Goal: Task Accomplishment & Management: Complete application form

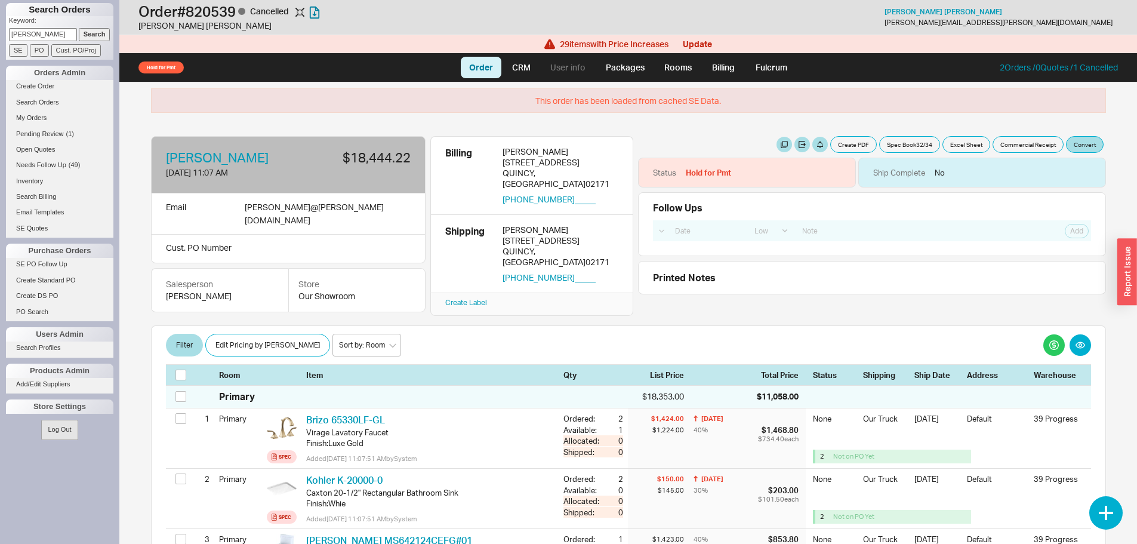
select select "LOW"
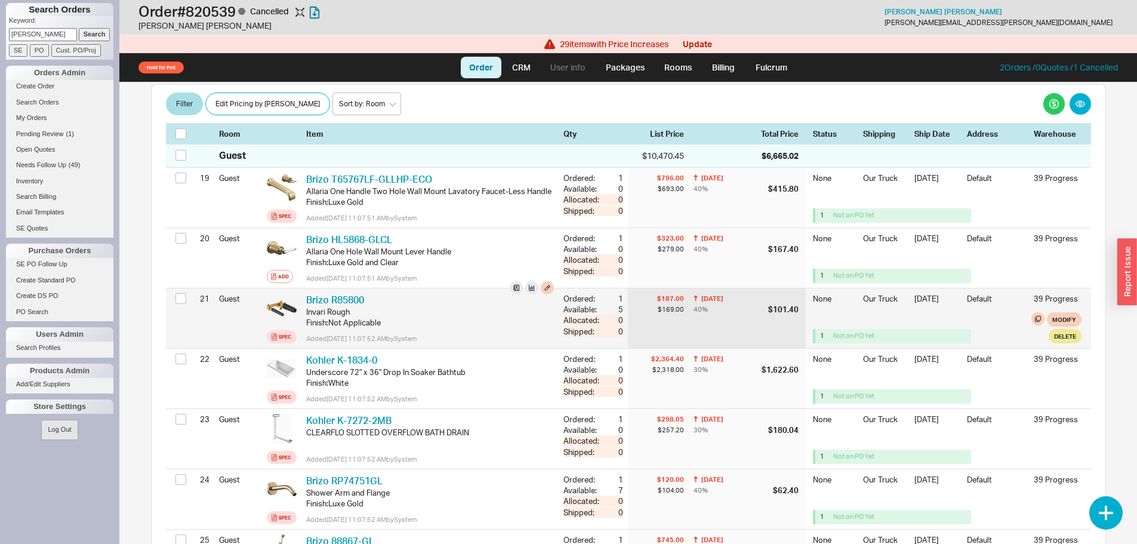
scroll to position [1015, 0]
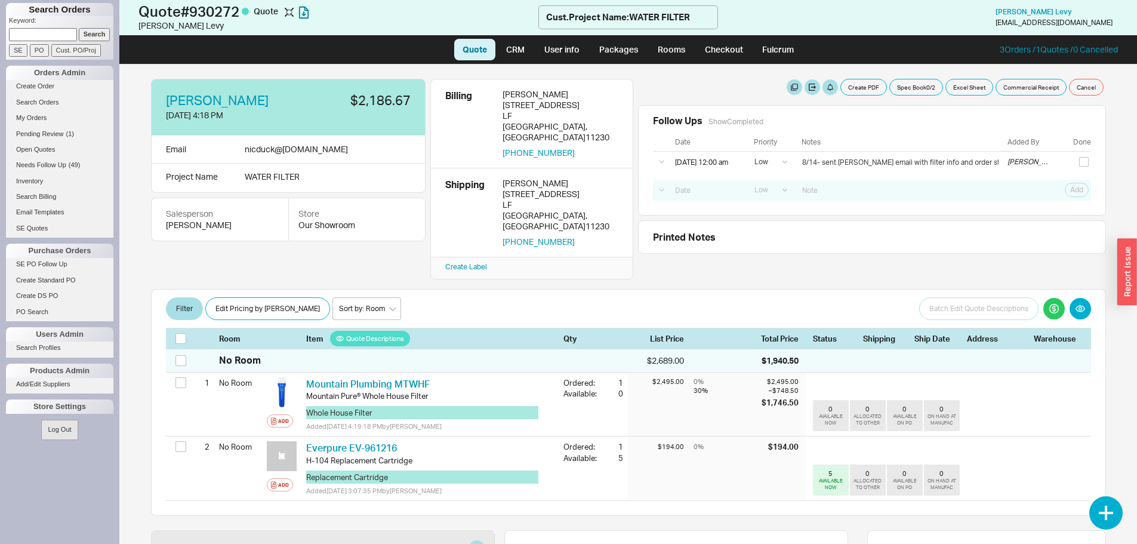
select select "LOW"
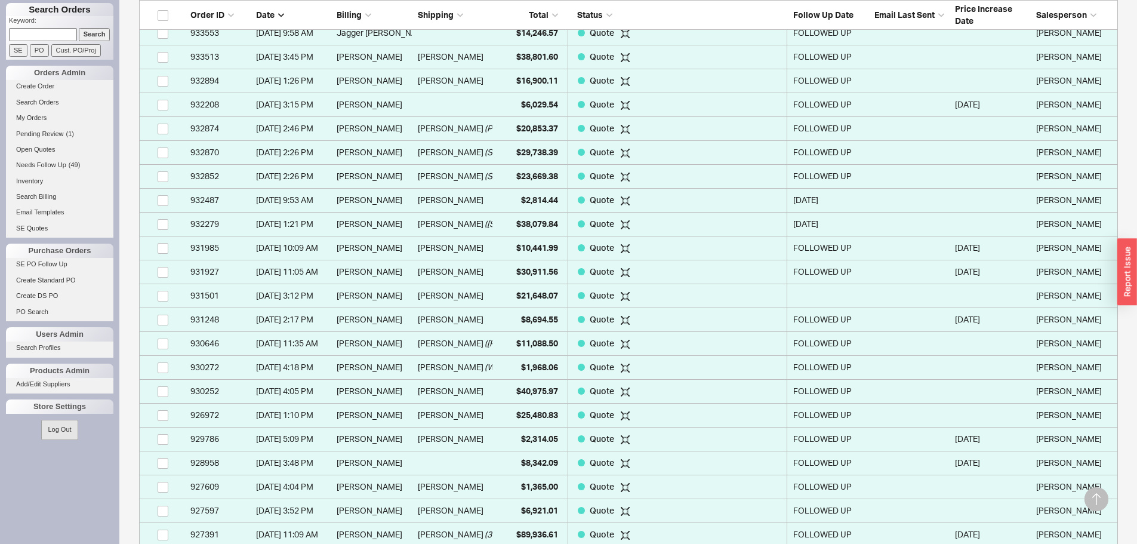
scroll to position [597, 0]
click at [45, 117] on link "My Orders" at bounding box center [59, 118] width 107 height 13
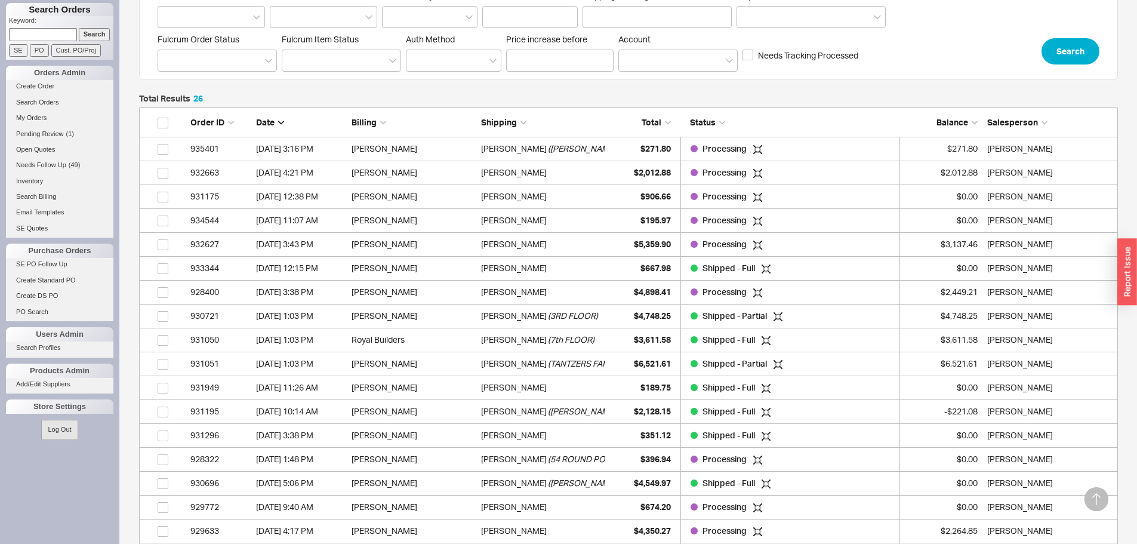
scroll to position [239, 0]
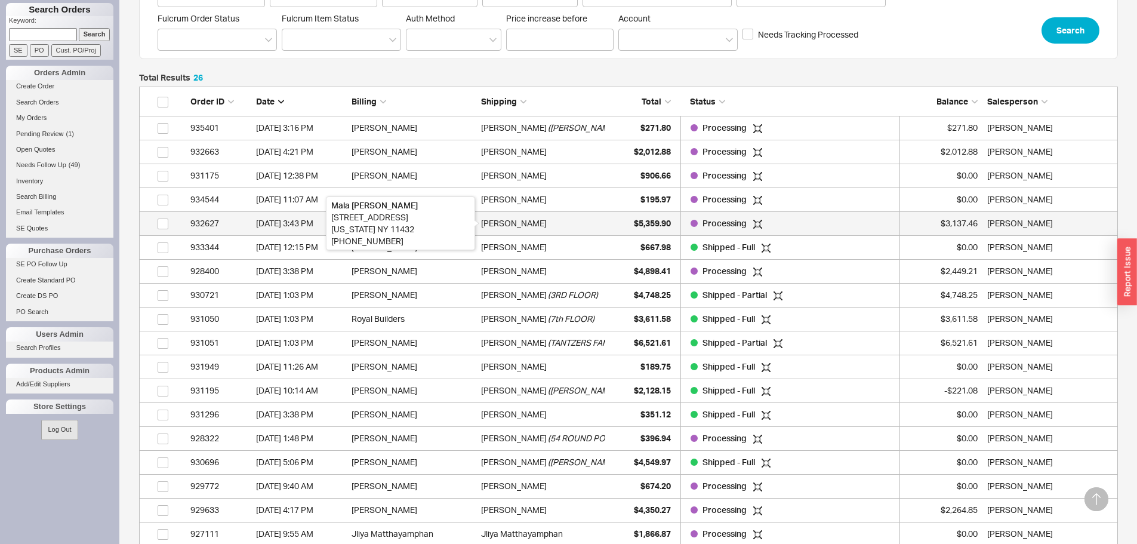
click at [516, 228] on div "Mala Greenberger" at bounding box center [514, 223] width 66 height 24
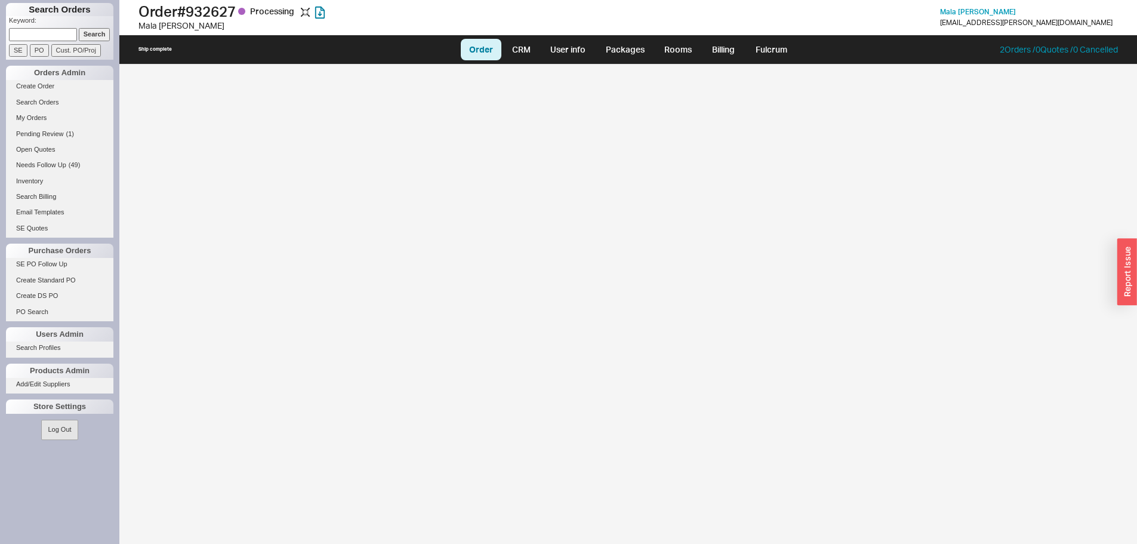
select select "LOW"
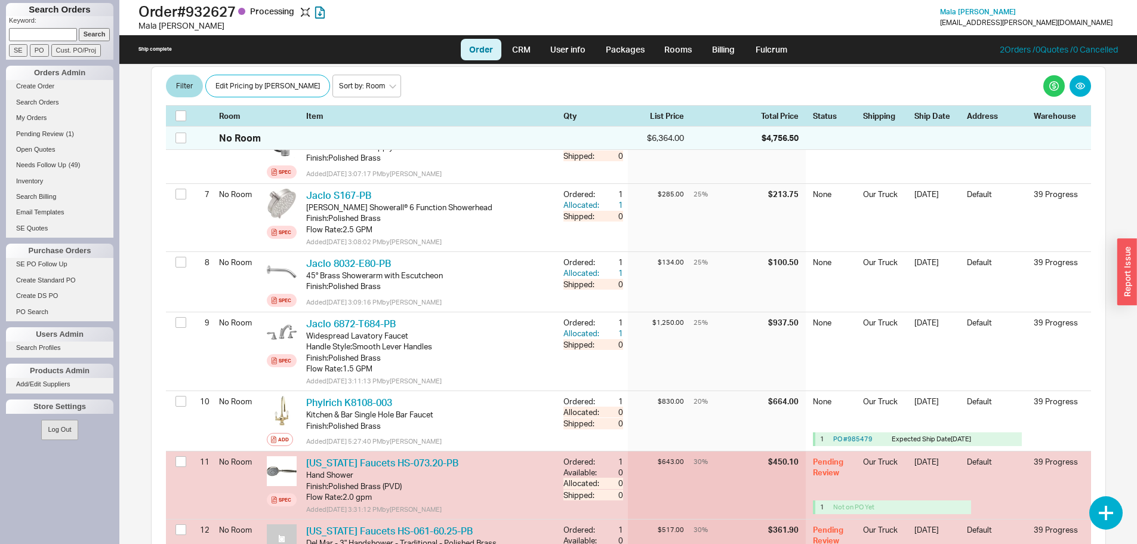
scroll to position [657, 0]
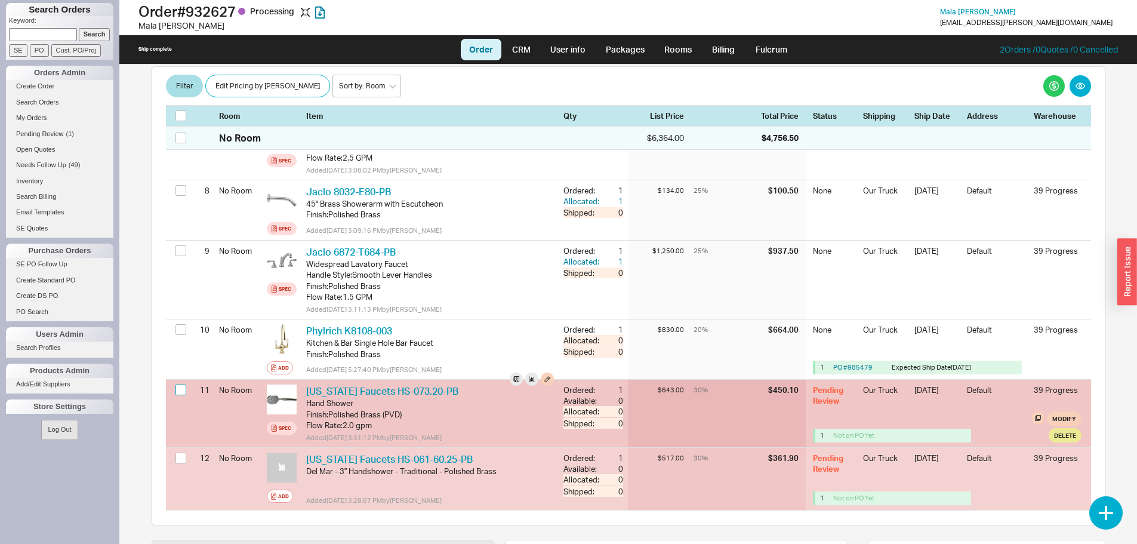
click at [179, 389] on input "checkbox" at bounding box center [181, 390] width 11 height 11
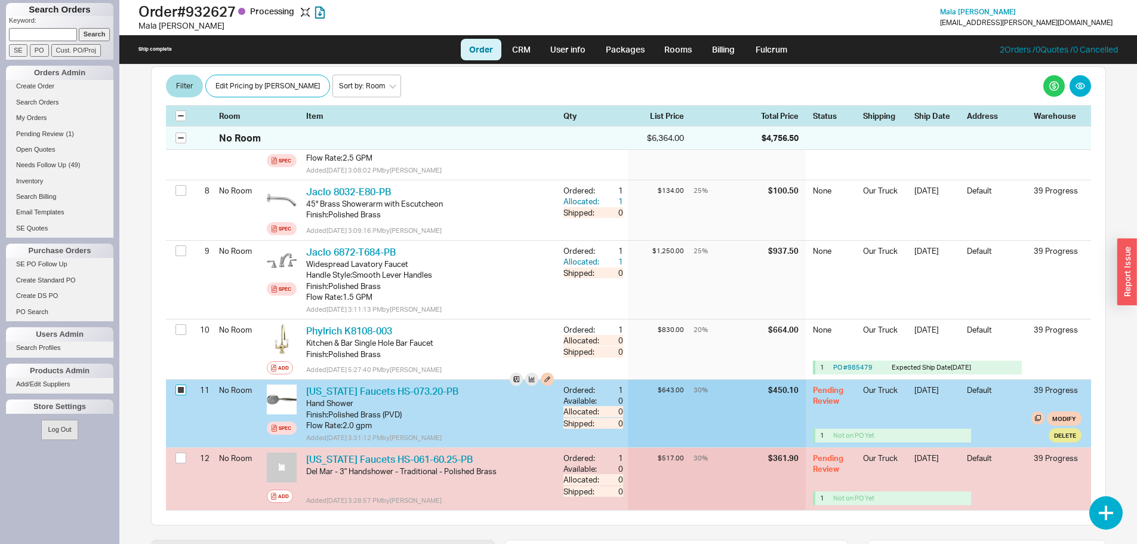
checkbox input "true"
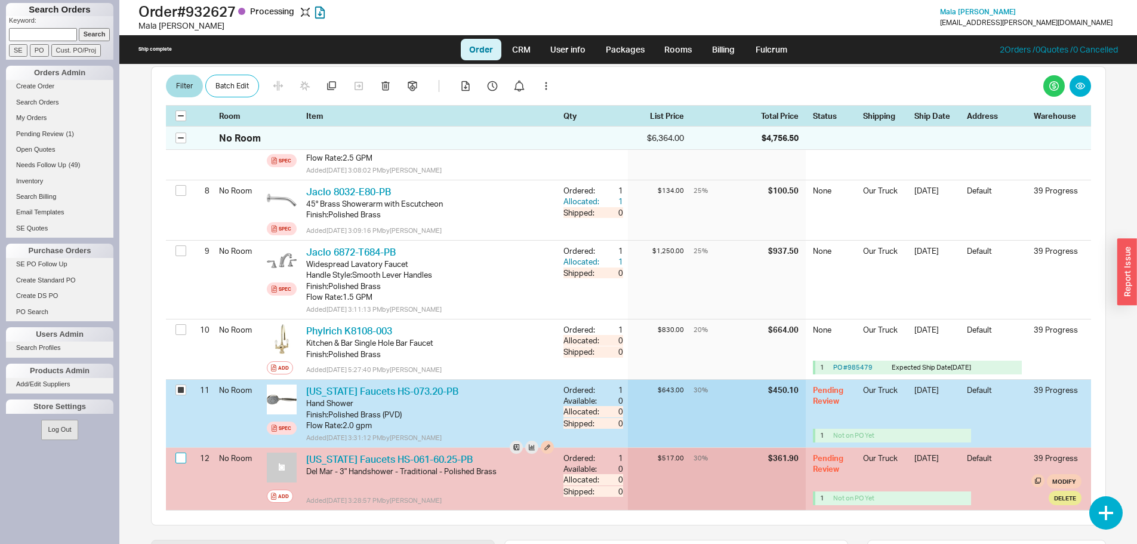
click at [177, 460] on input "checkbox" at bounding box center [181, 458] width 11 height 11
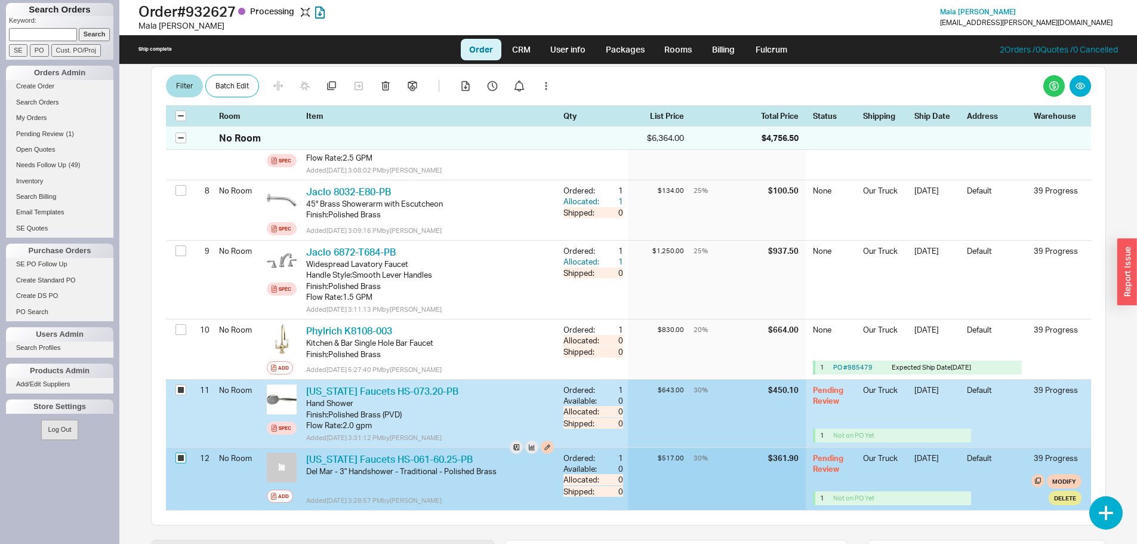
checkbox input "true"
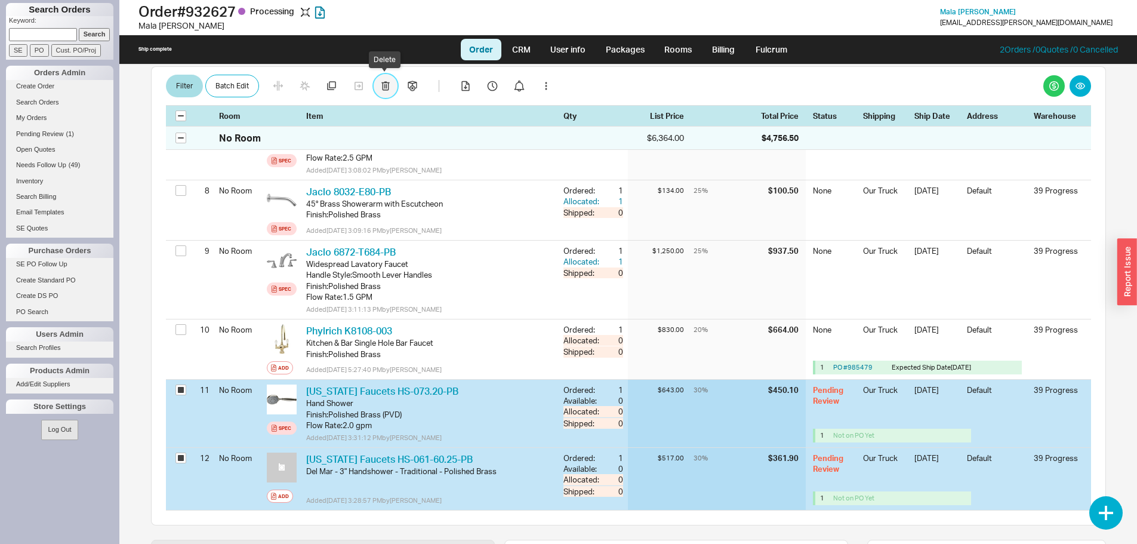
click at [393, 85] on button "button" at bounding box center [386, 86] width 24 height 24
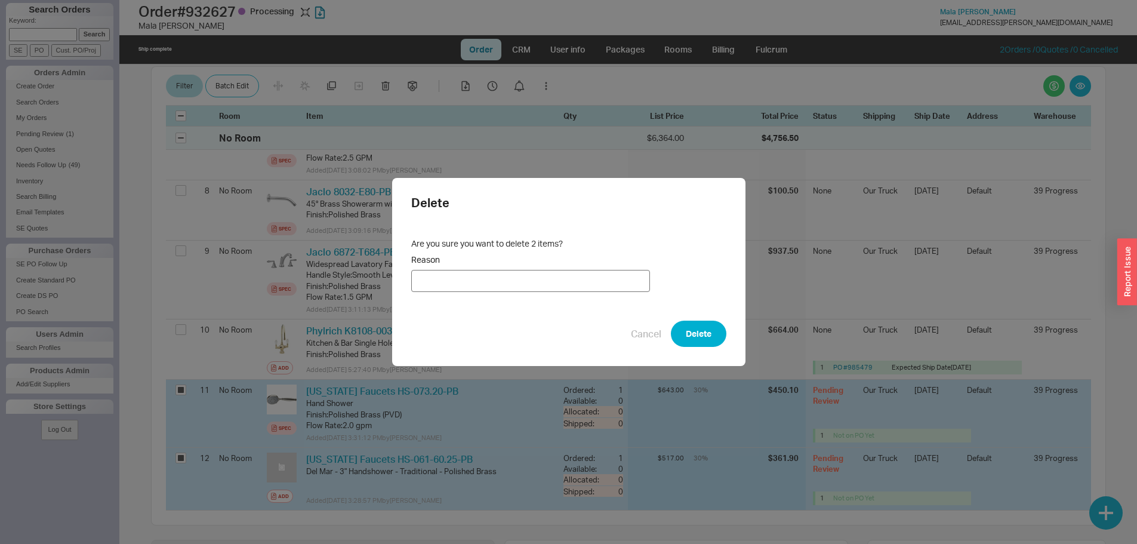
drag, startPoint x: 578, startPoint y: 267, endPoint x: 586, endPoint y: 278, distance: 13.6
click at [583, 276] on label "Reason" at bounding box center [530, 273] width 239 height 38
click at [583, 276] on input "Reason" at bounding box center [530, 281] width 239 height 22
click at [586, 278] on input "Reason" at bounding box center [530, 281] width 239 height 22
type input "not needed"
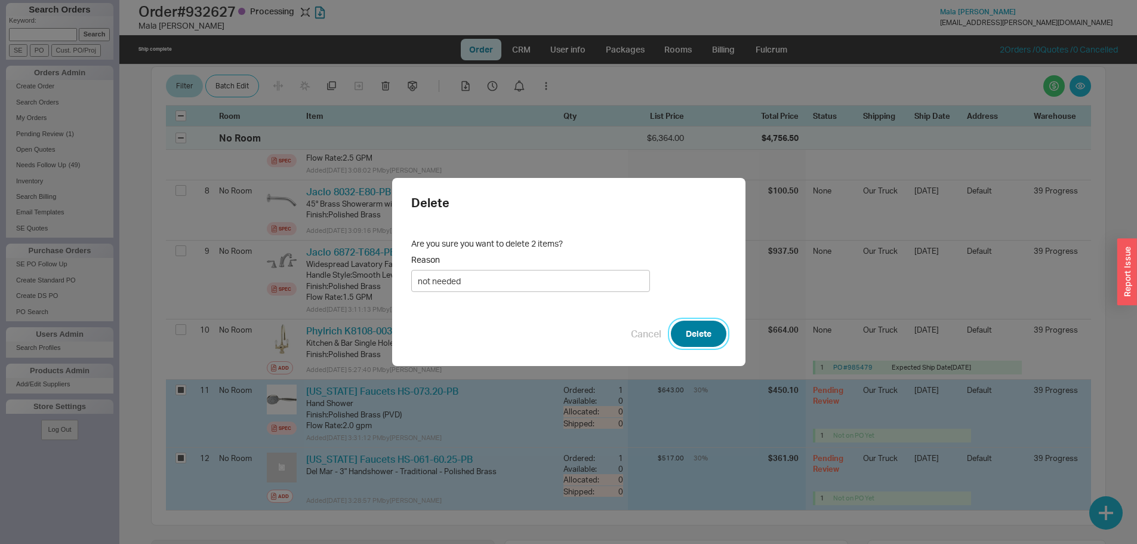
click at [703, 331] on button "Delete" at bounding box center [699, 334] width 56 height 26
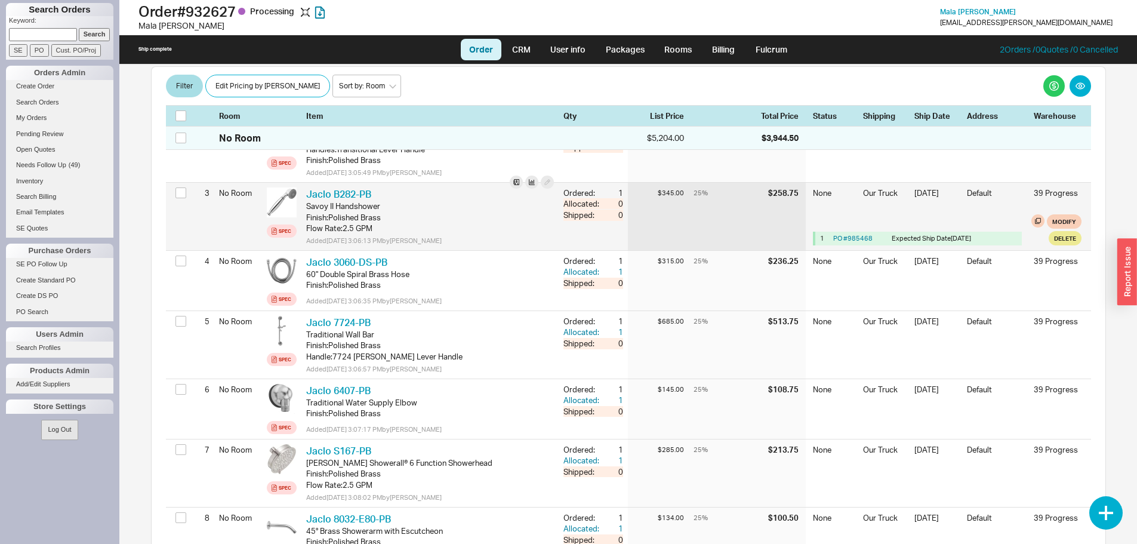
scroll to position [299, 0]
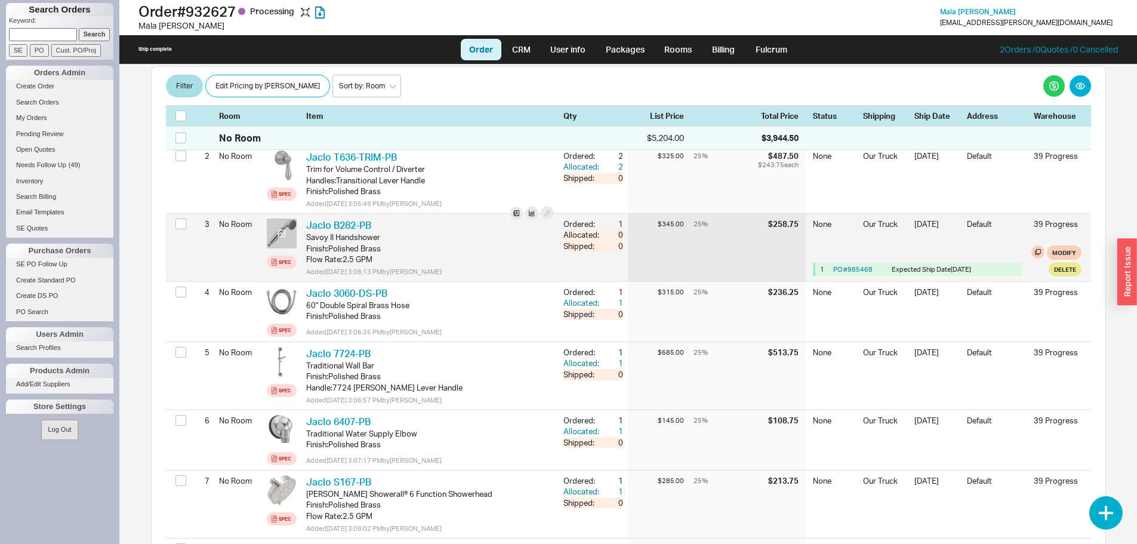
click at [286, 233] on div at bounding box center [282, 234] width 30 height 30
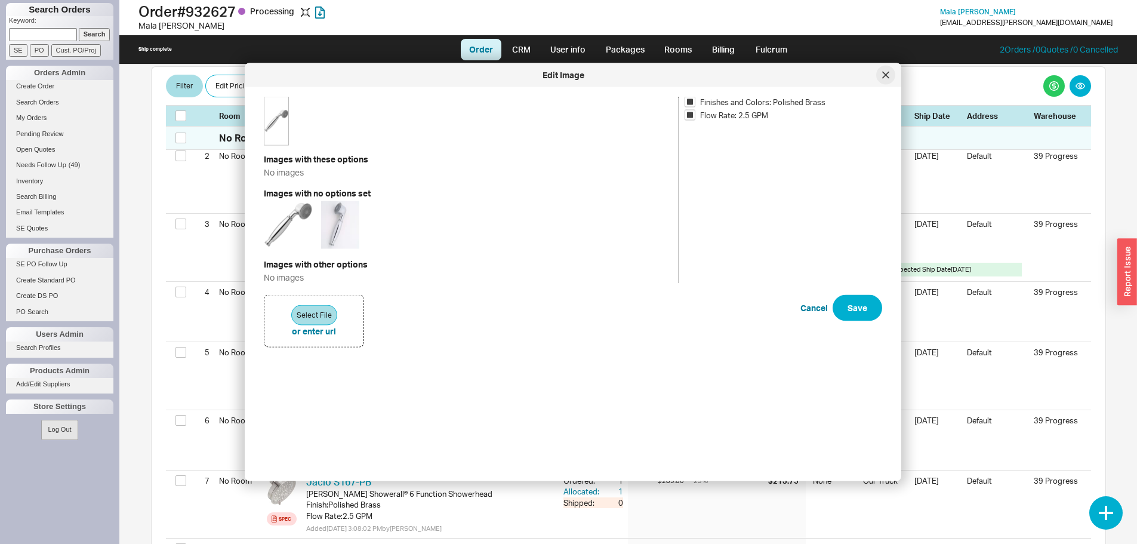
click at [883, 82] on div at bounding box center [885, 75] width 19 height 19
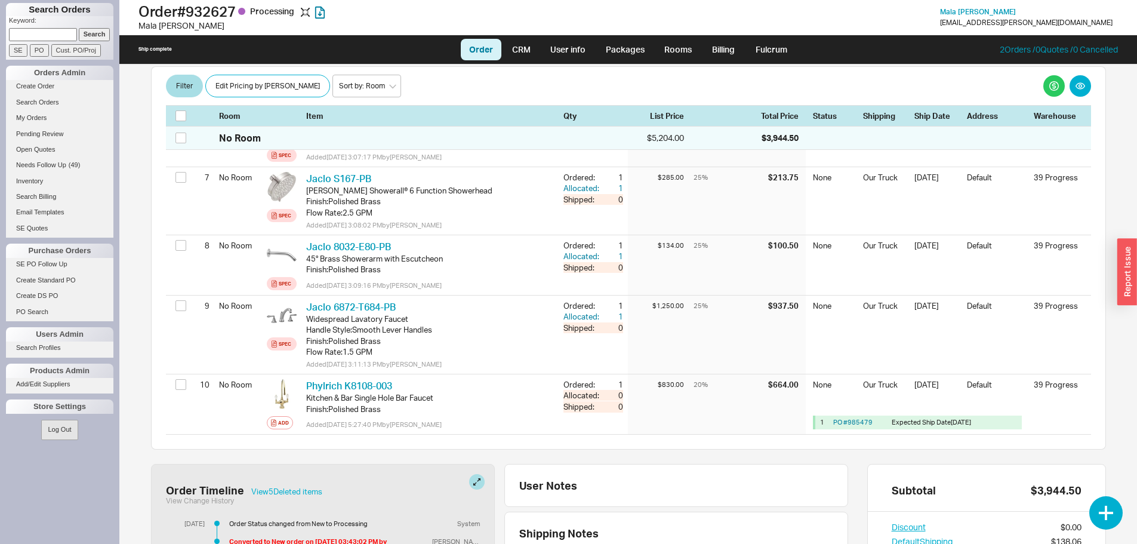
scroll to position [716, 0]
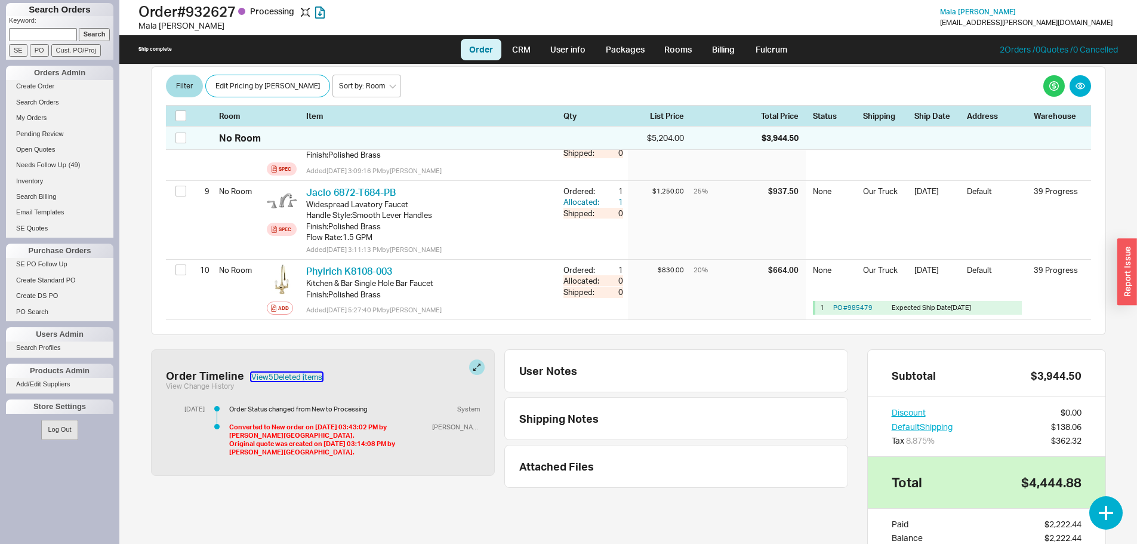
click at [303, 376] on button "View 5 Deleted item s" at bounding box center [286, 377] width 71 height 8
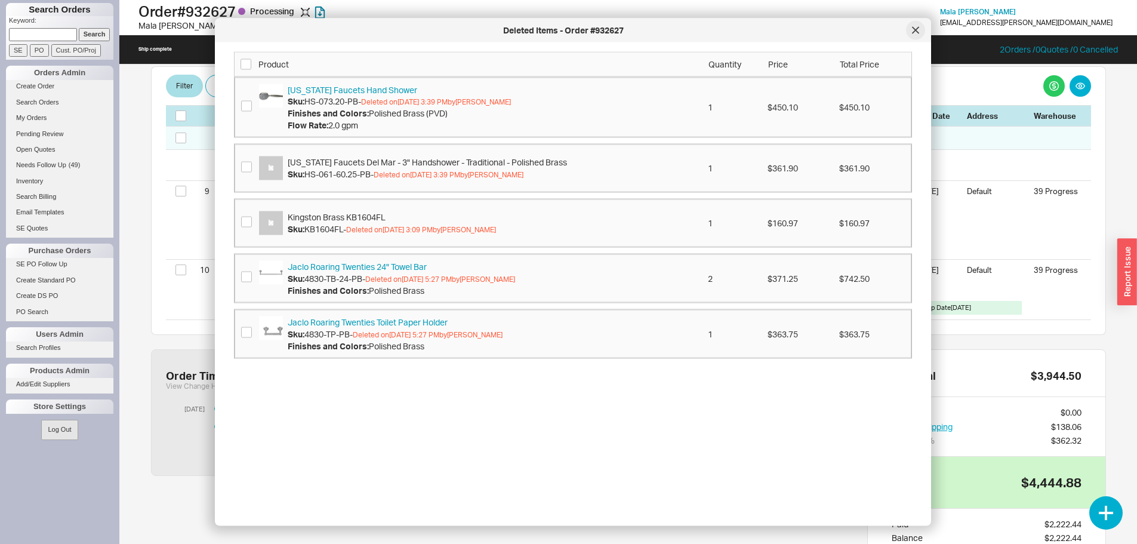
drag, startPoint x: 916, startPoint y: 34, endPoint x: 819, endPoint y: 105, distance: 120.5
click at [917, 35] on div at bounding box center [915, 30] width 19 height 19
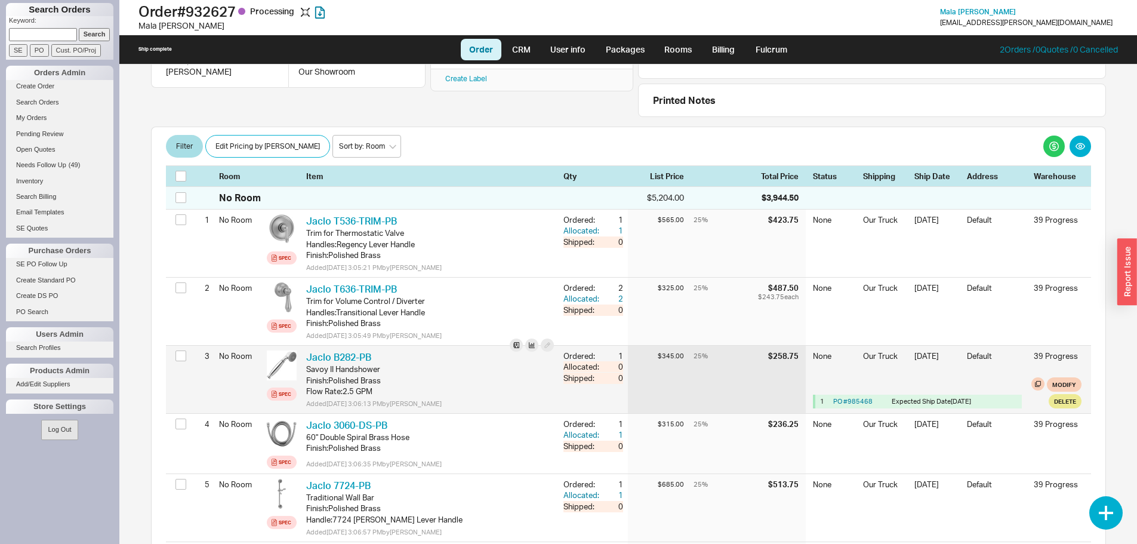
scroll to position [239, 0]
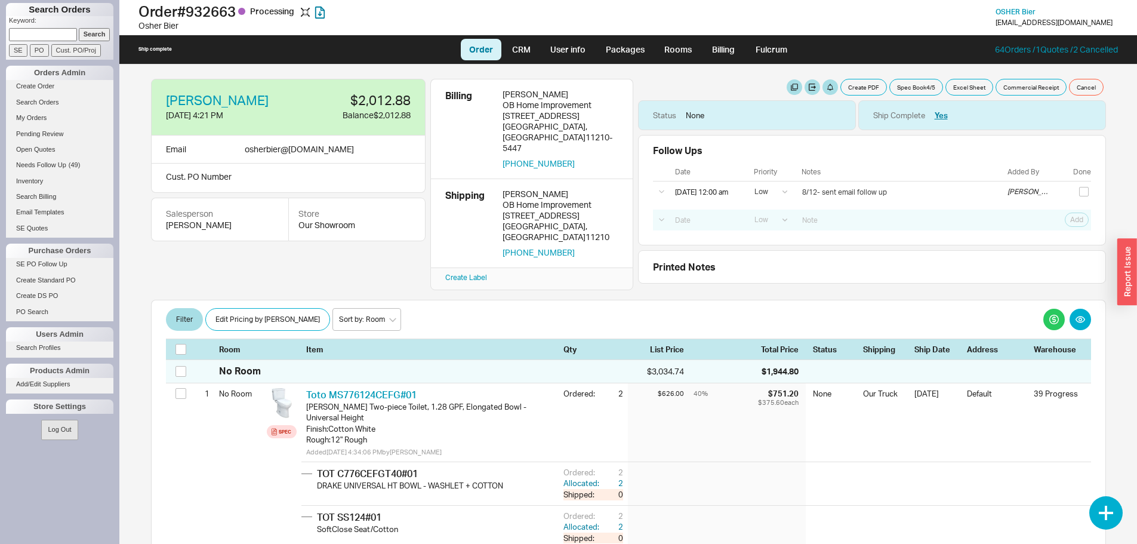
select select "LOW"
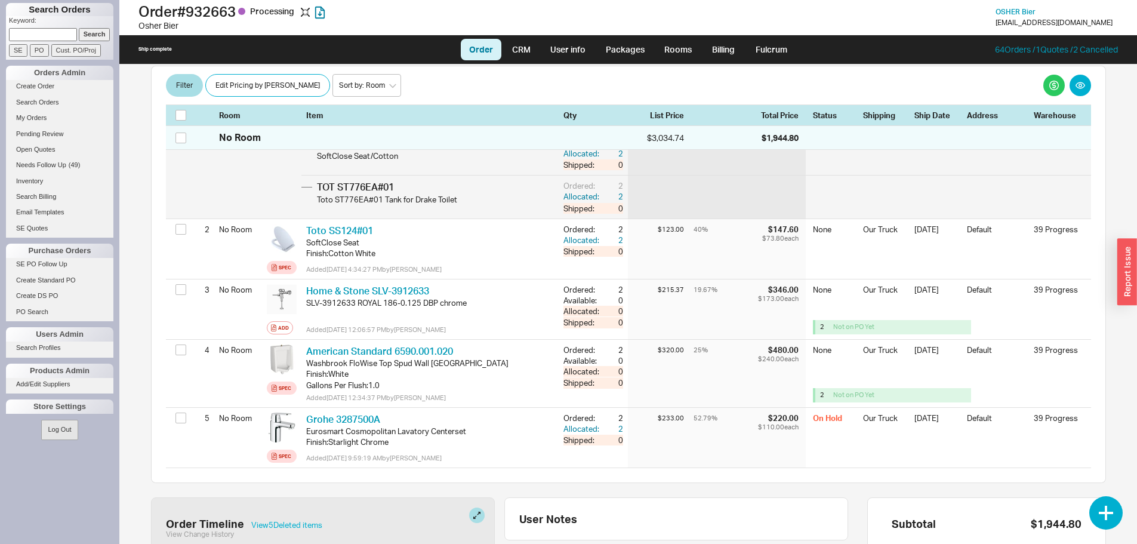
scroll to position [418, 0]
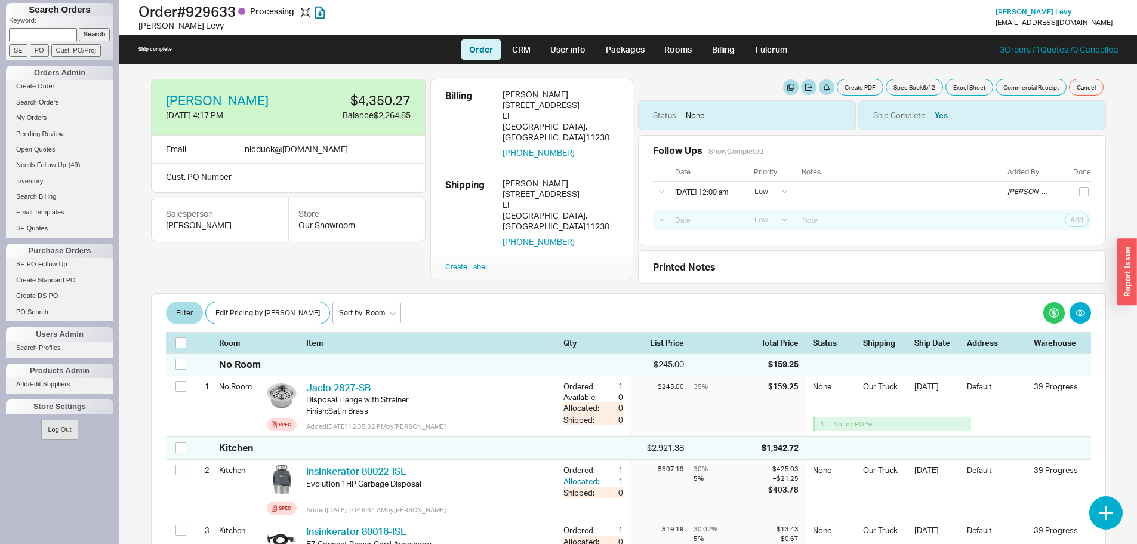
select select "LOW"
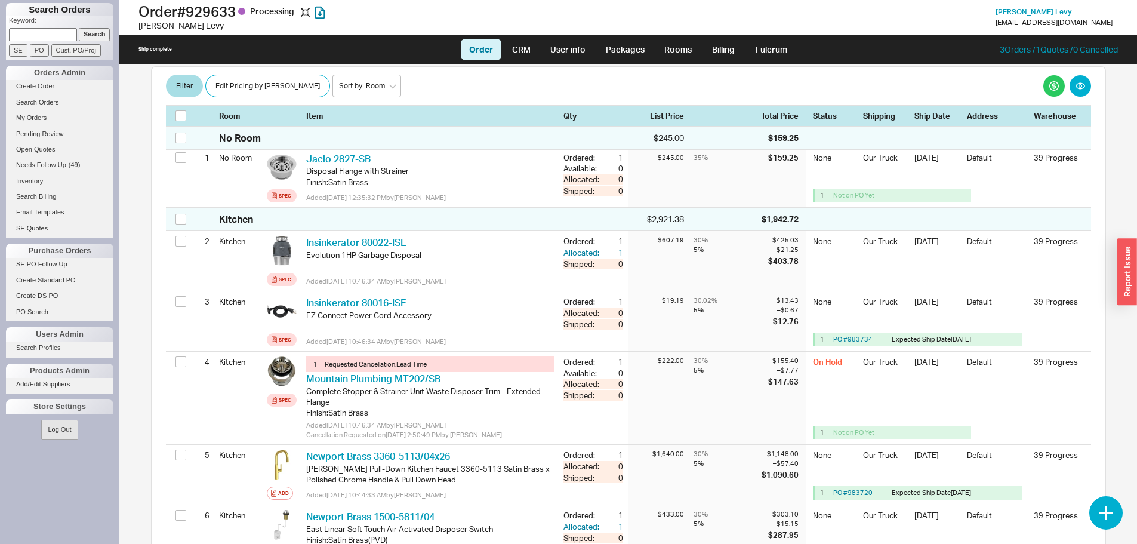
scroll to position [239, 0]
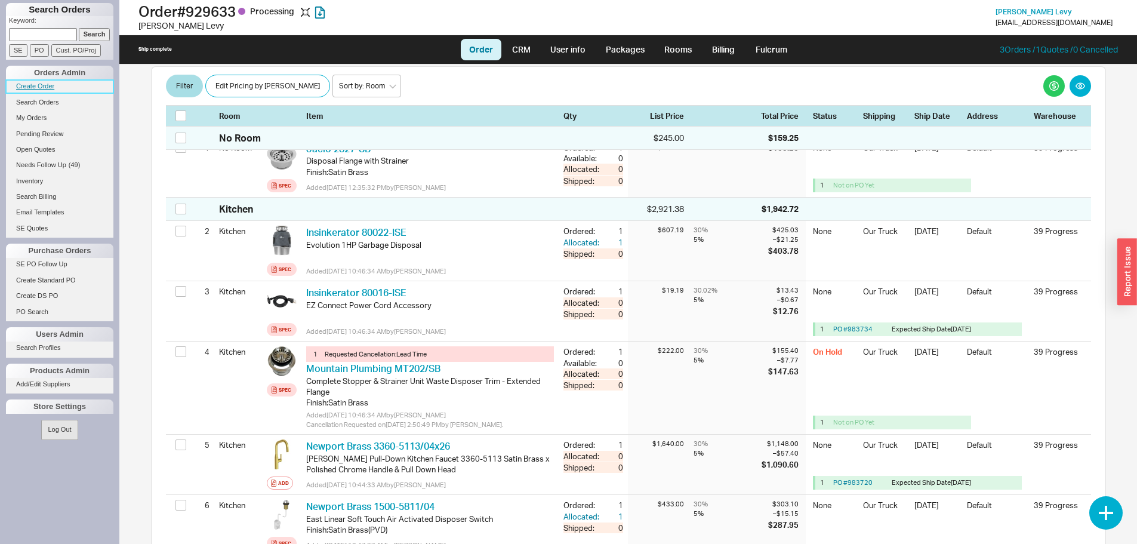
drag, startPoint x: 26, startPoint y: 79, endPoint x: 20, endPoint y: 85, distance: 7.6
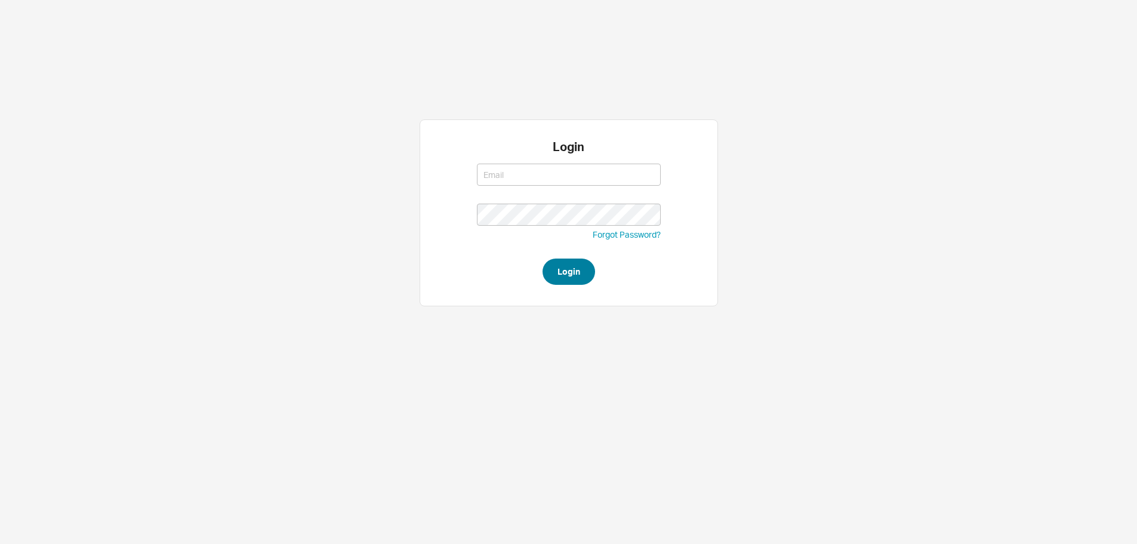
type input "[EMAIL_ADDRESS][DOMAIN_NAME]"
click at [550, 274] on button "Login" at bounding box center [569, 272] width 53 height 26
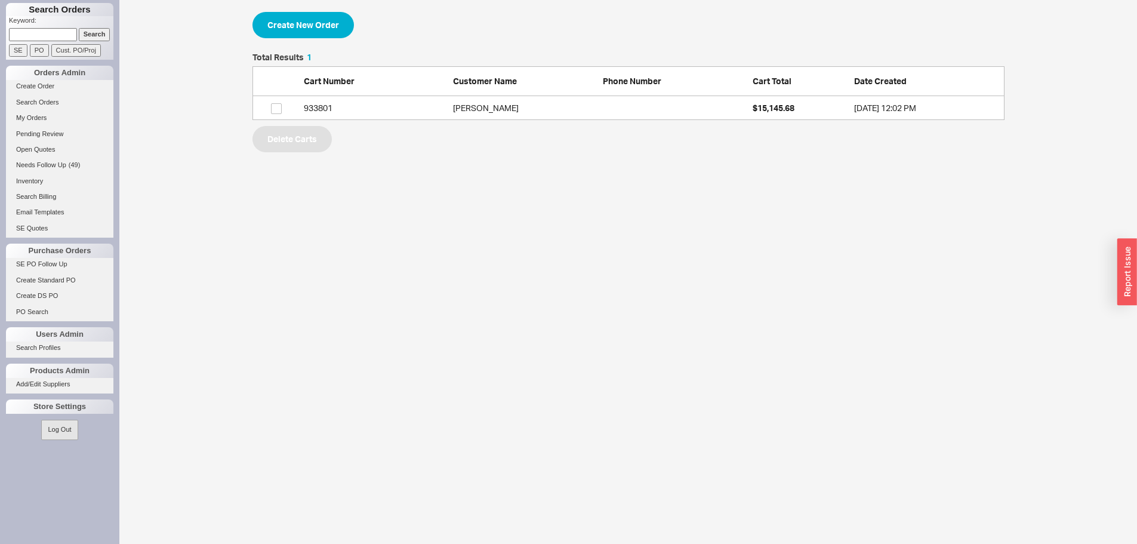
scroll to position [58, 743]
click at [317, 22] on button "Create New Order" at bounding box center [304, 25] width 102 height 26
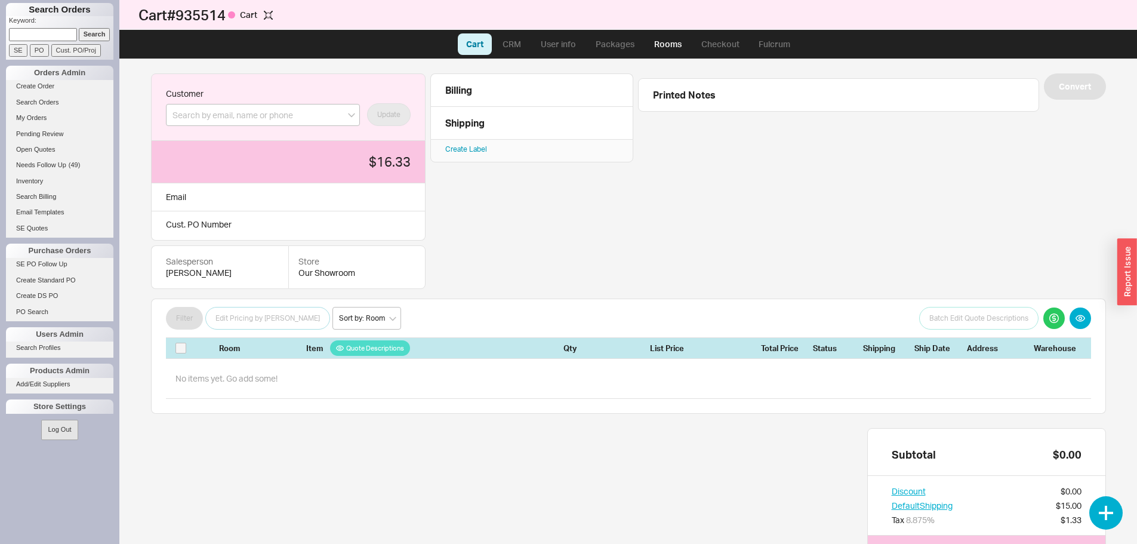
click at [294, 102] on div "Customer" at bounding box center [263, 107] width 194 height 38
click at [299, 110] on input at bounding box center [263, 115] width 194 height 22
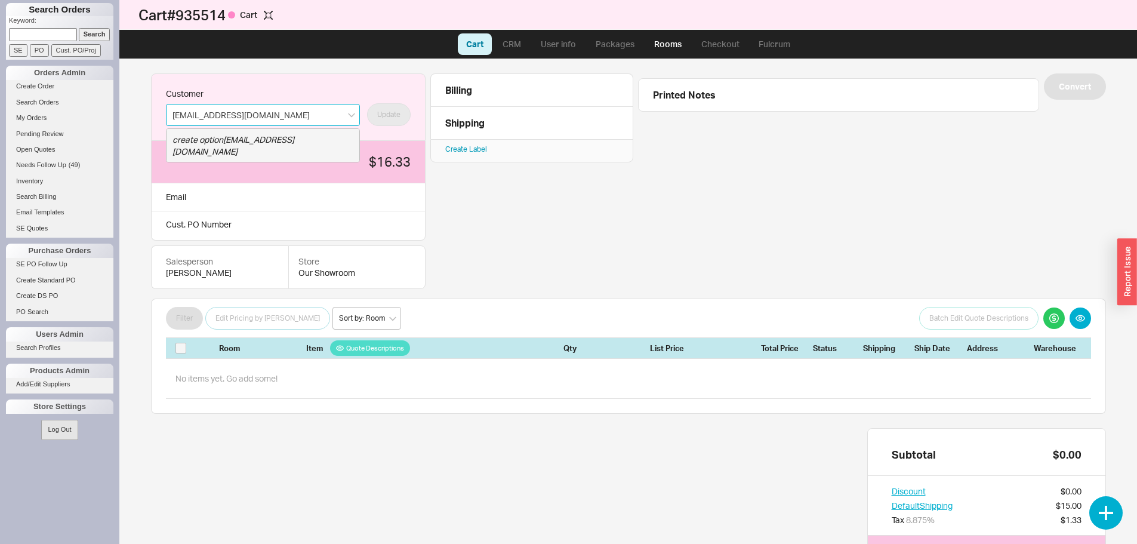
click at [294, 138] on icon "create option vikulya0128@gmail.com" at bounding box center [234, 145] width 122 height 22
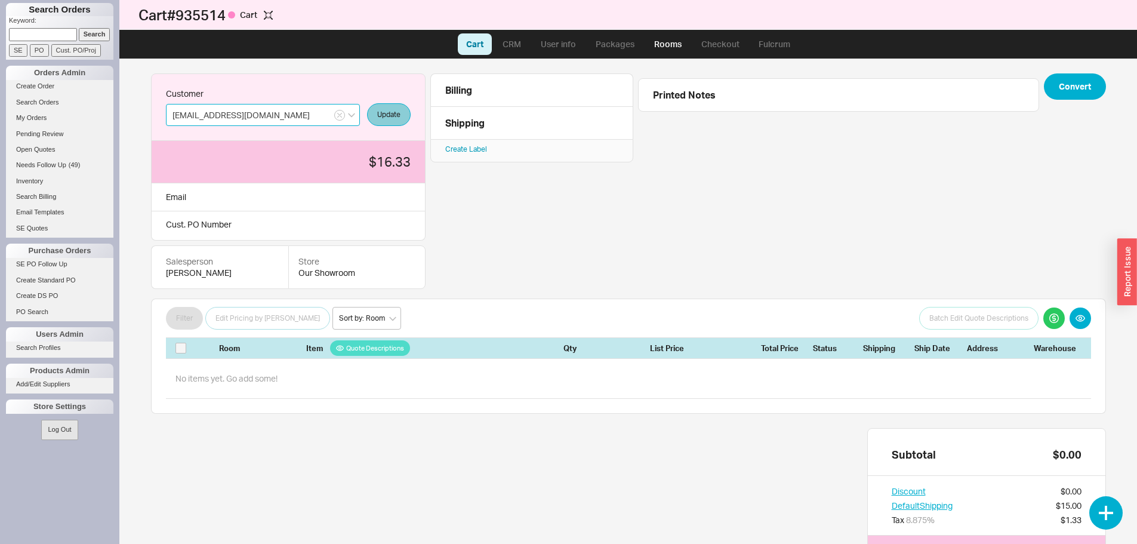
type input "vikulya0128@gmail.com"
click at [396, 115] on button "Update" at bounding box center [389, 114] width 44 height 23
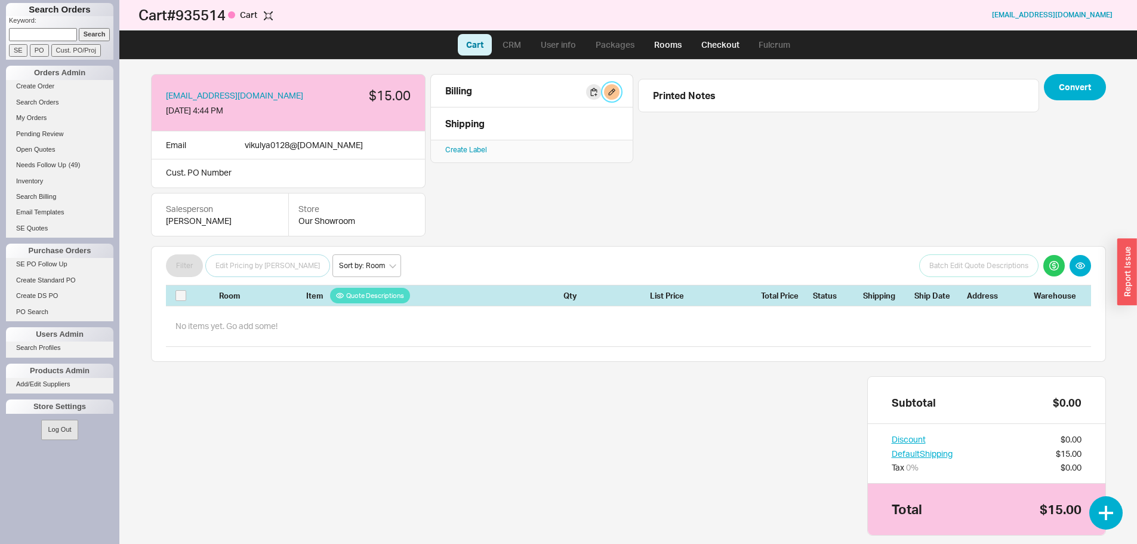
click at [614, 91] on button "button" at bounding box center [612, 92] width 16 height 16
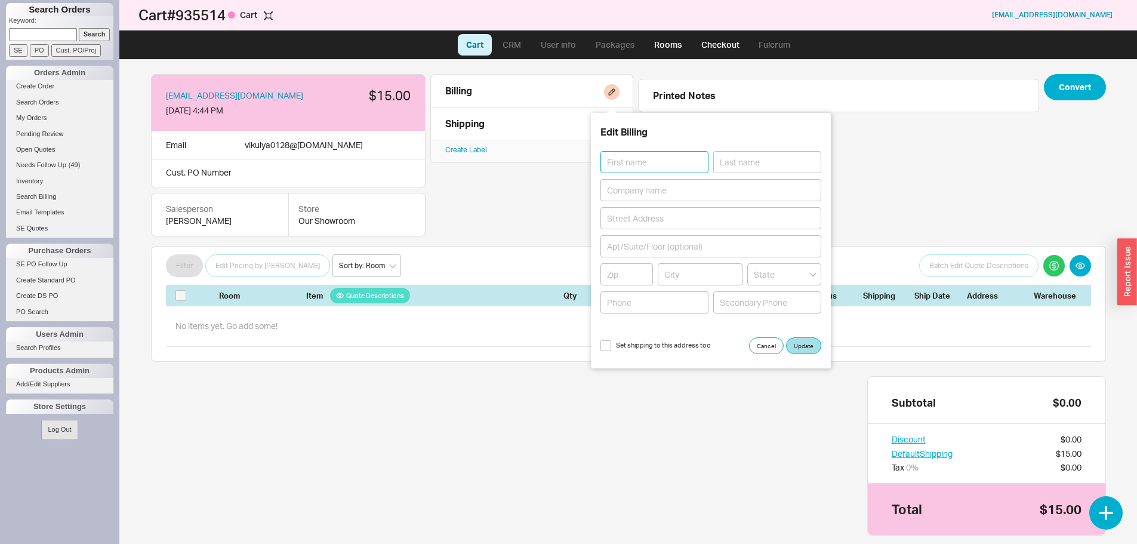
click at [635, 163] on input at bounding box center [655, 162] width 108 height 22
type input "Viktoria"
type input "Sorkin"
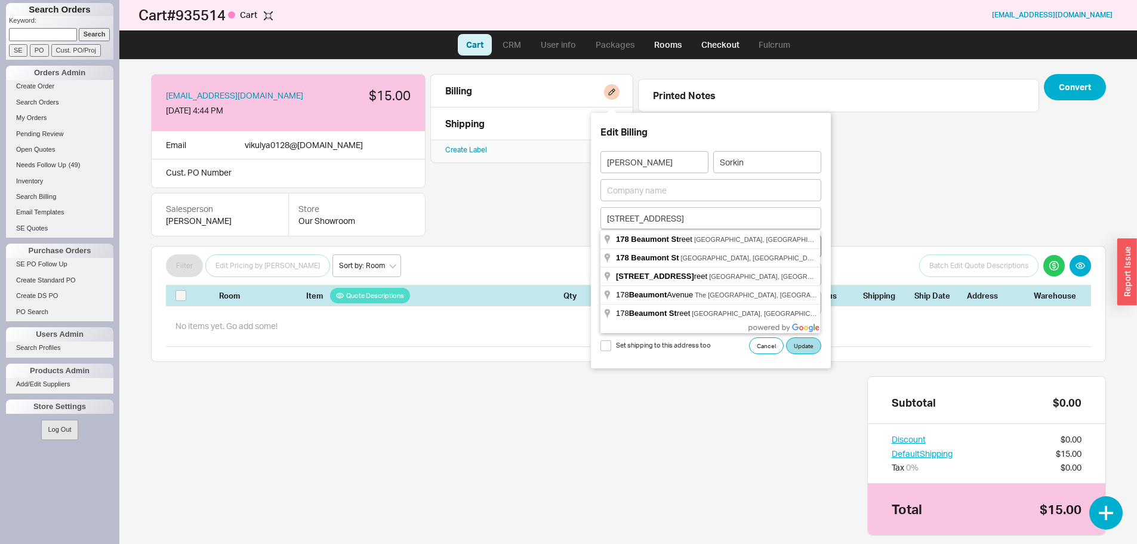
type input "178 Beaumont Street"
type input "11235"
type input "New York"
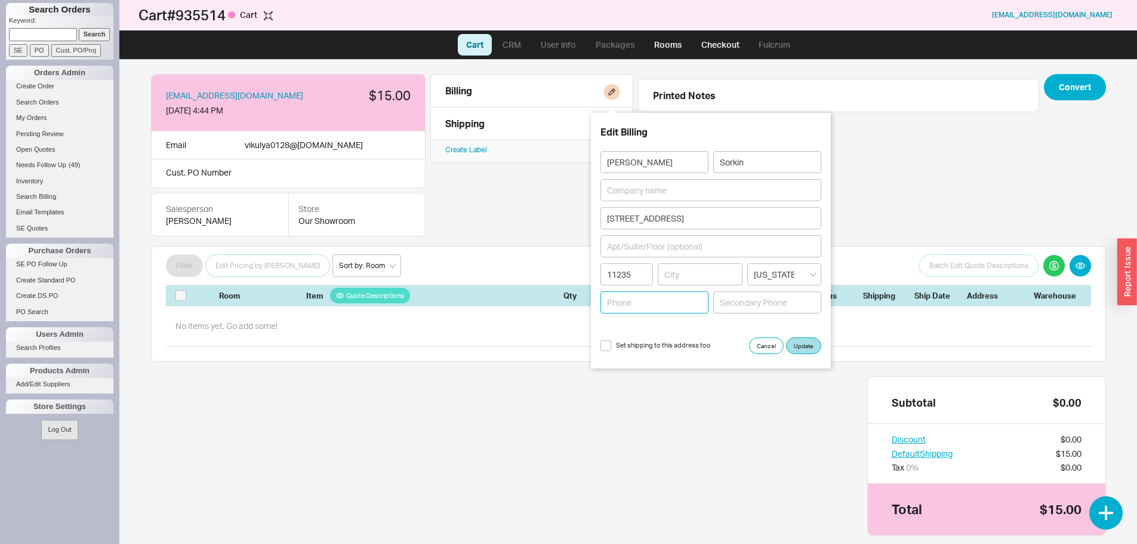
click at [633, 309] on input at bounding box center [655, 302] width 108 height 22
type input "9178046211"
click at [633, 345] on span "Set shipping to this address too" at bounding box center [663, 345] width 95 height 9
click at [611, 345] on input "Set shipping to this address too" at bounding box center [606, 345] width 11 height 11
checkbox input "true"
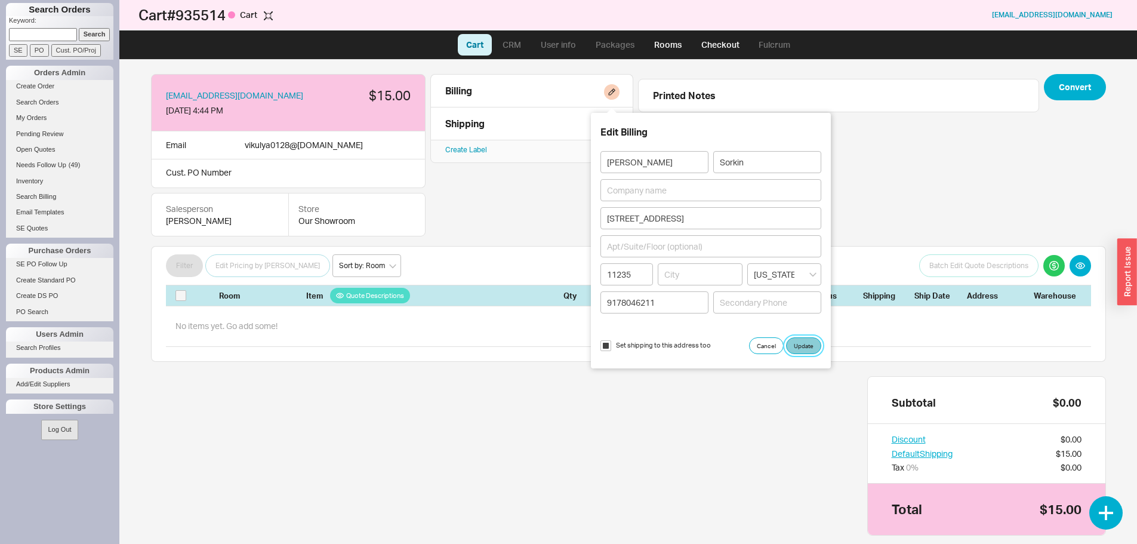
click at [797, 346] on button "Update" at bounding box center [803, 345] width 35 height 17
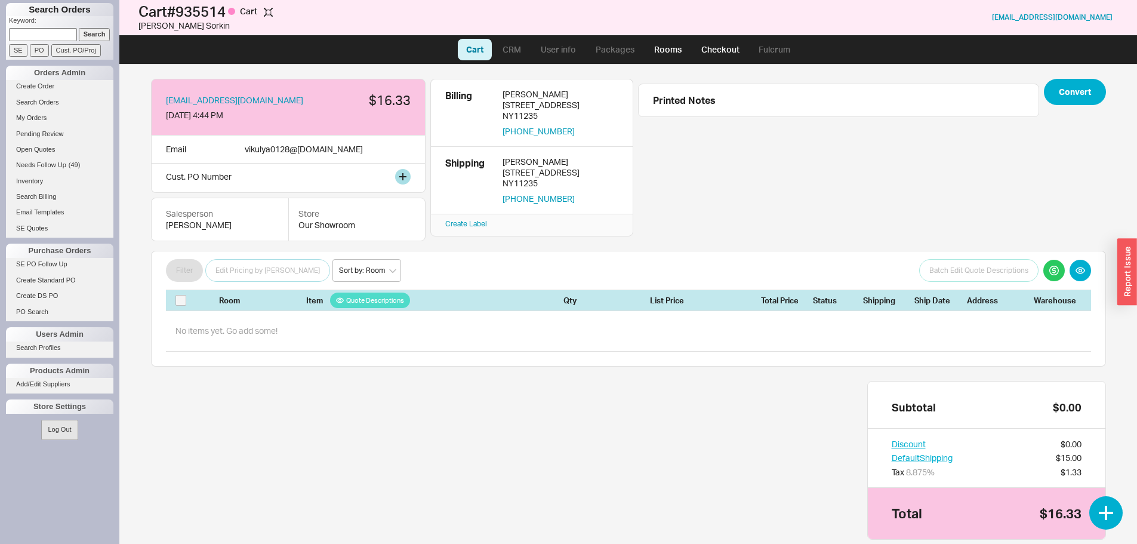
click at [268, 183] on div "Cust. PO Number" at bounding box center [288, 178] width 275 height 29
click at [404, 180] on button at bounding box center [403, 177] width 16 height 16
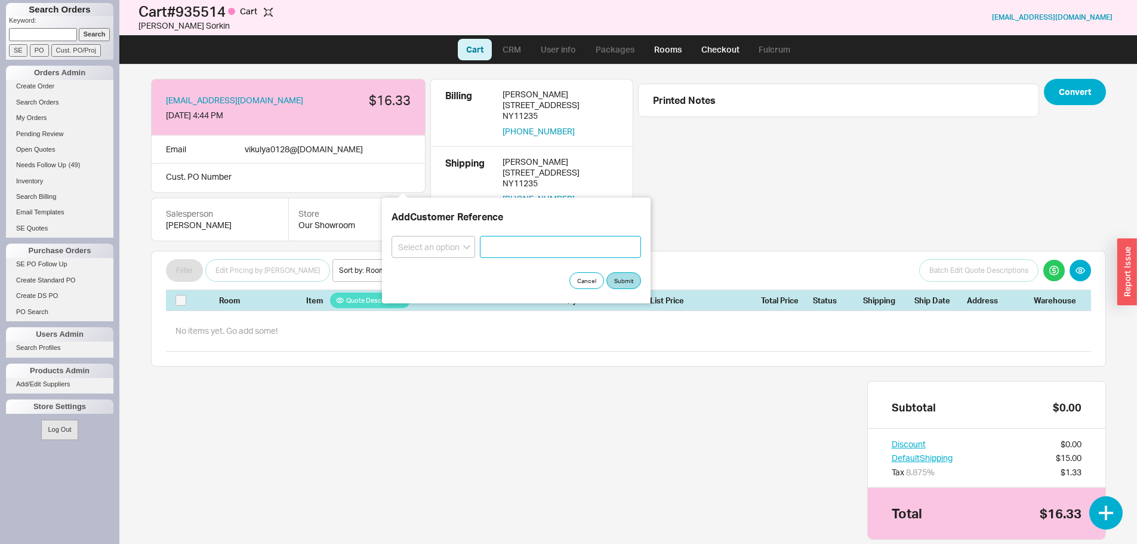
click at [503, 250] on input at bounding box center [560, 247] width 161 height 22
type input "v"
type input "VANITIES"
click at [434, 255] on select "Select an option PO Number Project Name" at bounding box center [434, 247] width 84 height 22
select select "Project Name"
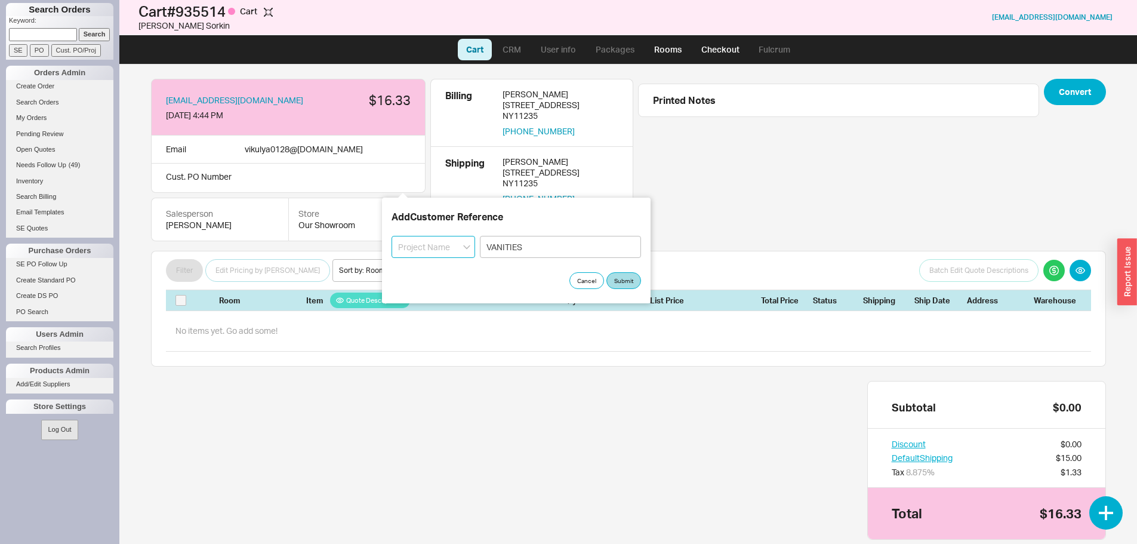
click at [392, 236] on select "Select an option PO Number Project Name" at bounding box center [434, 247] width 84 height 22
click at [623, 279] on button "Submit" at bounding box center [624, 280] width 35 height 17
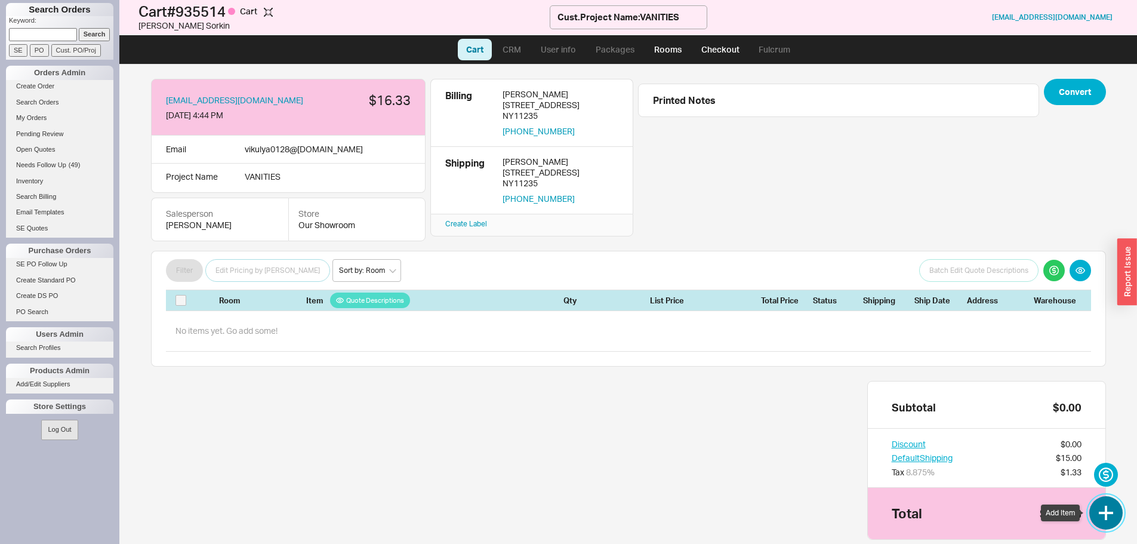
click at [1105, 516] on button "button" at bounding box center [1106, 512] width 33 height 33
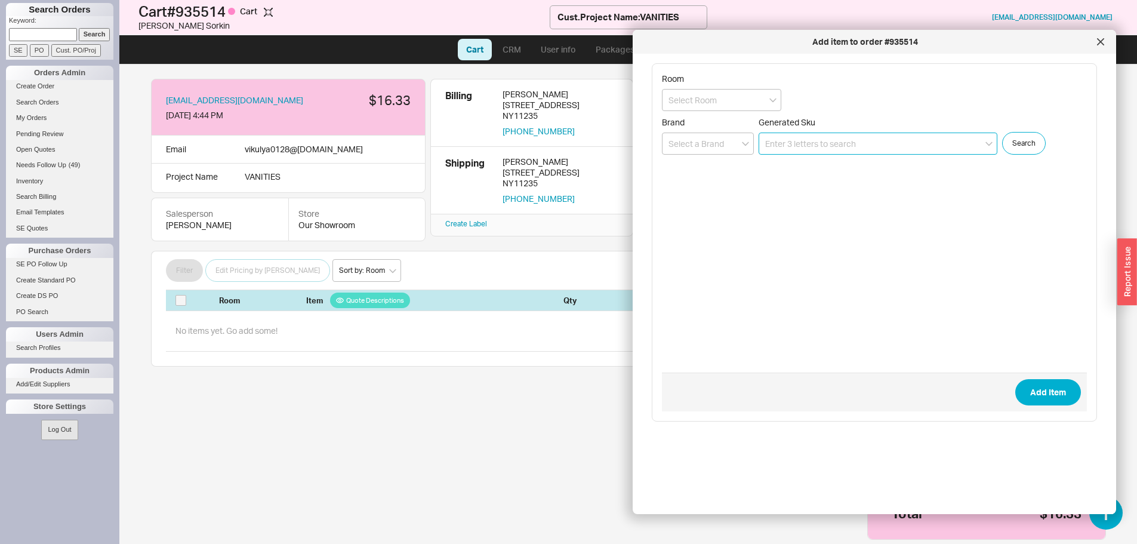
click at [818, 142] on input at bounding box center [878, 144] width 239 height 22
paste input "KT6650"
type input "KT6650"
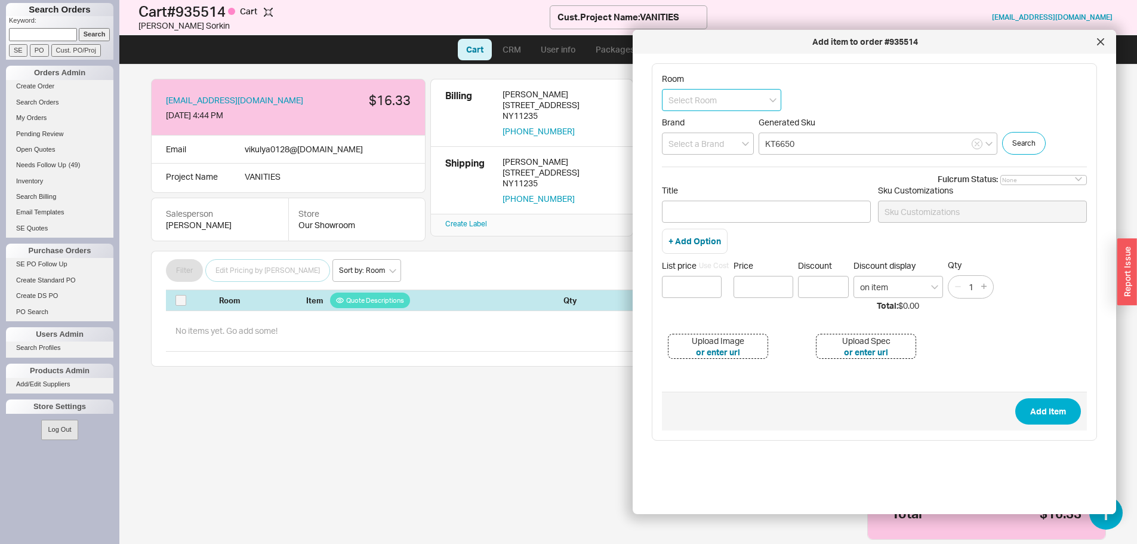
click at [709, 102] on input at bounding box center [721, 100] width 119 height 22
type input "p"
click at [737, 125] on icon "create option POWDER" at bounding box center [712, 124] width 87 height 10
type input "POWDER"
click at [800, 145] on input "KT6650" at bounding box center [878, 144] width 239 height 22
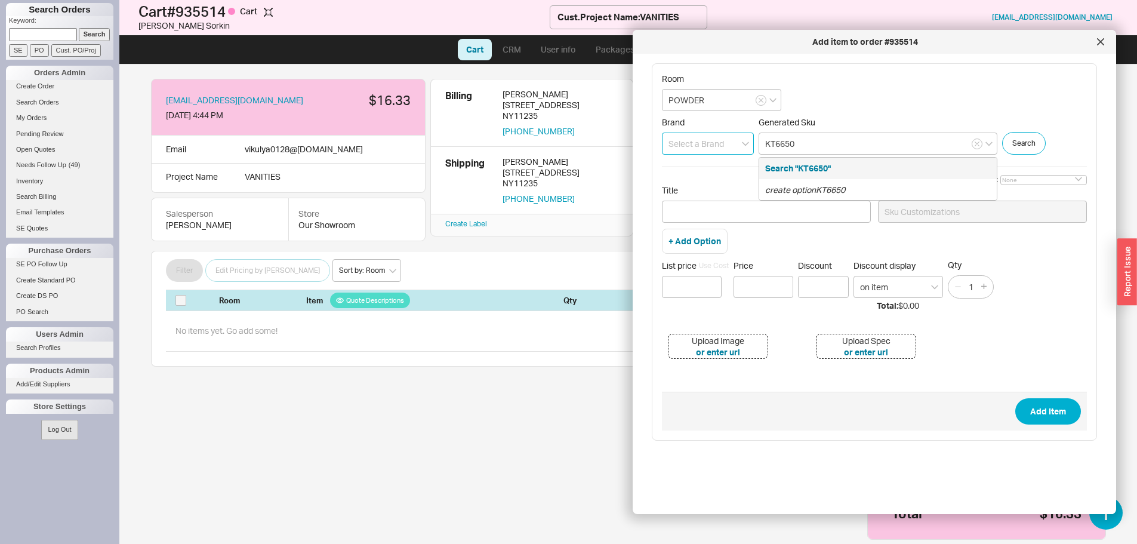
click at [713, 149] on input at bounding box center [708, 144] width 92 height 22
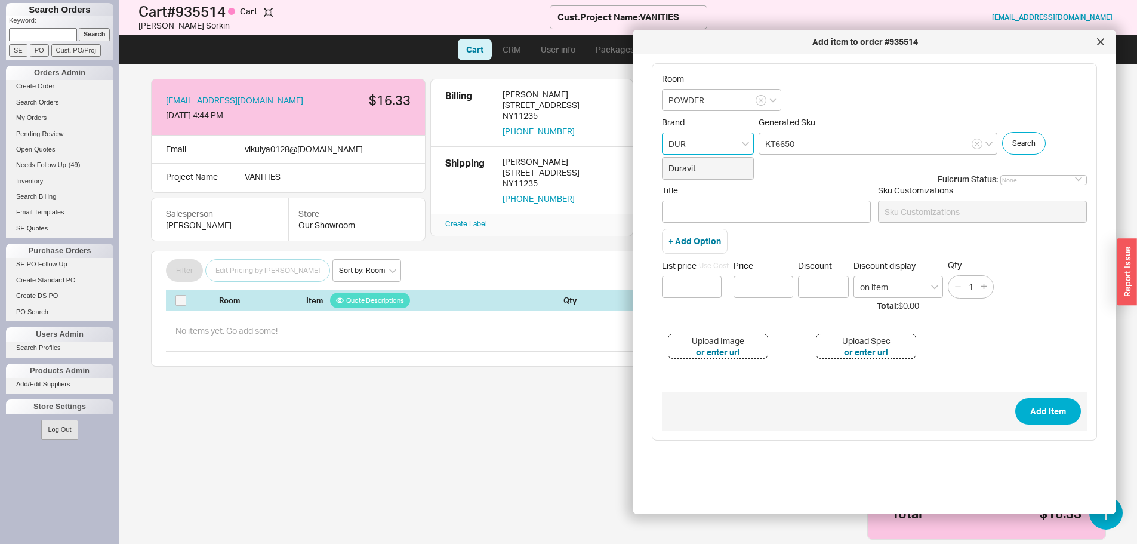
drag, startPoint x: 702, startPoint y: 168, endPoint x: 831, endPoint y: 131, distance: 133.8
click at [703, 169] on div "Duravit" at bounding box center [708, 168] width 91 height 21
type input "Duravit"
click at [833, 134] on input "KT6650" at bounding box center [878, 144] width 239 height 22
click at [973, 149] on input "KT6650" at bounding box center [878, 144] width 239 height 22
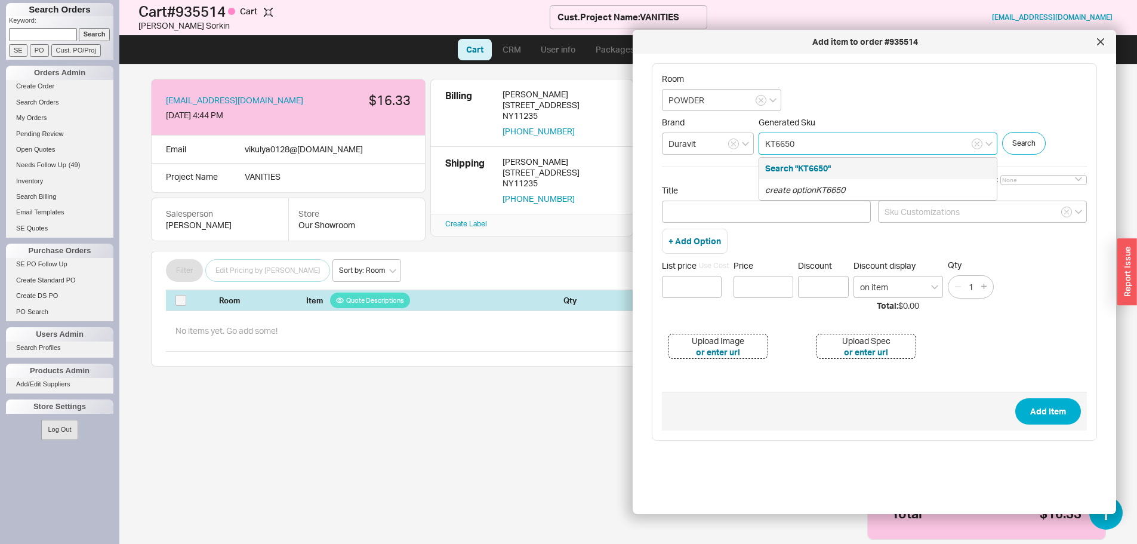
click at [971, 146] on input "KT6650" at bounding box center [878, 144] width 239 height 22
click at [975, 141] on icon "button" at bounding box center [977, 143] width 5 height 7
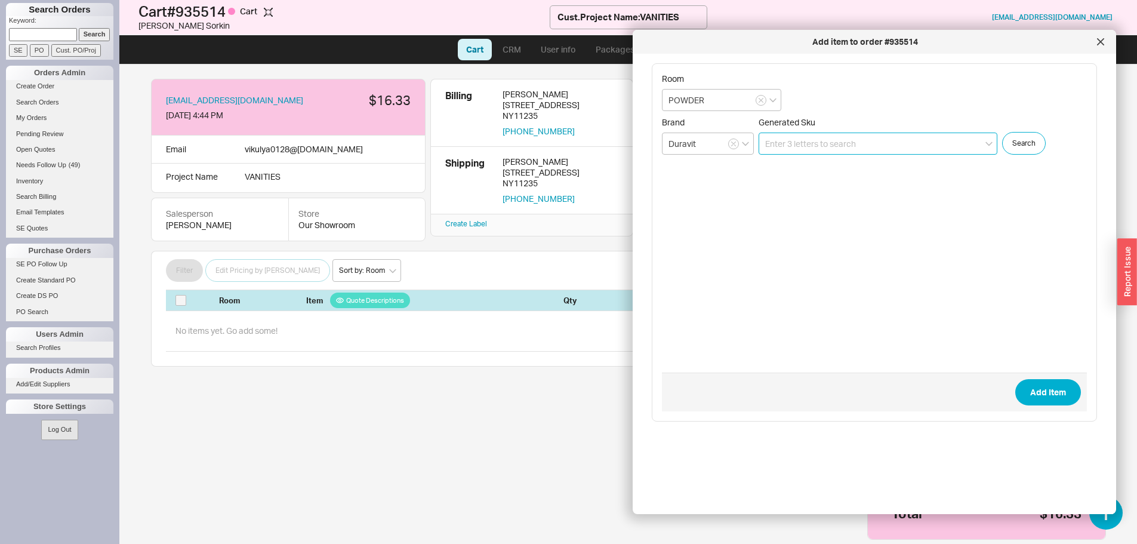
click at [836, 145] on input at bounding box center [878, 144] width 239 height 22
paste input "KT665004343"
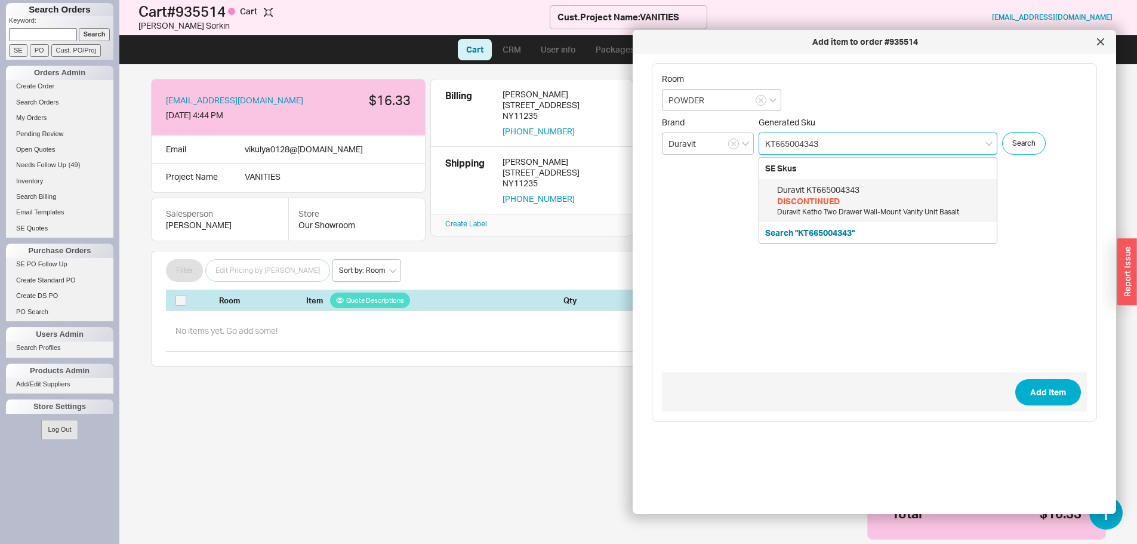
click at [896, 207] on div "Duravit Ketho Two Drawer Wall-Mount Vanity Unit Basalt" at bounding box center [884, 212] width 214 height 10
type input "KT665004343"
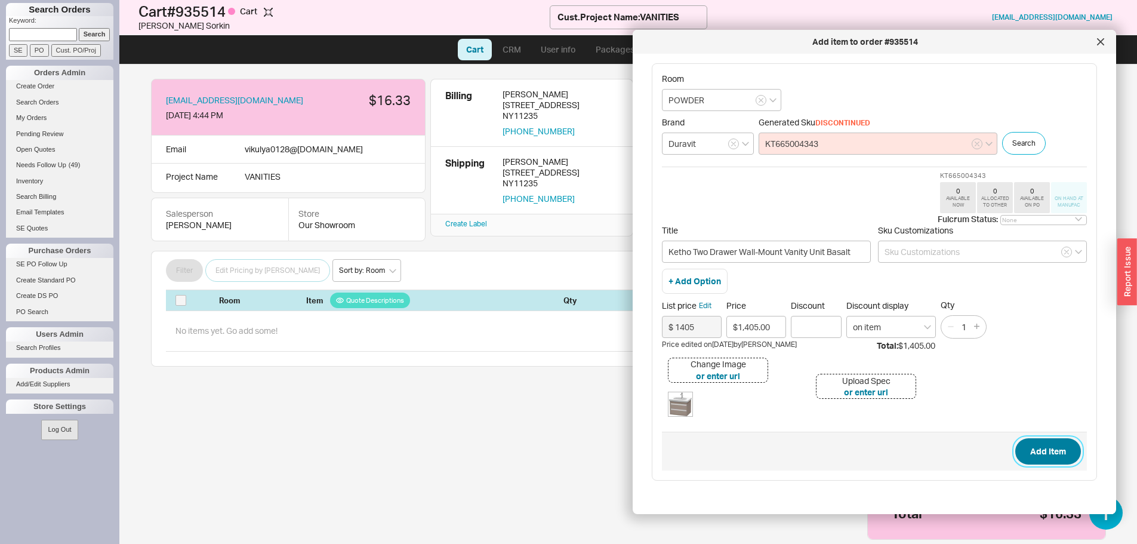
click at [1030, 444] on button "Add Item" at bounding box center [1049, 451] width 66 height 26
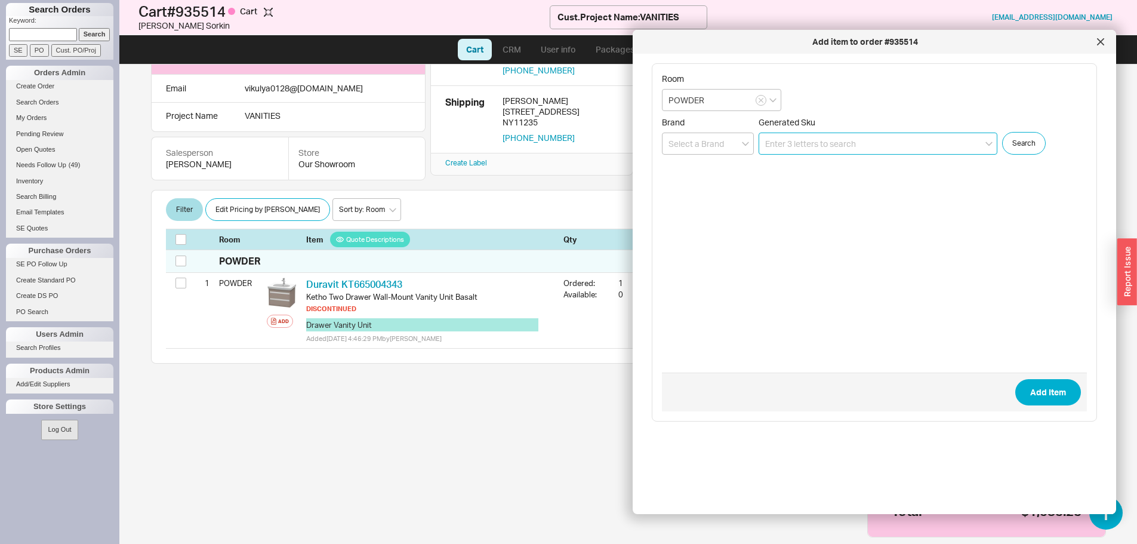
scroll to position [67, 0]
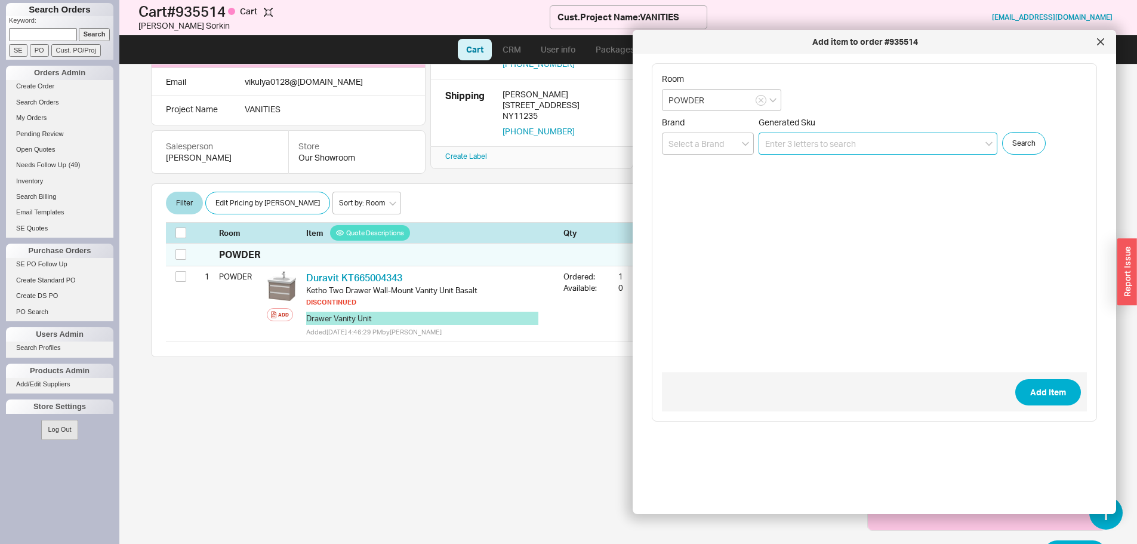
click at [839, 140] on input at bounding box center [878, 144] width 239 height 22
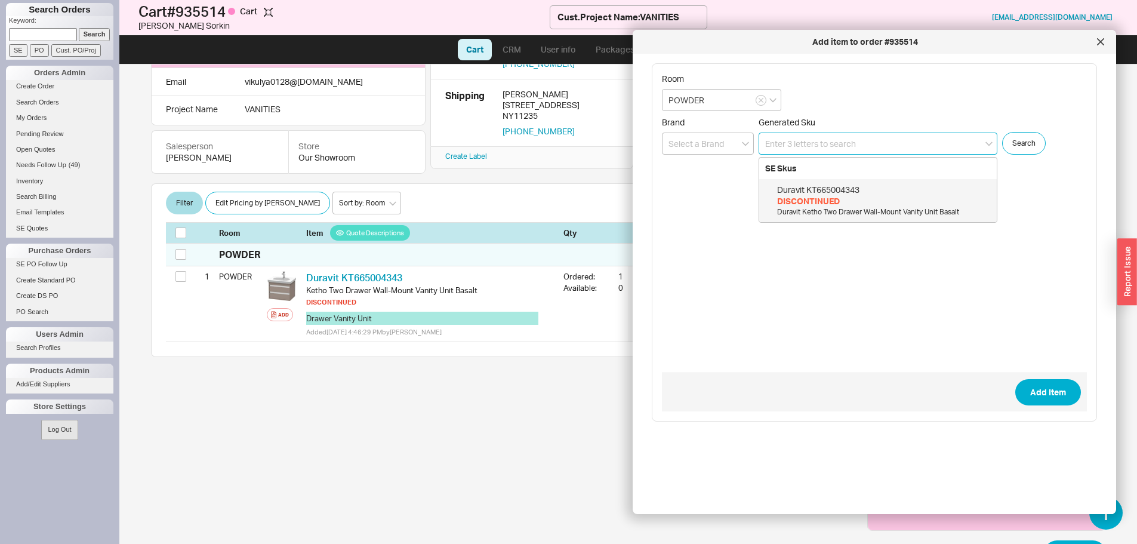
paste input "034265"
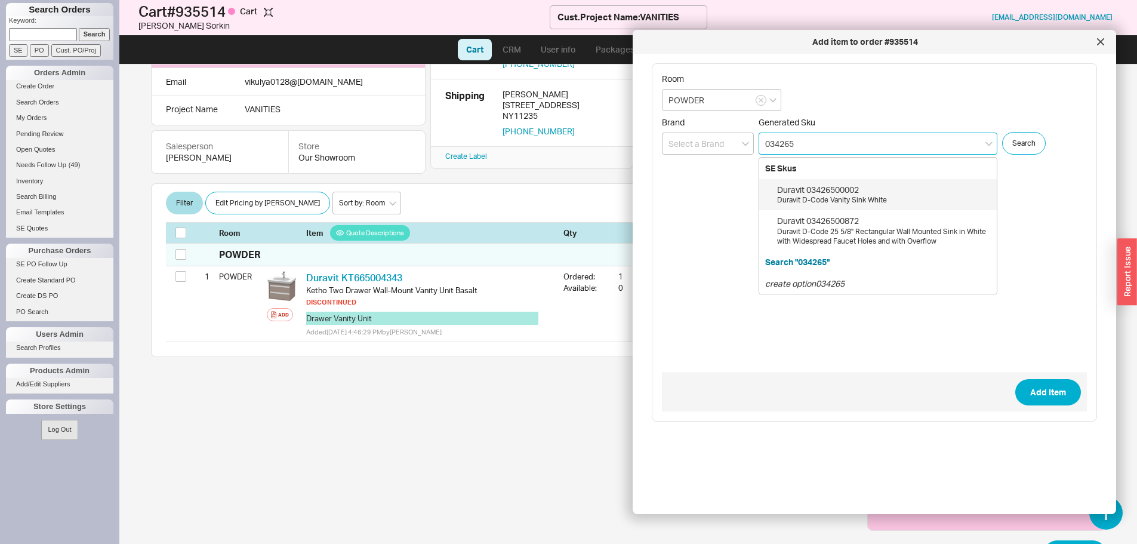
click at [889, 193] on div "Duravit 03426500002" at bounding box center [884, 190] width 214 height 12
type input "03426500002"
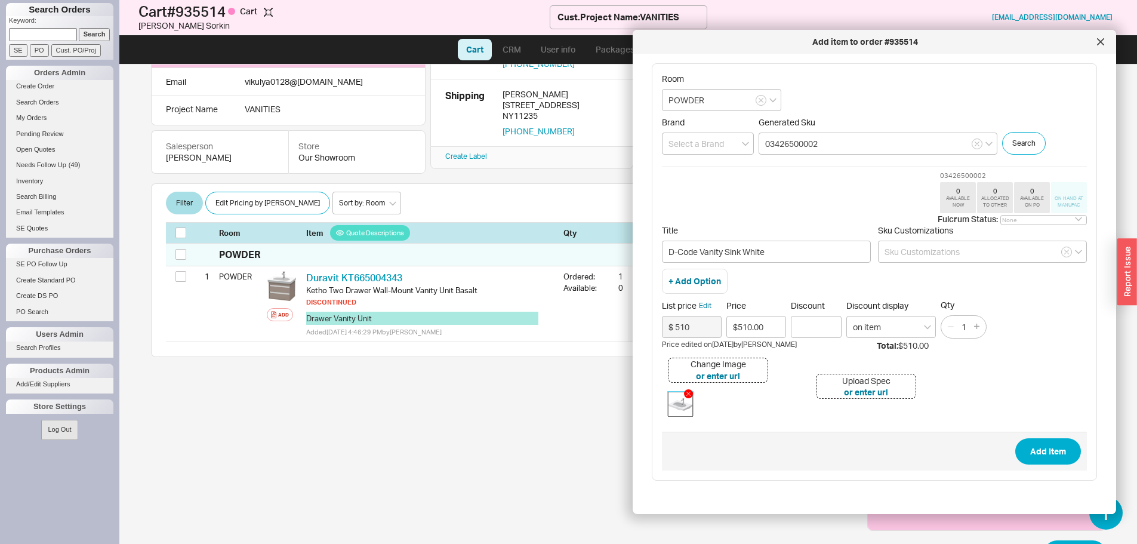
click at [670, 408] on img at bounding box center [681, 404] width 24 height 24
click at [1031, 447] on button "Add Item" at bounding box center [1049, 451] width 66 height 26
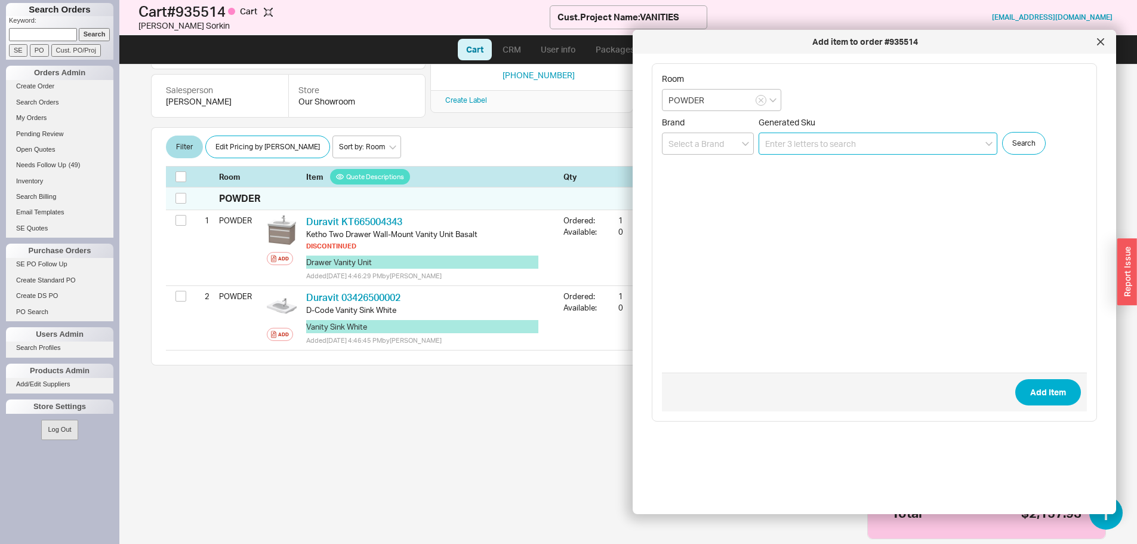
scroll to position [126, 0]
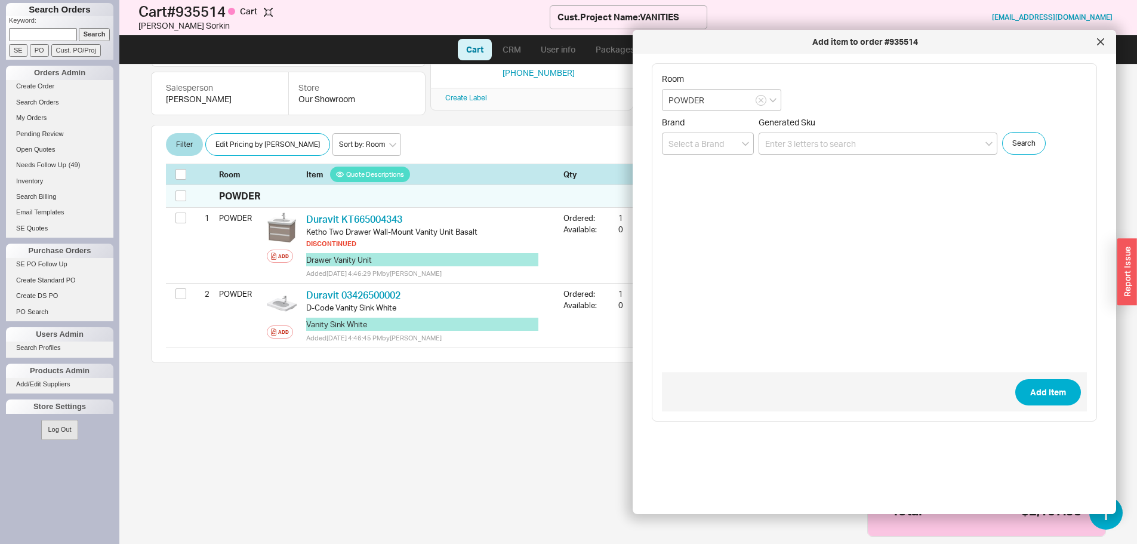
click at [574, 426] on div "Subtotal $1,915.00 Discount $0.00 Default Shipping $67.03 Tax 8.875 % $175.90 T…" at bounding box center [628, 474] width 955 height 195
drag, startPoint x: 1099, startPoint y: 43, endPoint x: 1083, endPoint y: 55, distance: 20.1
click at [1099, 44] on icon at bounding box center [1101, 42] width 6 height 6
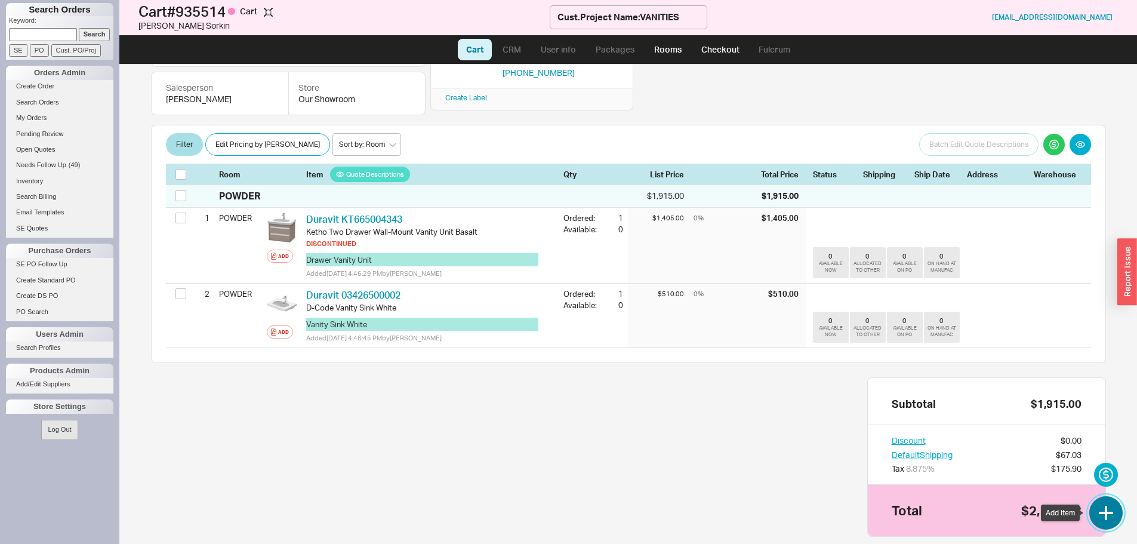
click at [1103, 514] on button "button" at bounding box center [1106, 512] width 33 height 33
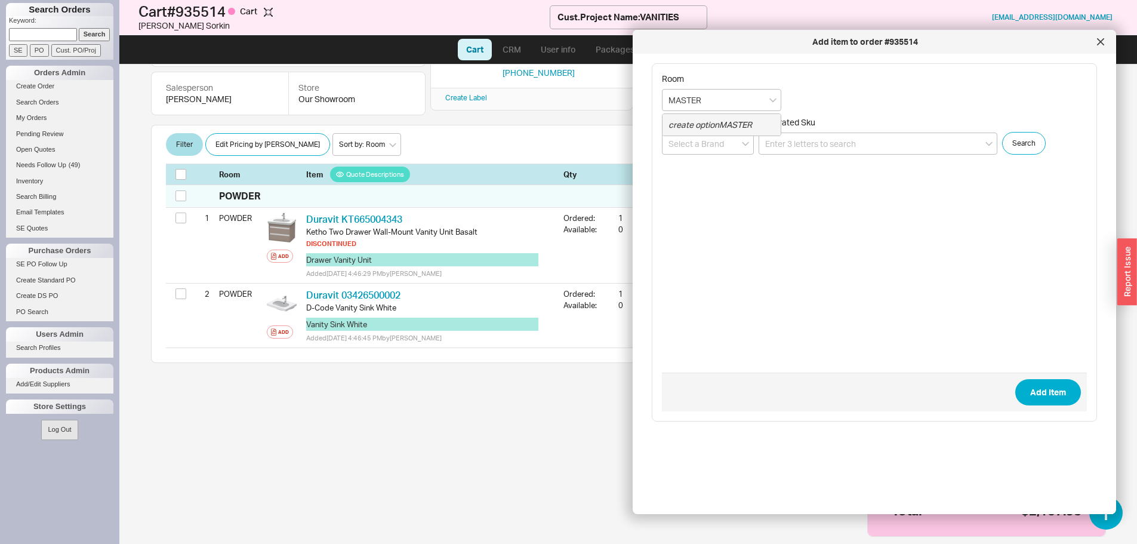
drag, startPoint x: 739, startPoint y: 120, endPoint x: 751, endPoint y: 121, distance: 11.4
click at [743, 120] on icon "create option MASTER" at bounding box center [711, 124] width 84 height 10
type input "MASTER"
click at [791, 136] on input at bounding box center [878, 144] width 239 height 22
paste input "405-0148-D16"
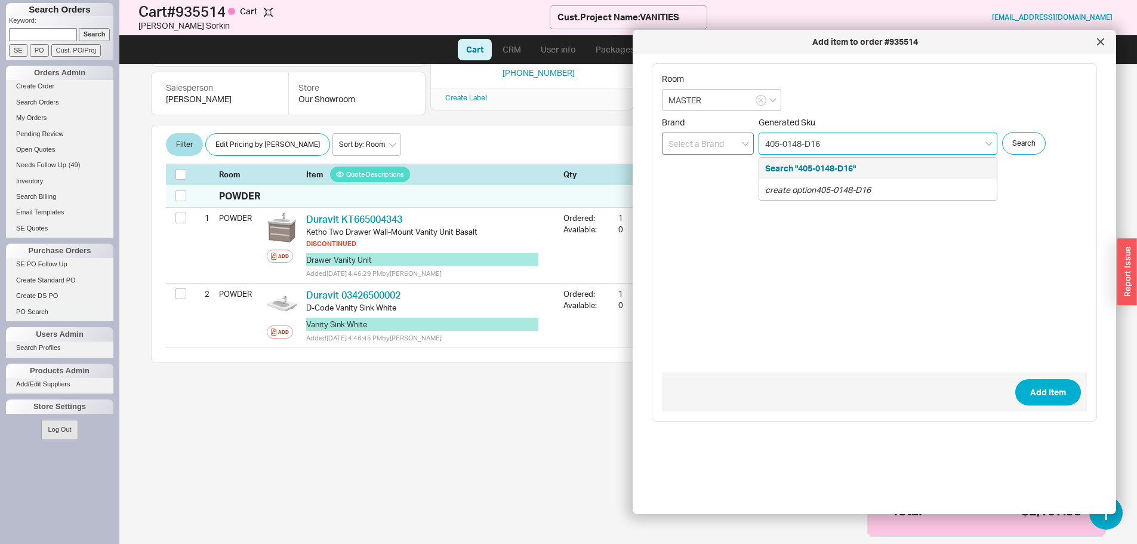
type input "405-0148-D16"
click at [708, 144] on input at bounding box center [708, 144] width 92 height 22
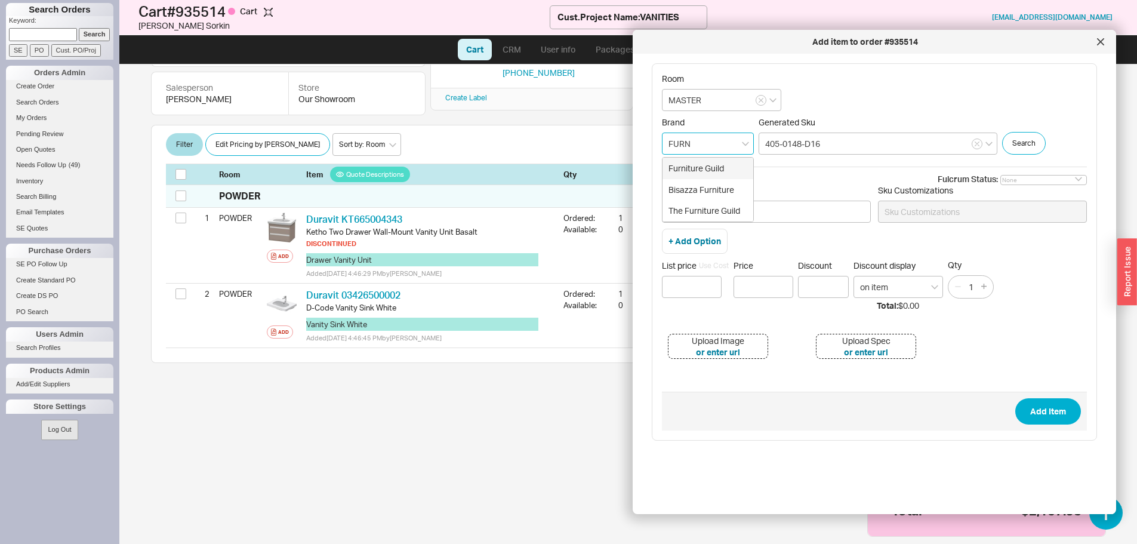
click at [721, 165] on div "Furniture Guild" at bounding box center [708, 168] width 91 height 21
type input "Furniture Guild"
click at [879, 134] on input "405-0148-D16" at bounding box center [878, 144] width 239 height 22
click at [692, 208] on input "Title" at bounding box center [766, 212] width 209 height 22
paste input "Avalon is our 2 drawer, full overlay wall mounted design"
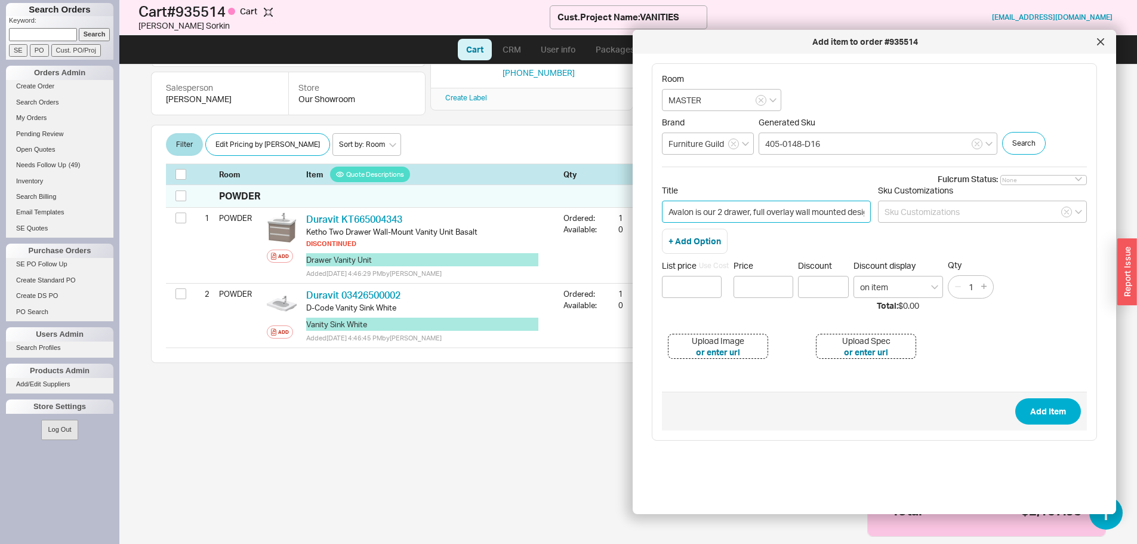
scroll to position [0, 20]
drag, startPoint x: 774, startPoint y: 214, endPoint x: 735, endPoint y: 211, distance: 39.5
click at [735, 210] on input "Avalon is our 2 drawer, full overlay wall mounted design" at bounding box center [766, 212] width 209 height 22
click at [716, 215] on input "Avalon is our 2 drawer, wall mounted design" at bounding box center [766, 212] width 209 height 22
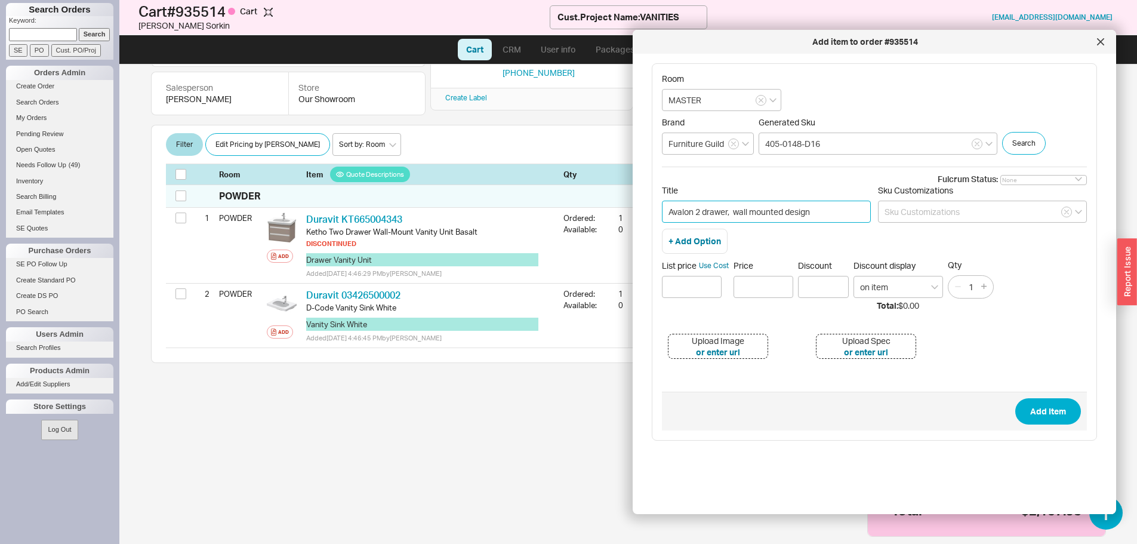
click at [828, 216] on input "Avalon 2 drawer, wall mounted design" at bounding box center [766, 212] width 209 height 22
paste input "48" W x 21.5" D x 20" H"
drag, startPoint x: 811, startPoint y: 201, endPoint x: 875, endPoint y: 216, distance: 66.2
click at [875, 216] on div "Title Avalon 2 drawer, wall mounted design, 48" W x 21.5" D x 20" H, Sku Custom…" at bounding box center [874, 207] width 425 height 44
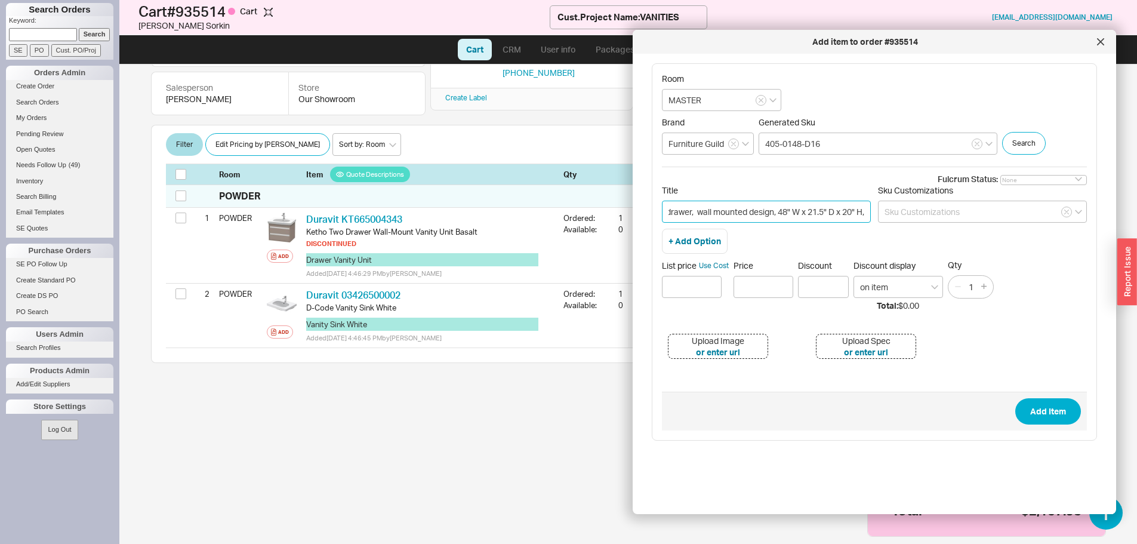
click at [858, 211] on input "Avalon 2 drawer, wall mounted design, 48" W x 21.5" D x 20" H," at bounding box center [766, 212] width 209 height 22
paste input "Cappuccino"
drag, startPoint x: 797, startPoint y: 211, endPoint x: 871, endPoint y: 217, distance: 73.7
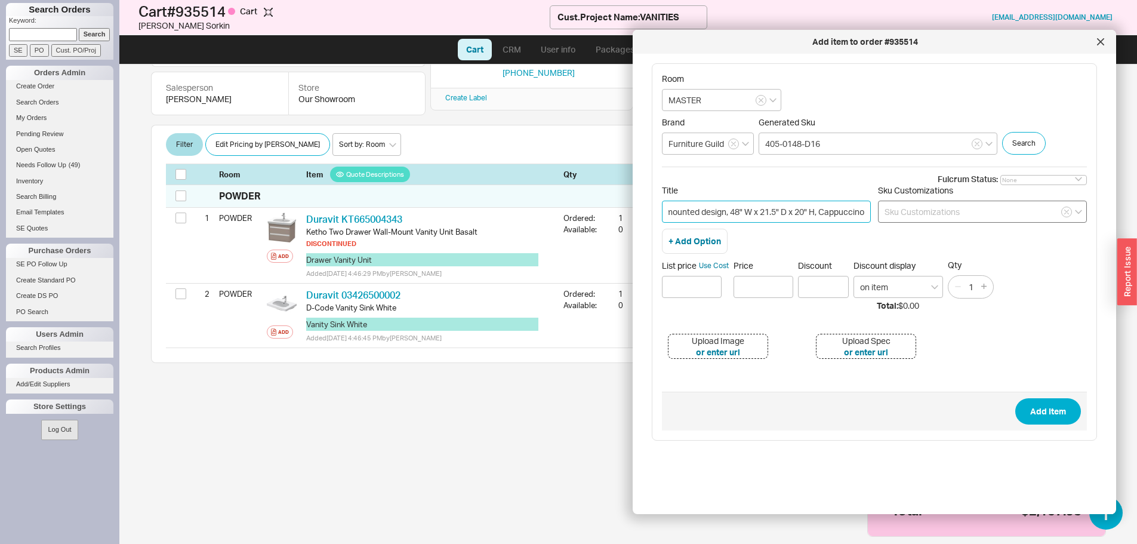
click at [871, 217] on div "Title Avalon 2 drawer, wall mounted design, 48" W x 21.5" D x 20" H, Cappuccino…" at bounding box center [874, 207] width 425 height 44
click at [858, 211] on input "Avalon 2 drawer, wall mounted design, 48" W x 21.5" D x 20" H, Cappuccino" at bounding box center [766, 212] width 209 height 22
paste input "Satin Brass"
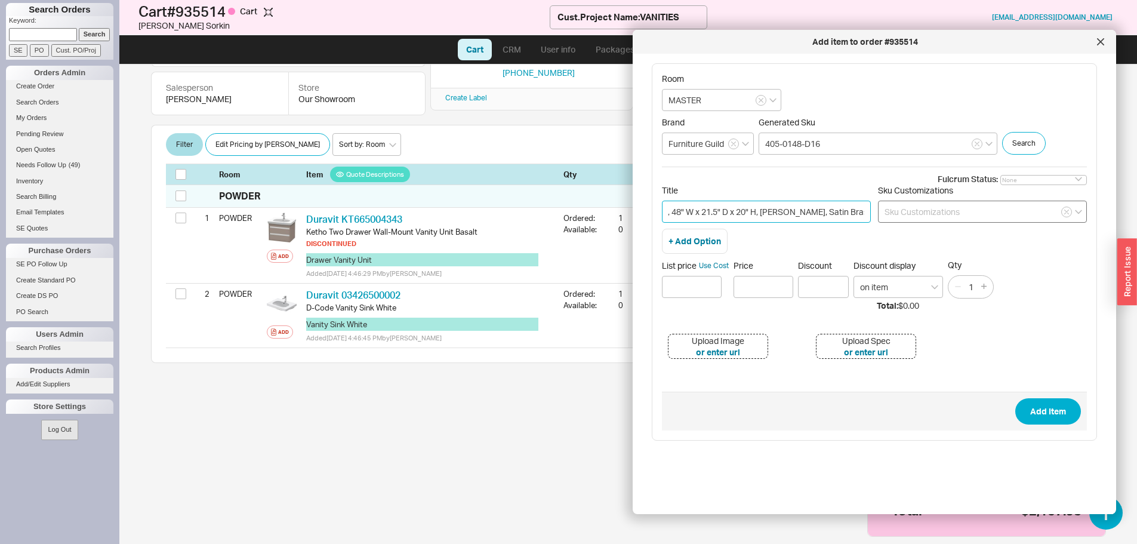
drag, startPoint x: 853, startPoint y: 207, endPoint x: 888, endPoint y: 208, distance: 35.2
click at [881, 216] on div "Title Avalon 2 drawer, wall mounted design, 48" W x 21.5" D x 20" H, Cappuccino…" at bounding box center [874, 207] width 425 height 44
type input "Avalon 2 drawer, wall mounted design, 48" W x 21.5" D x 20" H, Cappuccino, Sati…"
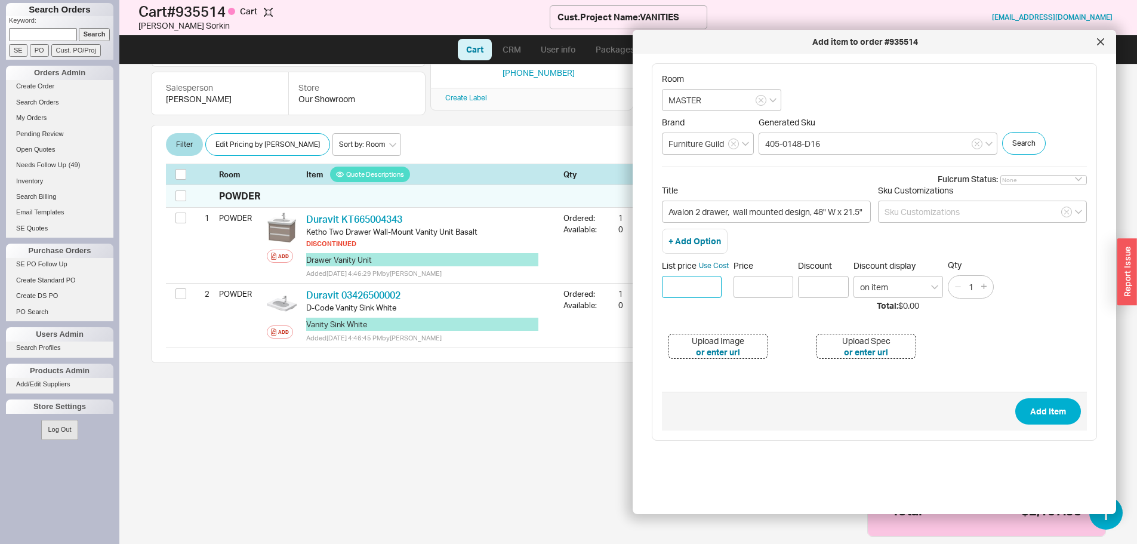
click at [693, 284] on input at bounding box center [692, 287] width 60 height 22
type input "$ 4845."
type input "$4,845.00"
click at [728, 349] on button "or enter url" at bounding box center [718, 352] width 44 height 12
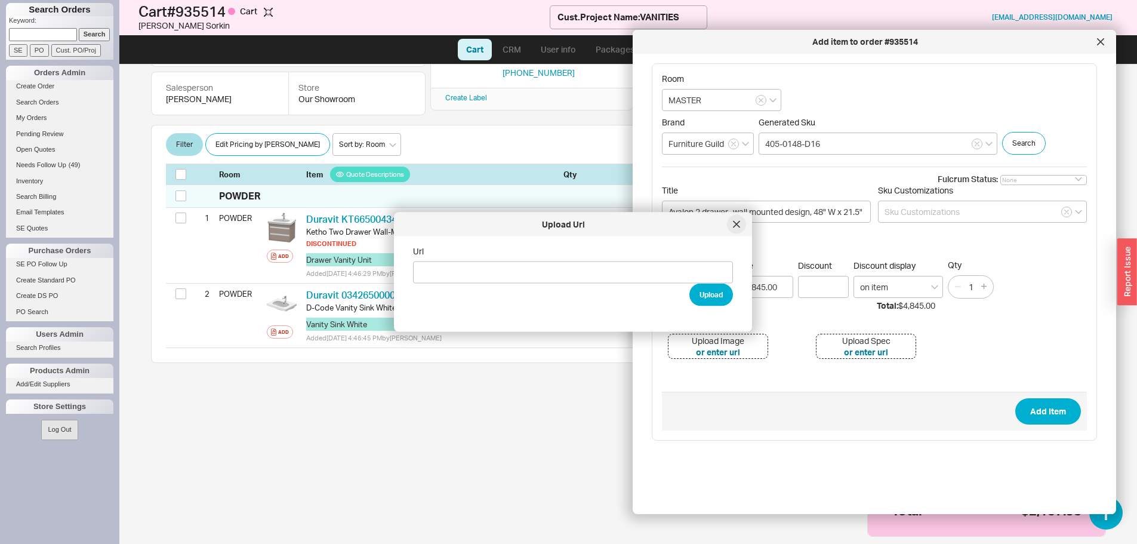
click at [741, 227] on div at bounding box center [736, 224] width 19 height 19
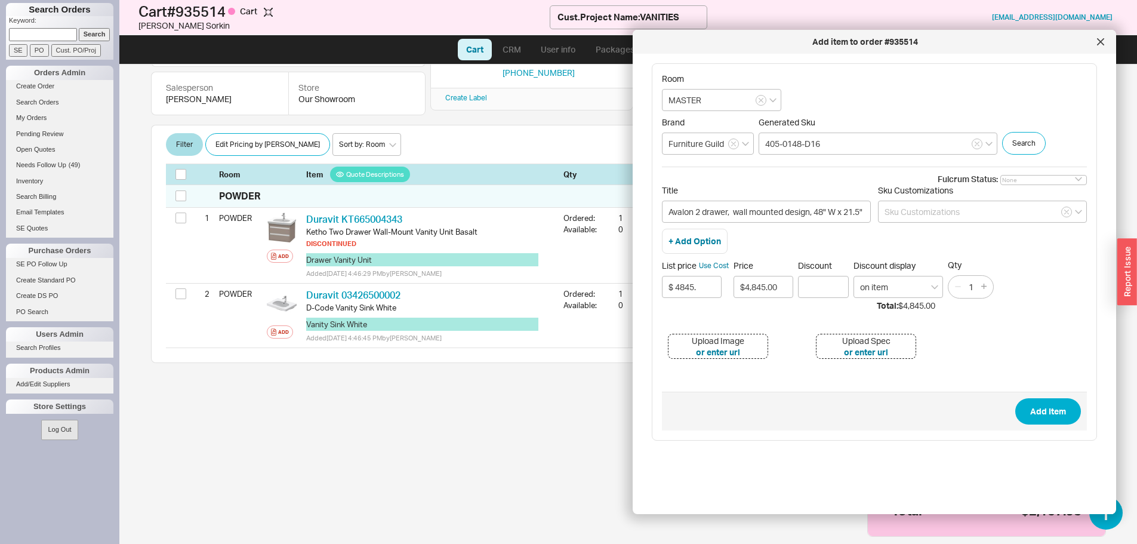
click at [697, 346] on div "Upload Image" at bounding box center [718, 341] width 53 height 12
click at [1020, 414] on button "Add Item" at bounding box center [1049, 411] width 66 height 26
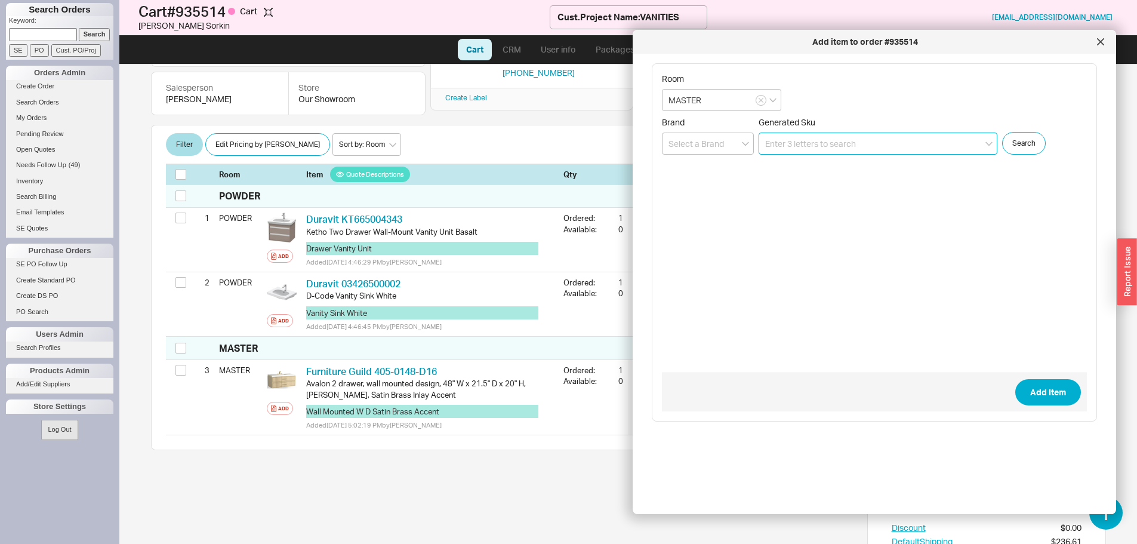
scroll to position [219, 0]
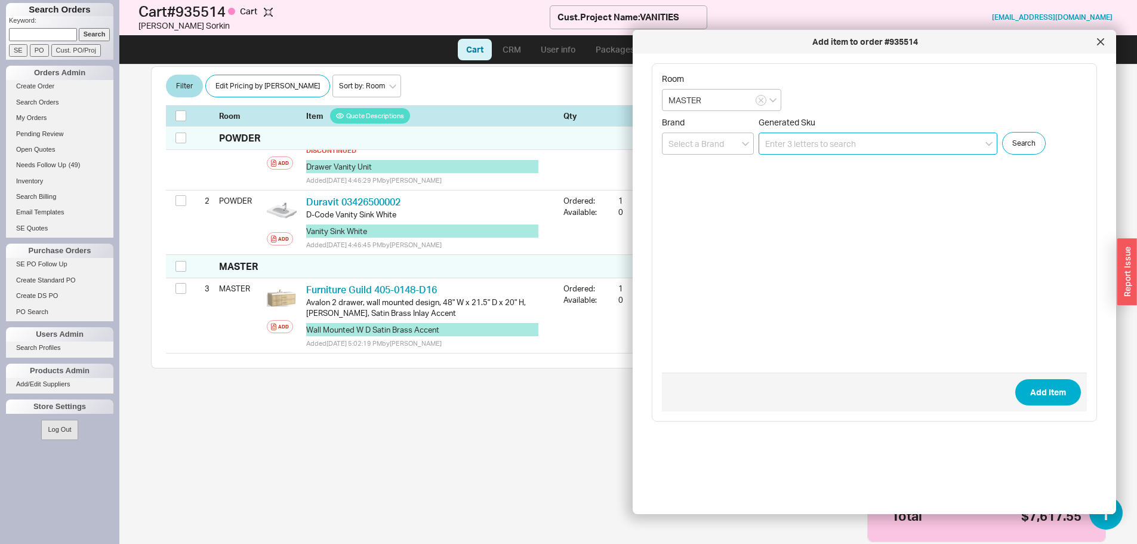
click at [786, 137] on input at bounding box center [878, 144] width 239 height 22
paste input "8DBAR-SB"
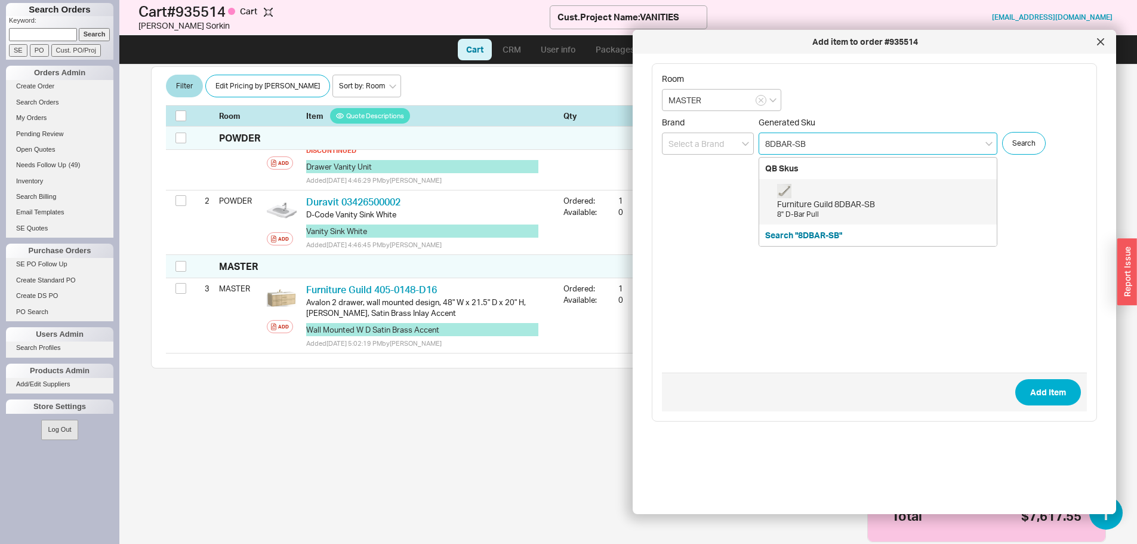
click at [843, 196] on div "Furniture Guild 8DBAR-SB 8" D-Bar Pull" at bounding box center [884, 202] width 214 height 36
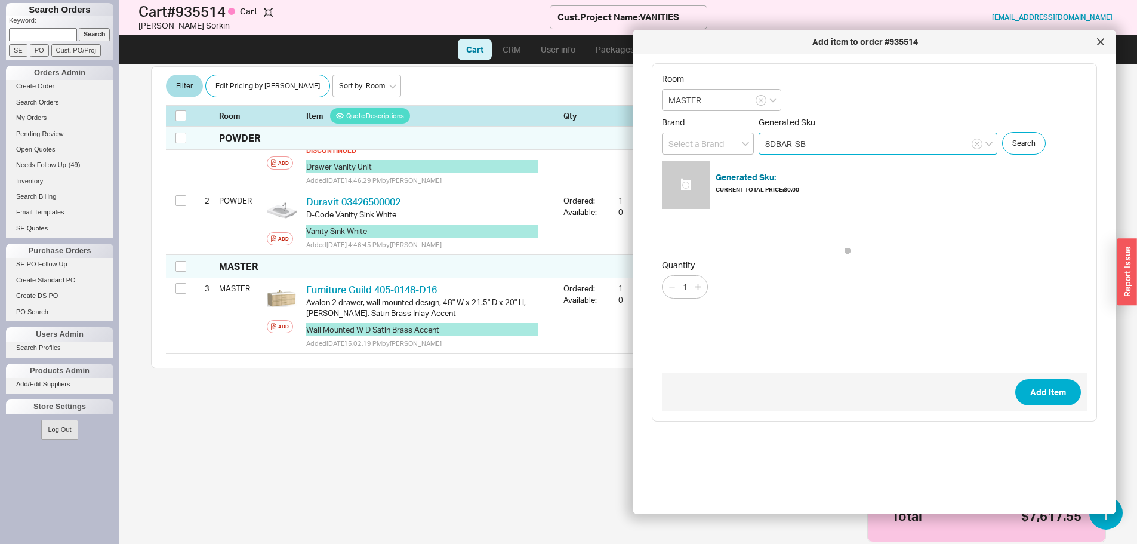
type input "8DBAR-SB"
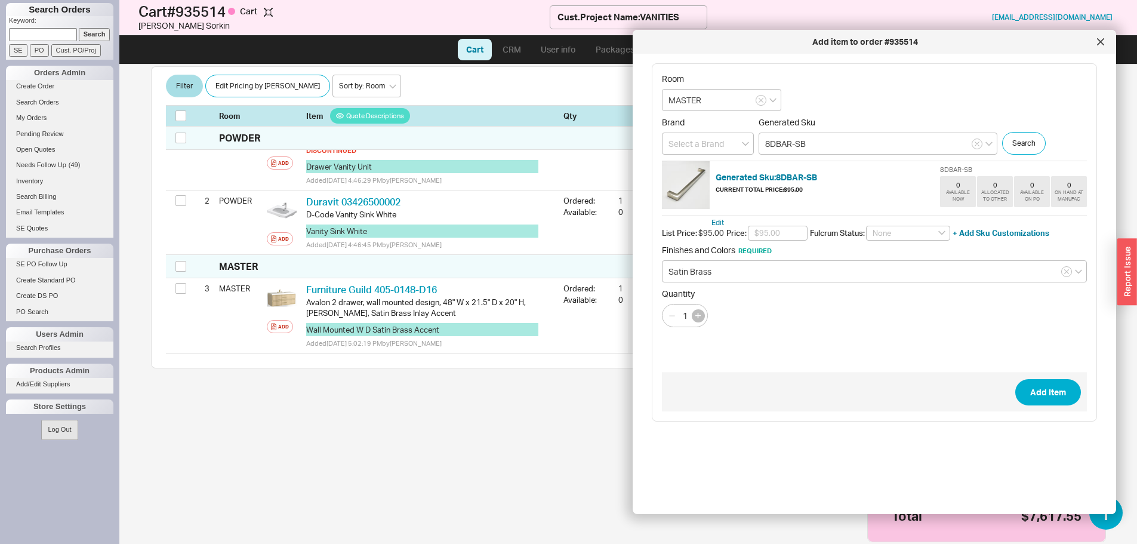
click at [699, 316] on icon "button" at bounding box center [698, 315] width 5 height 5
type input "2"
click at [1047, 393] on button "Add Item" at bounding box center [1049, 392] width 66 height 26
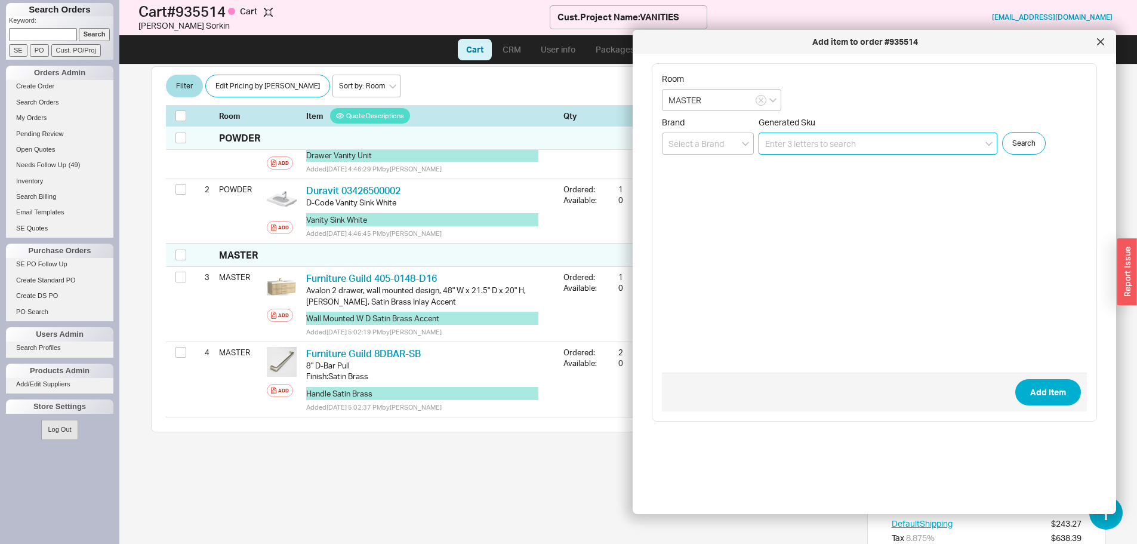
scroll to position [294, 0]
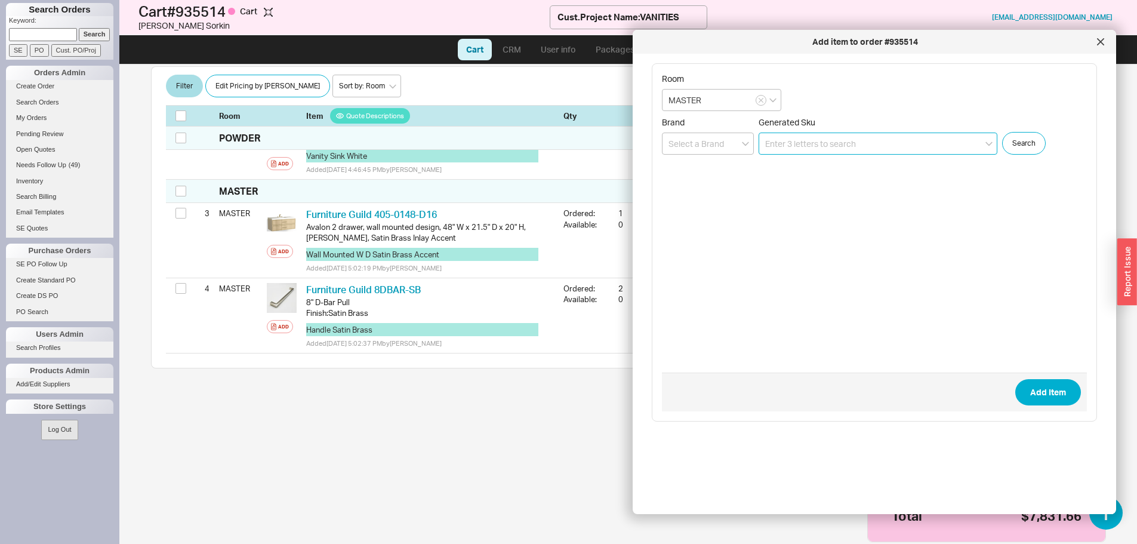
click at [783, 146] on input at bounding box center [878, 144] width 239 height 22
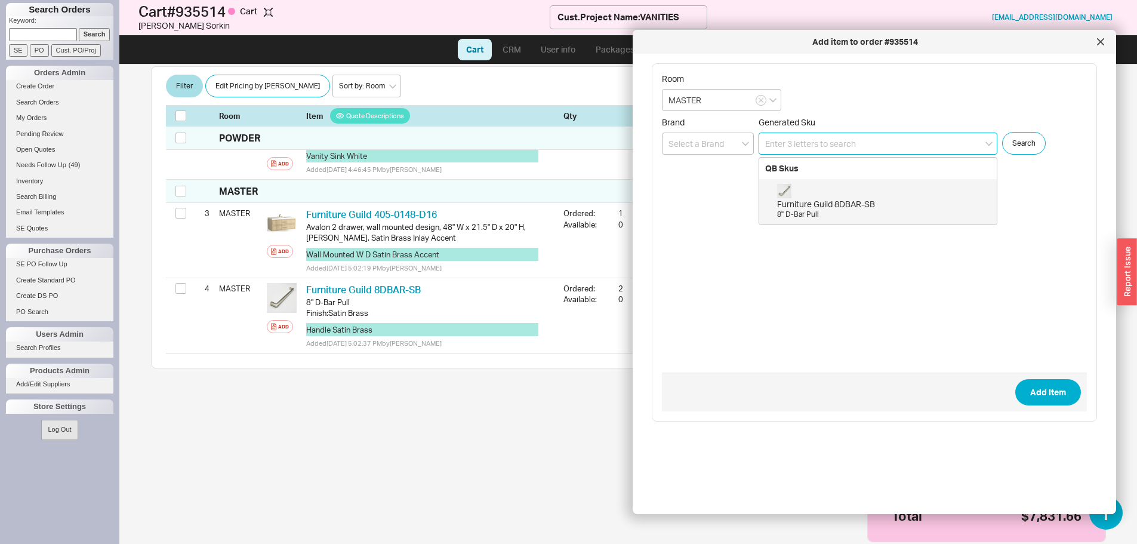
paste input "1/4" Inlay INLAY1-SB"
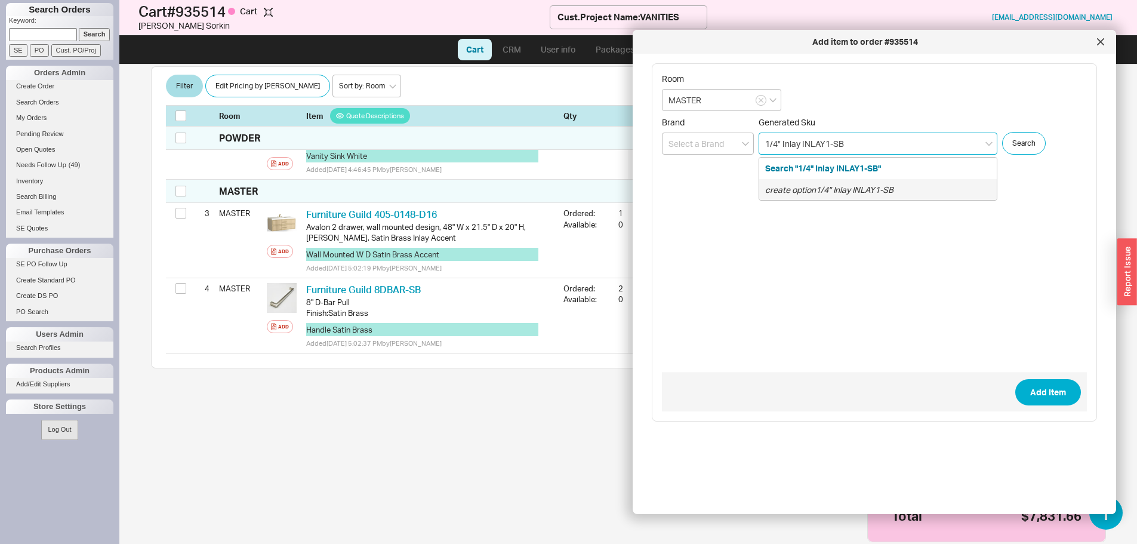
click at [829, 187] on icon "create option 1/4" Inlay INLAY1-SB" at bounding box center [829, 189] width 128 height 10
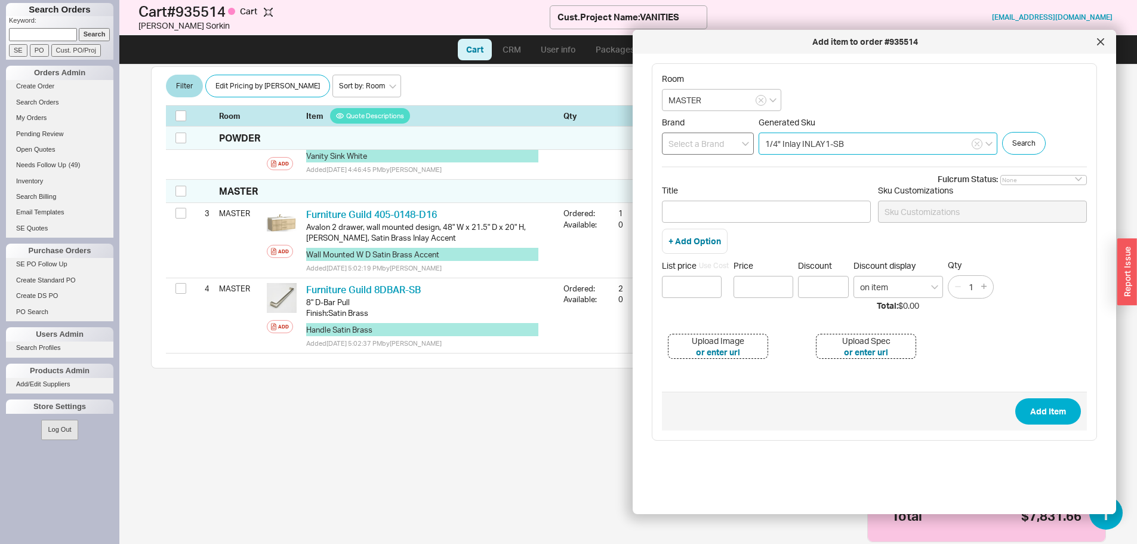
type input "1/4" Inlay INLAY1-SB"
click at [711, 140] on input at bounding box center [708, 144] width 92 height 22
type input "t"
click at [697, 173] on div "Furniture Guild" at bounding box center [708, 168] width 91 height 21
type input "Furniture Guild"
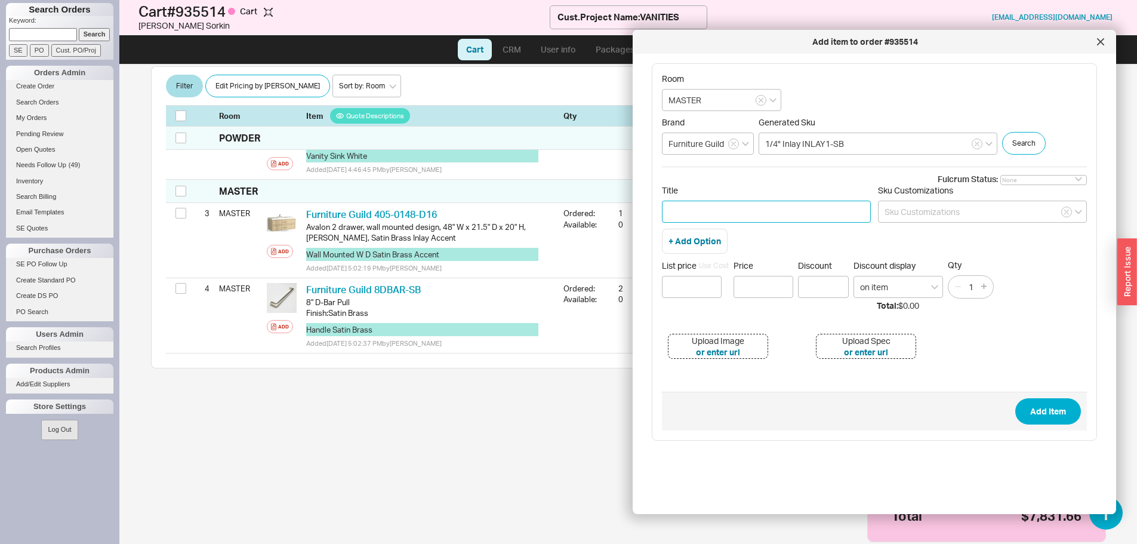
click at [752, 214] on input "Title" at bounding box center [766, 212] width 209 height 22
paste input "METAL ACCENT 1/4" Inlay"
type input "METAL ACCENT 1/4" Inlay Satin Brass"
click at [709, 287] on input at bounding box center [692, 287] width 60 height 22
type input "$ 800"
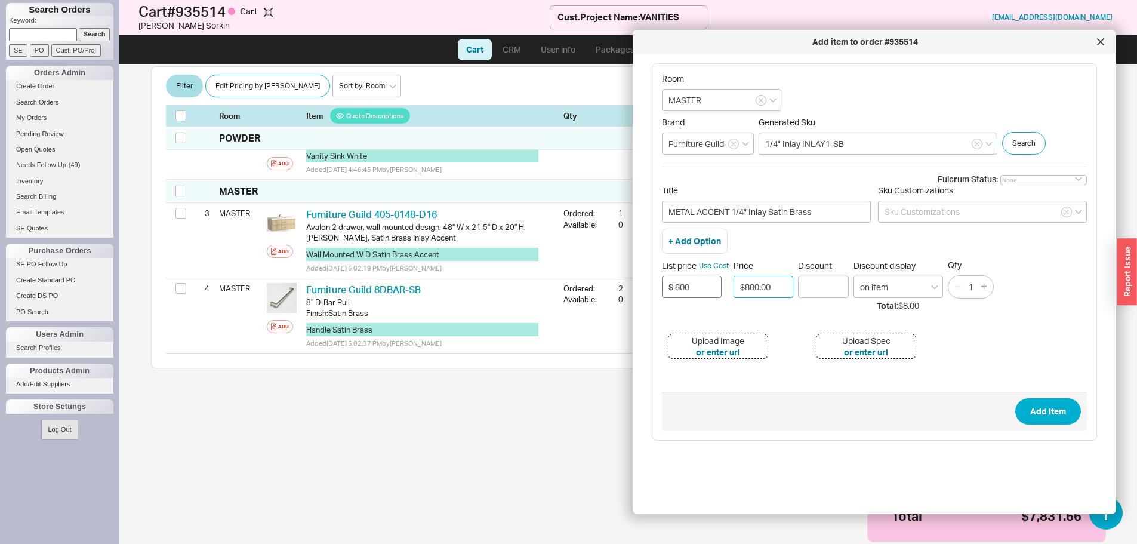
type input "$800.00"
click at [743, 340] on div "Upload Image" at bounding box center [718, 341] width 53 height 12
click at [1032, 416] on button "Add Item" at bounding box center [1049, 411] width 66 height 26
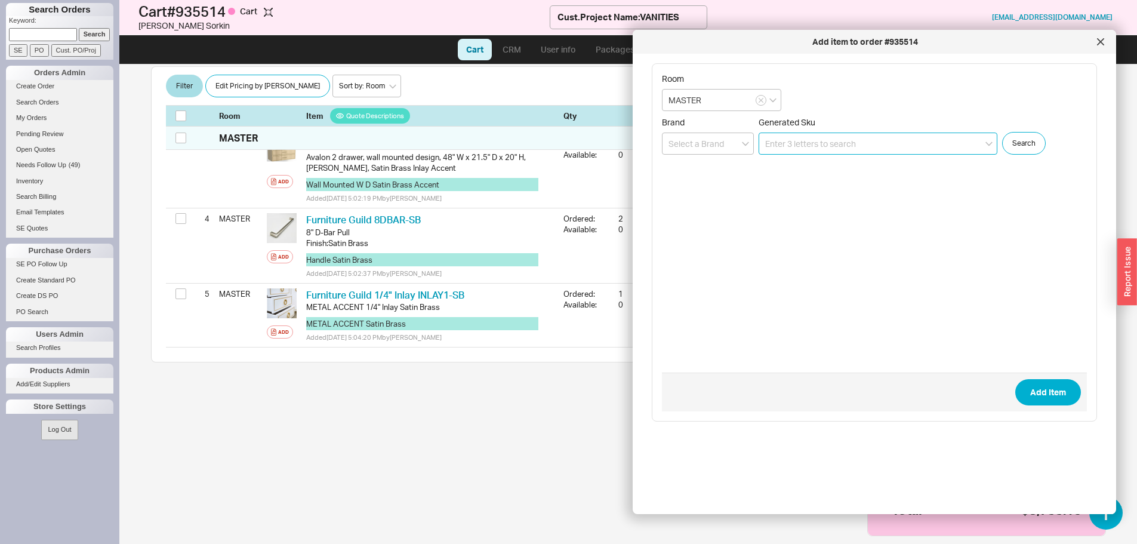
scroll to position [376, 0]
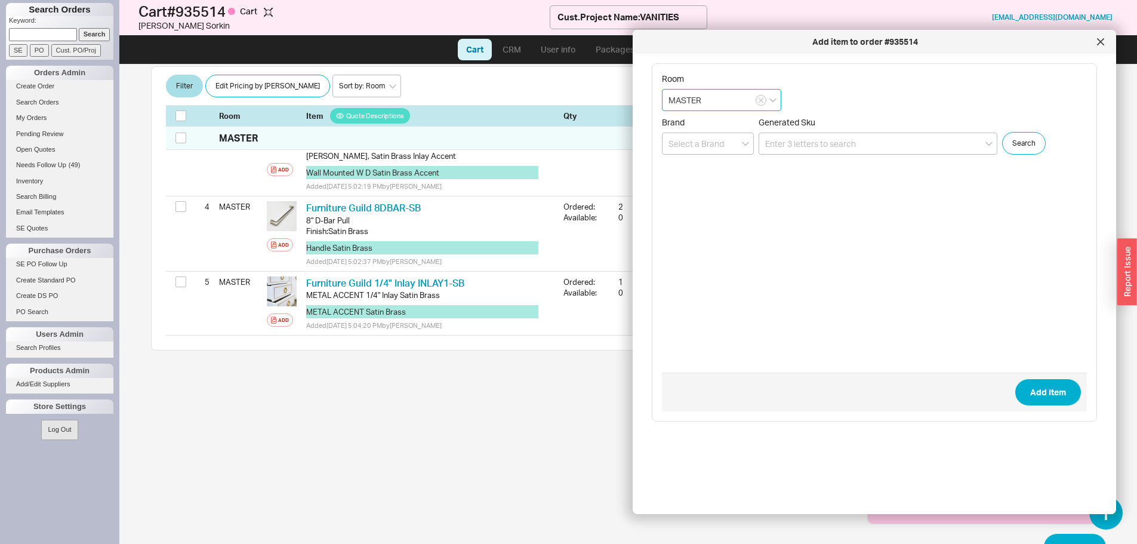
click at [725, 105] on input "MASTER" at bounding box center [721, 100] width 119 height 22
click at [725, 104] on input "MASTER" at bounding box center [721, 100] width 119 height 22
type input "b"
click at [733, 118] on div "create option BOYS" at bounding box center [722, 124] width 118 height 21
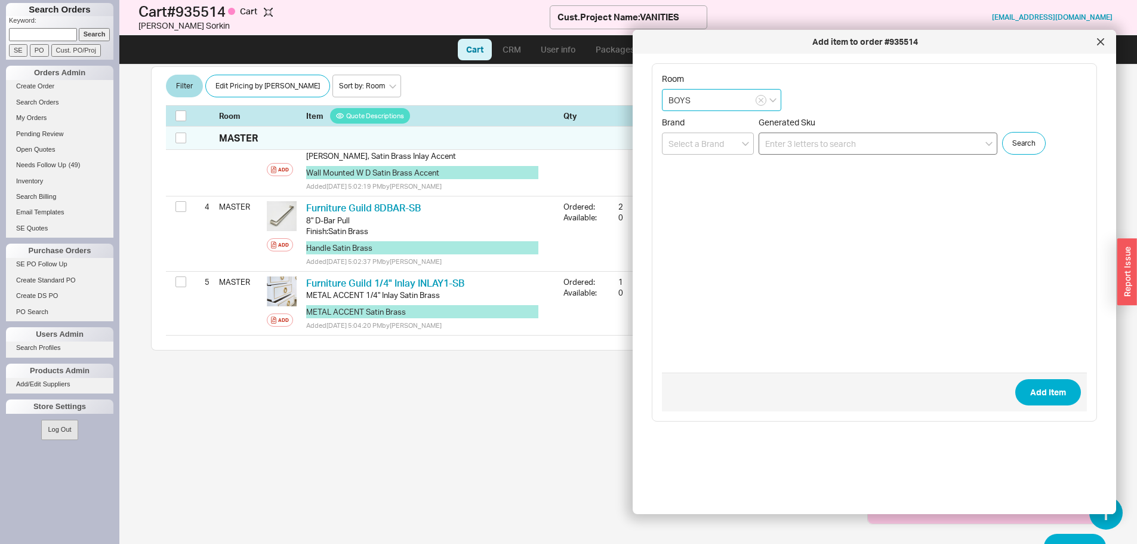
type input "BOYS"
click at [775, 148] on input at bounding box center [878, 144] width 239 height 22
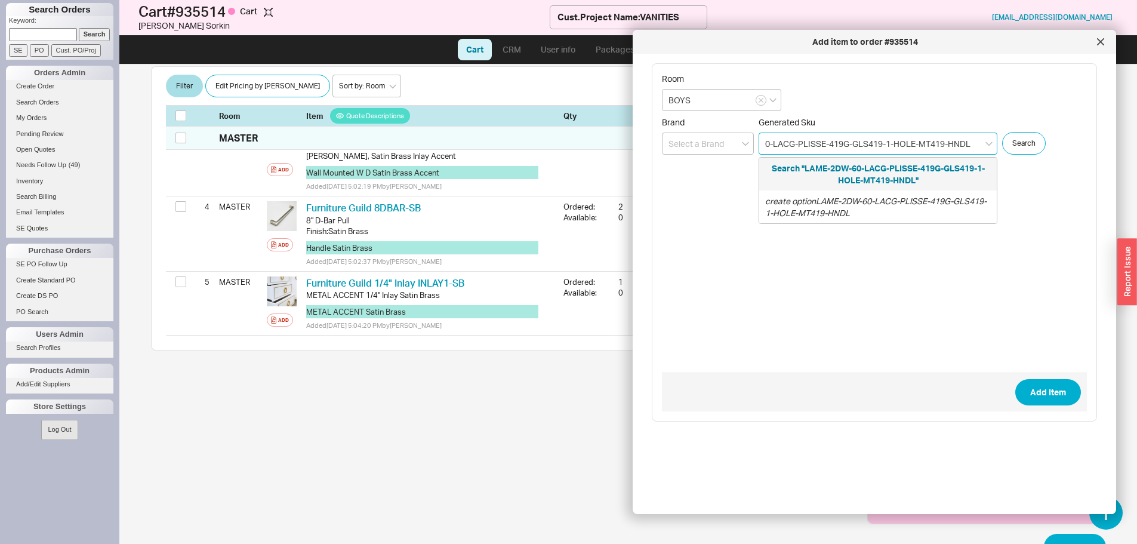
drag, startPoint x: 944, startPoint y: 145, endPoint x: 919, endPoint y: 137, distance: 25.9
click at [919, 137] on input "LAME-2DW-60-LACG-PLISSE-419G-GLS419-1-HOLE-MT419-HNDL" at bounding box center [878, 144] width 239 height 22
click at [970, 143] on input "LAME-2DW-60-LACG-PLISSE-419G-GLS419-1-HOLE-HNDL" at bounding box center [878, 144] width 239 height 22
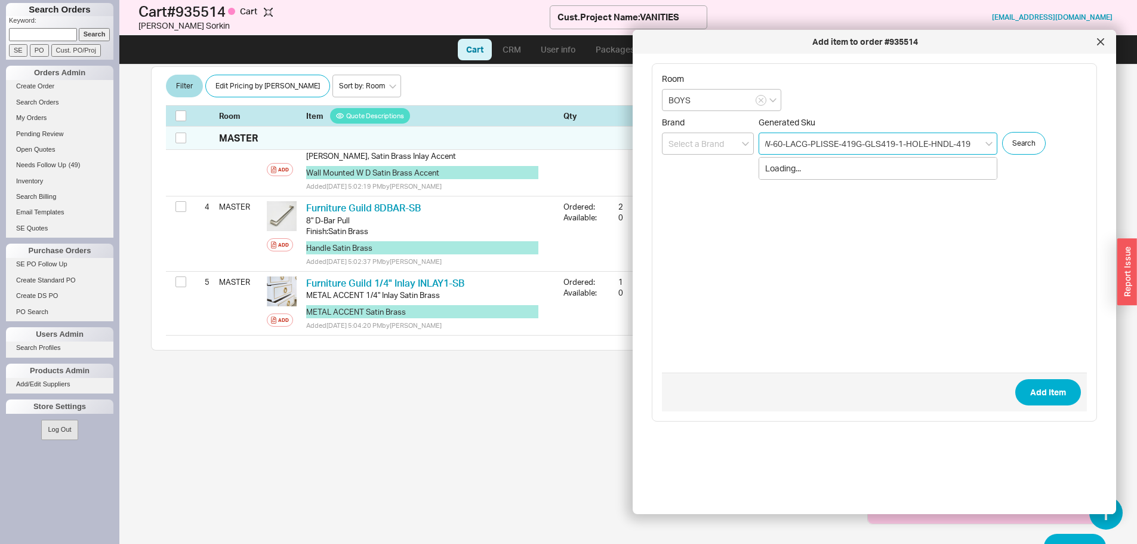
scroll to position [0, 43]
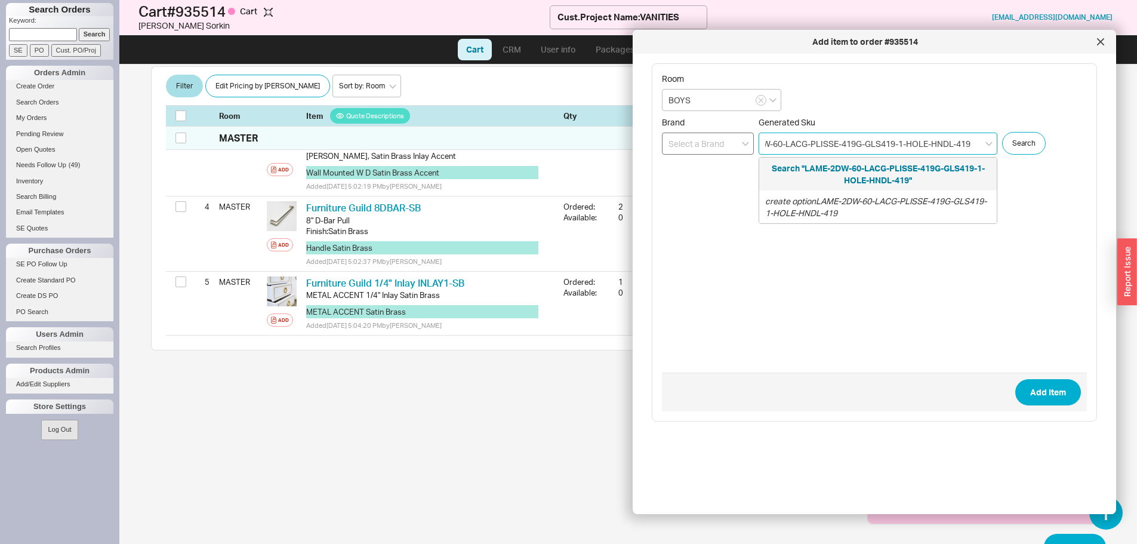
type input "LAME-2DW-60-LACG-PLISSE-419G-GLS419-1-HOLE-HNDL-419"
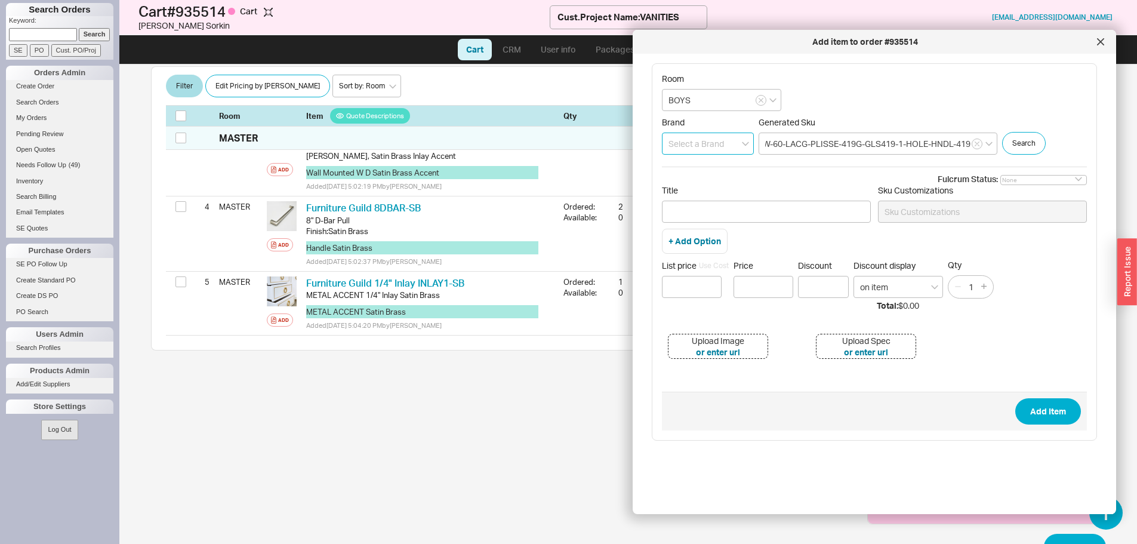
scroll to position [0, 0]
click at [705, 145] on input at bounding box center [708, 144] width 92 height 22
click at [719, 167] on div "Hastings" at bounding box center [708, 168] width 91 height 21
type input "Hastings"
click at [761, 139] on input "LAME-2DW-60-LACG-PLISSE-419G-GLS419-1-HOLE-HNDL-419" at bounding box center [878, 144] width 239 height 22
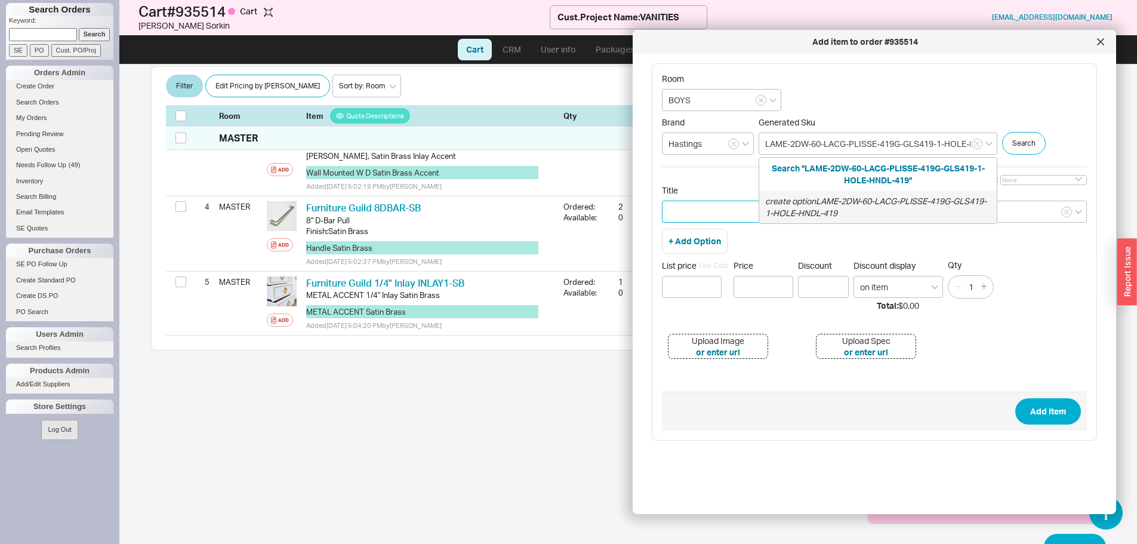
click at [714, 206] on input "Title" at bounding box center [766, 212] width 209 height 22
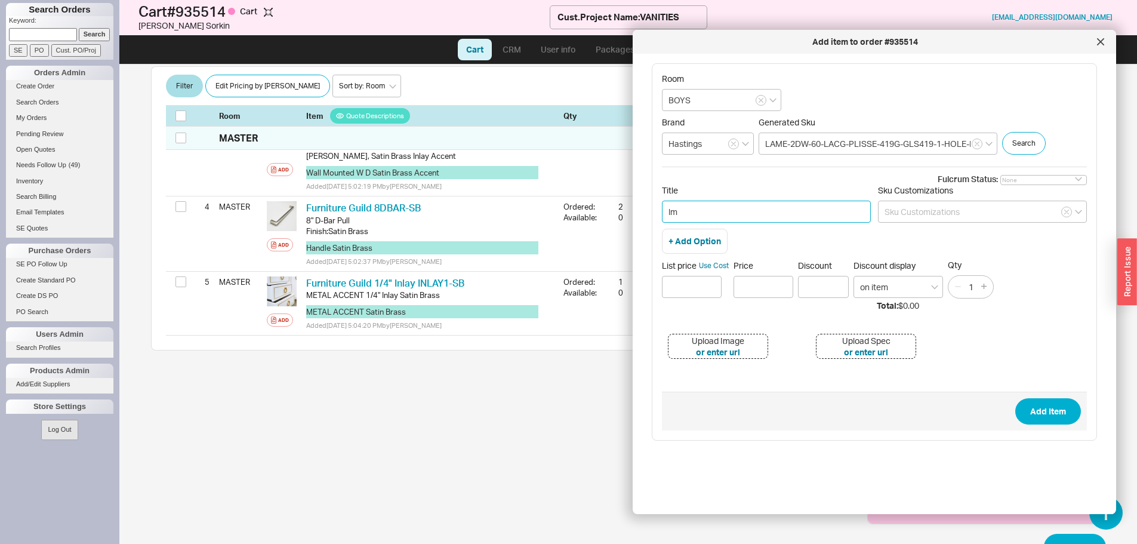
type input "l"
drag, startPoint x: 696, startPoint y: 206, endPoint x: 665, endPoint y: 207, distance: 30.5
click at [665, 207] on input "LAME 2 DRAWER WALL MOUNT VANITY 24" AQUA GLOSS WITH AQUA GLASS COUNTERTOP AND S…" at bounding box center [766, 212] width 209 height 22
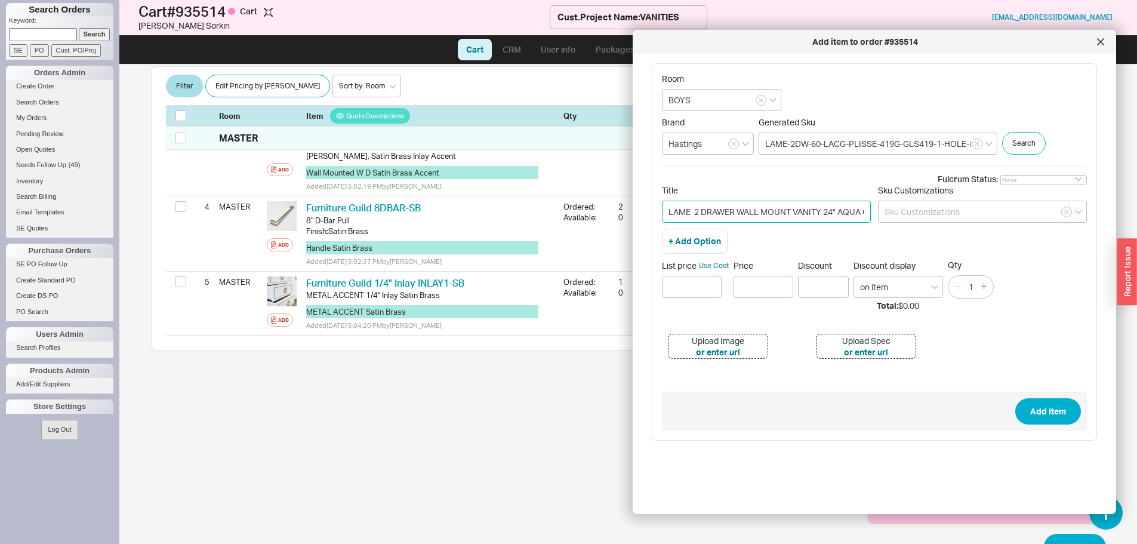
click at [852, 217] on input "LAME 2 DRAWER WALL MOUNT VANITY 24" AQUA GLOSS WITH AQUA GLASS COUNTERTOP AND S…" at bounding box center [766, 212] width 209 height 22
type input "LAME 2 DRAWER WALL MOUNT VANITY 24" AQUA GLOSS PLISSE WITH AQUA GLASS COUNTERTO…"
click at [691, 283] on input at bounding box center [692, 287] width 60 height 22
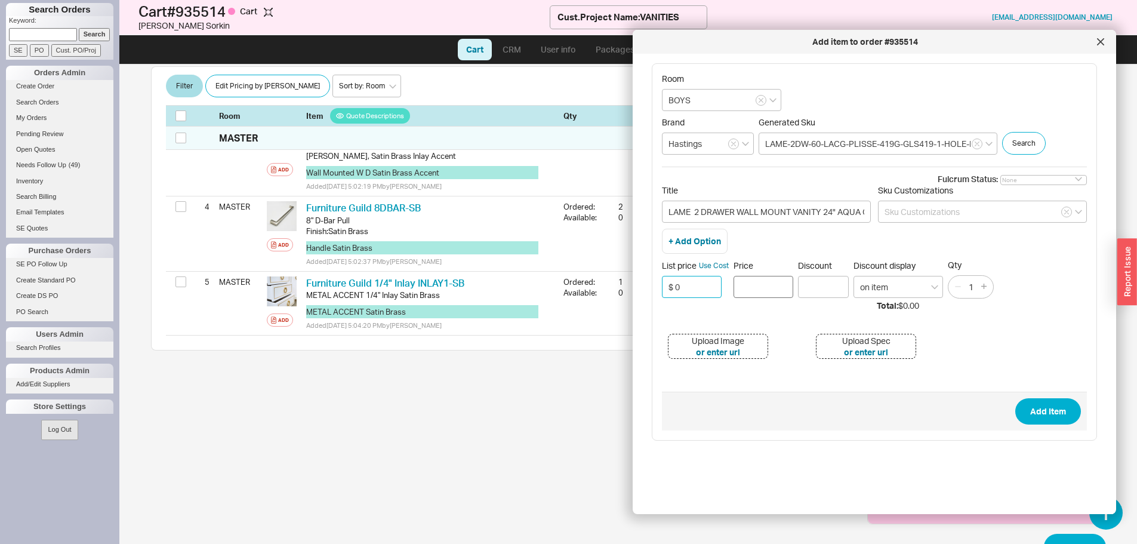
type input "$ 0"
click at [747, 288] on input "Price" at bounding box center [764, 287] width 60 height 22
type input "$0.00"
click at [1038, 410] on button "Add Item" at bounding box center [1049, 411] width 66 height 26
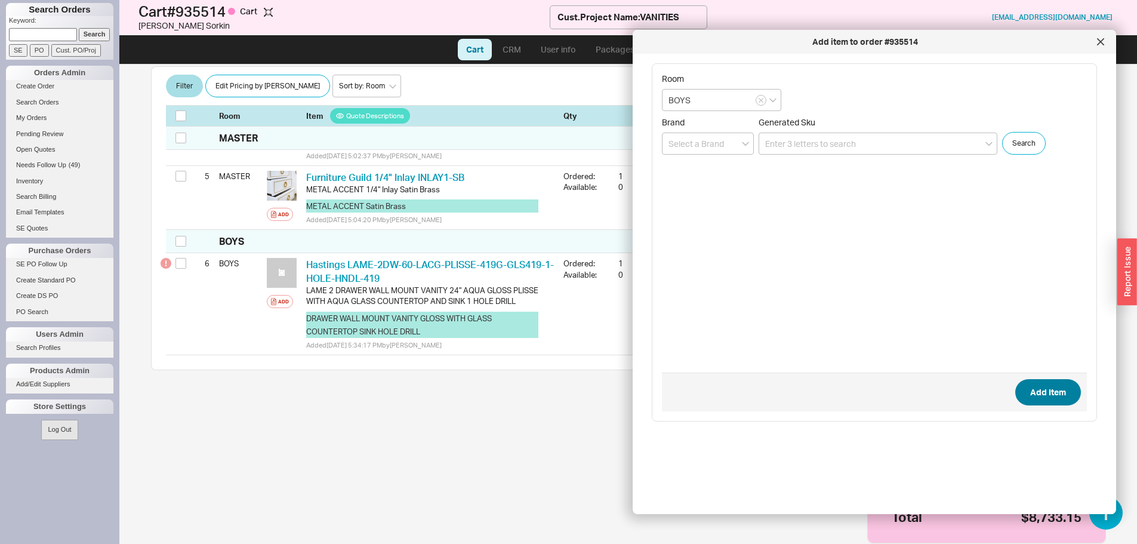
drag, startPoint x: 564, startPoint y: 465, endPoint x: 556, endPoint y: 466, distance: 7.8
click at [562, 465] on div "Subtotal $7,750.00 Discount $0.00 Default Shipping $271.27 Tax 8.875 % $711.88 …" at bounding box center [628, 482] width 955 height 195
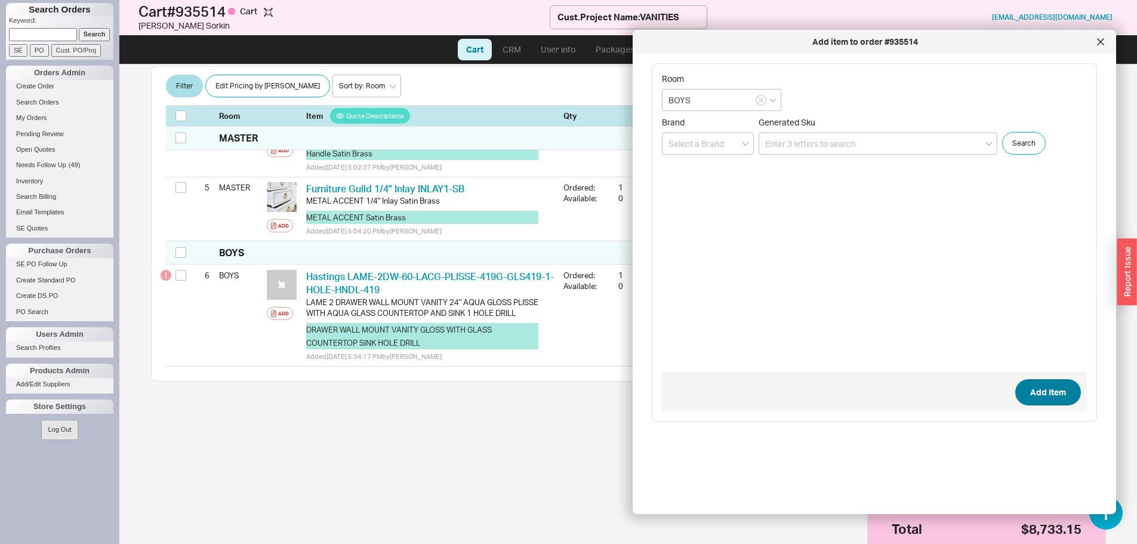
scroll to position [482, 0]
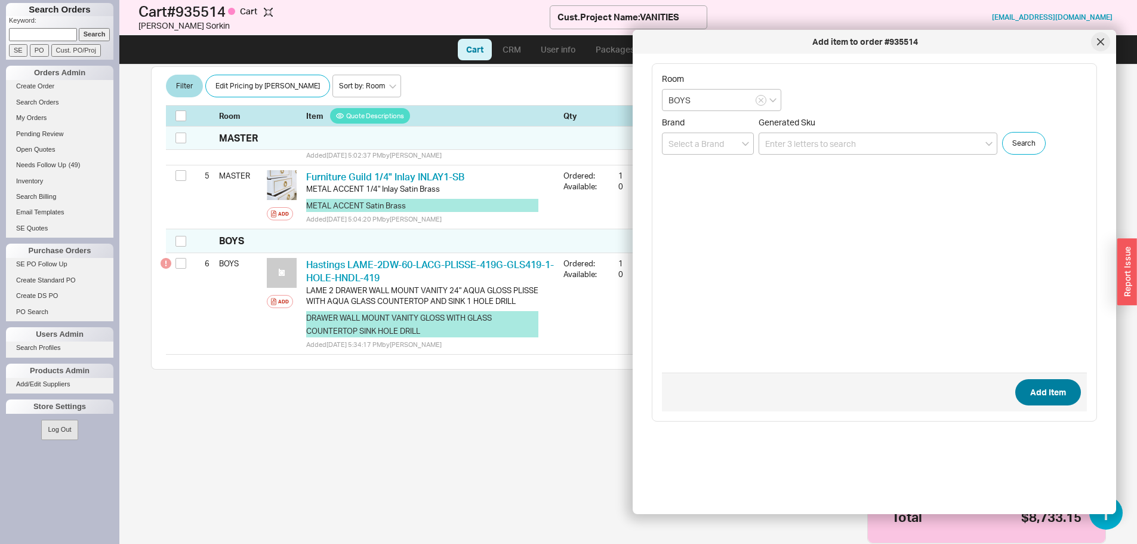
click at [1104, 36] on div at bounding box center [1100, 41] width 19 height 19
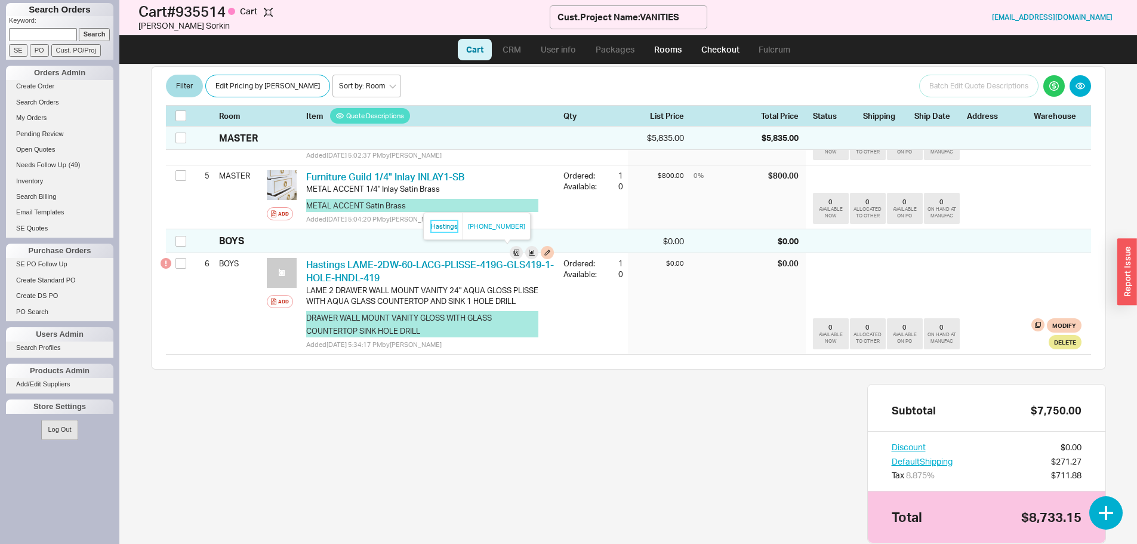
click at [449, 228] on link "Hastings" at bounding box center [444, 226] width 27 height 12
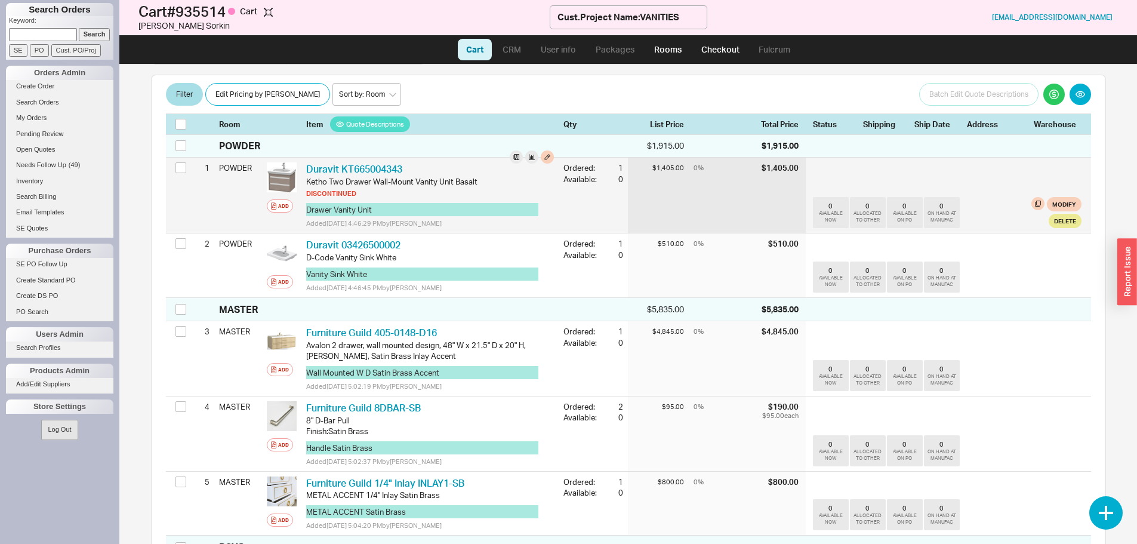
scroll to position [0, 0]
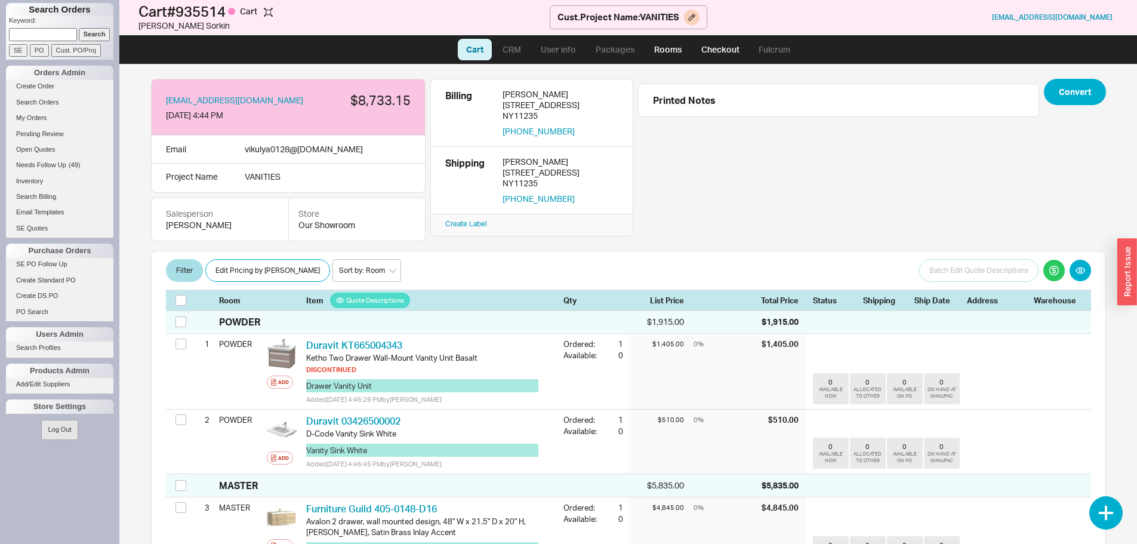
click at [220, 8] on h1 "Cart # 935514 Cart" at bounding box center [344, 11] width 411 height 17
copy h1 "935514"
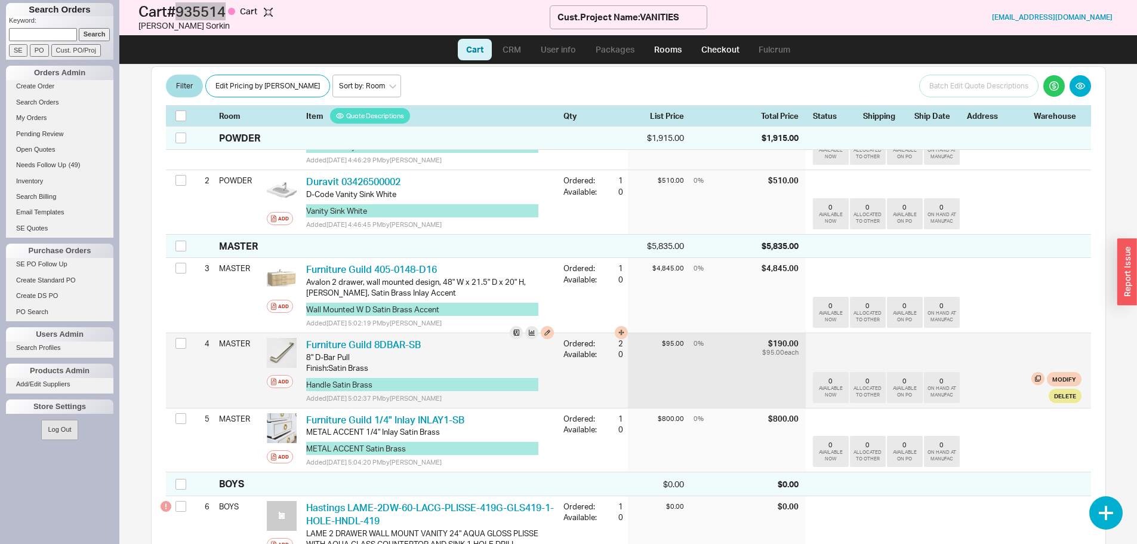
scroll to position [358, 0]
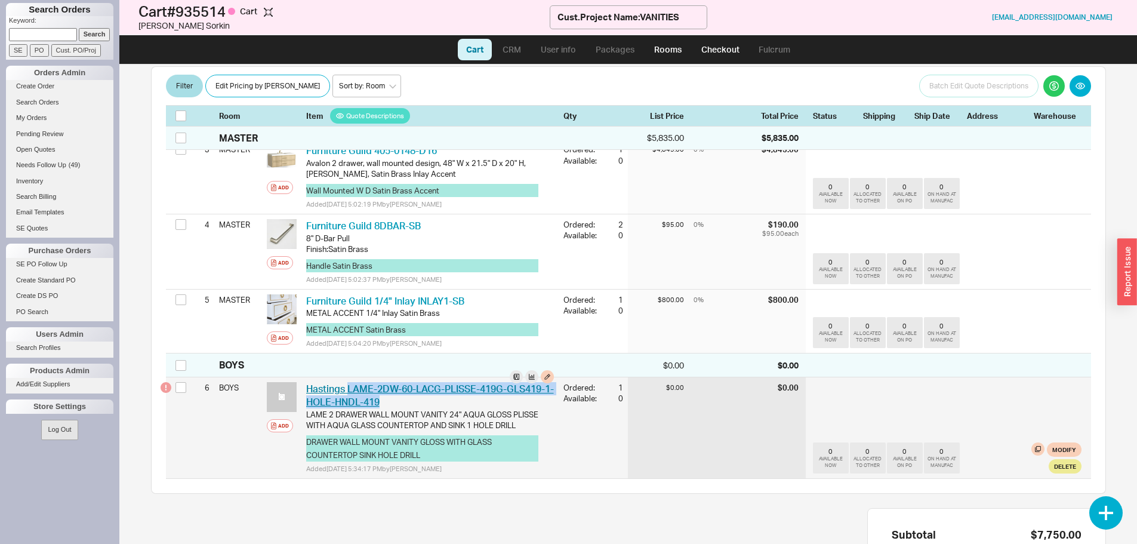
drag, startPoint x: 436, startPoint y: 402, endPoint x: 349, endPoint y: 393, distance: 87.7
click at [349, 393] on div "Hastings LAME-2DW-60-LACG-PLISSE-419G-GLS419-1-HOLE-HNDL-419 HST LAME-2DW-60-LA…" at bounding box center [430, 395] width 248 height 27
copy link "LAME-2DW-60-LACG-PLISSE-419G-GLS419-1-HOLE-HNDL-419"
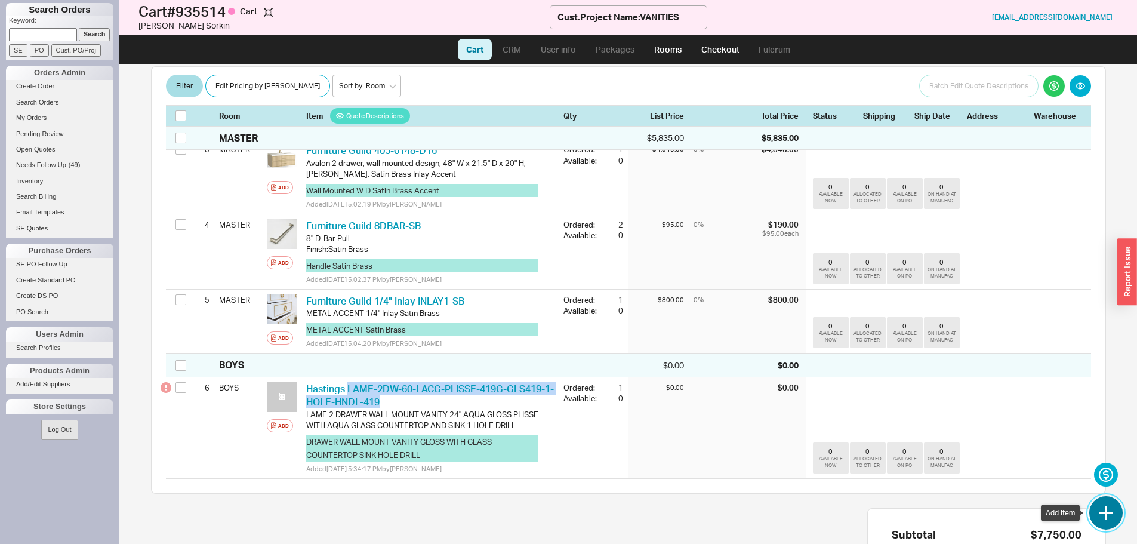
click at [1122, 514] on button "button" at bounding box center [1106, 512] width 33 height 33
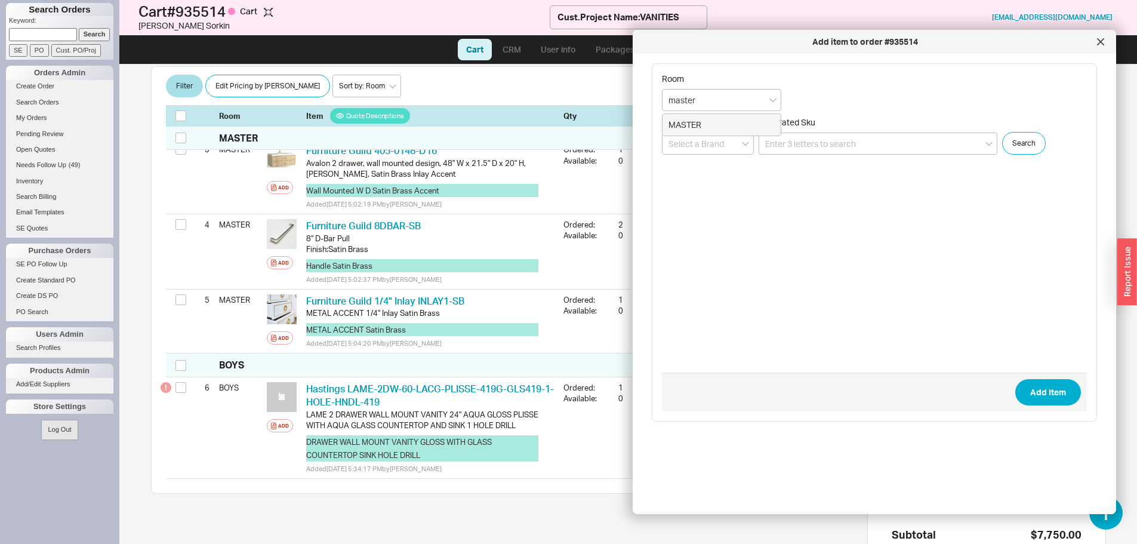
click at [736, 128] on div "MASTER" at bounding box center [722, 124] width 118 height 21
type input "MASTER LINEN"
click at [771, 146] on input at bounding box center [878, 144] width 239 height 22
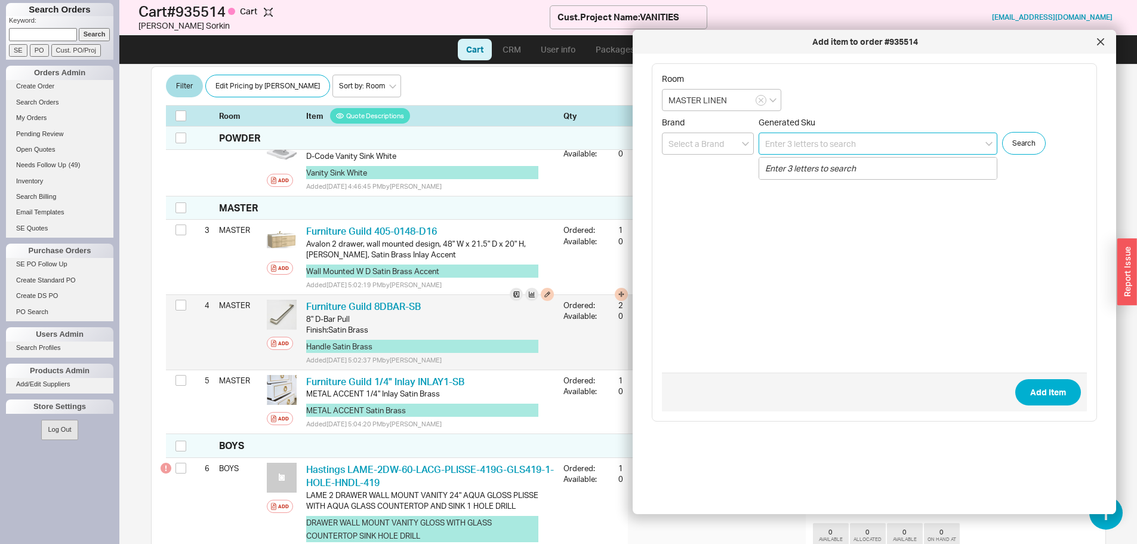
scroll to position [299, 0]
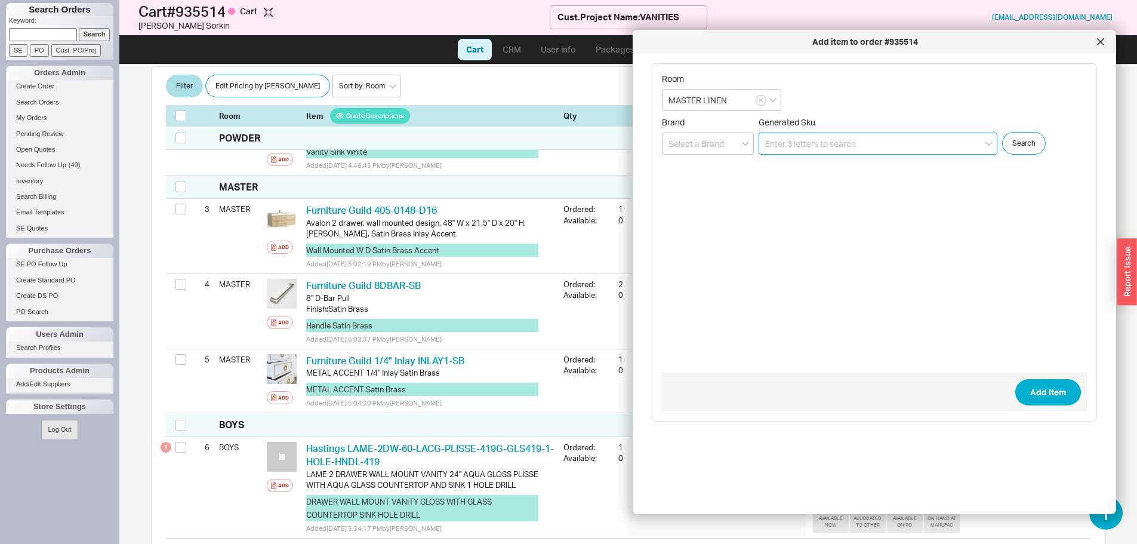
click at [865, 139] on input at bounding box center [878, 144] width 239 height 22
paste input "405-LC-1665 R"
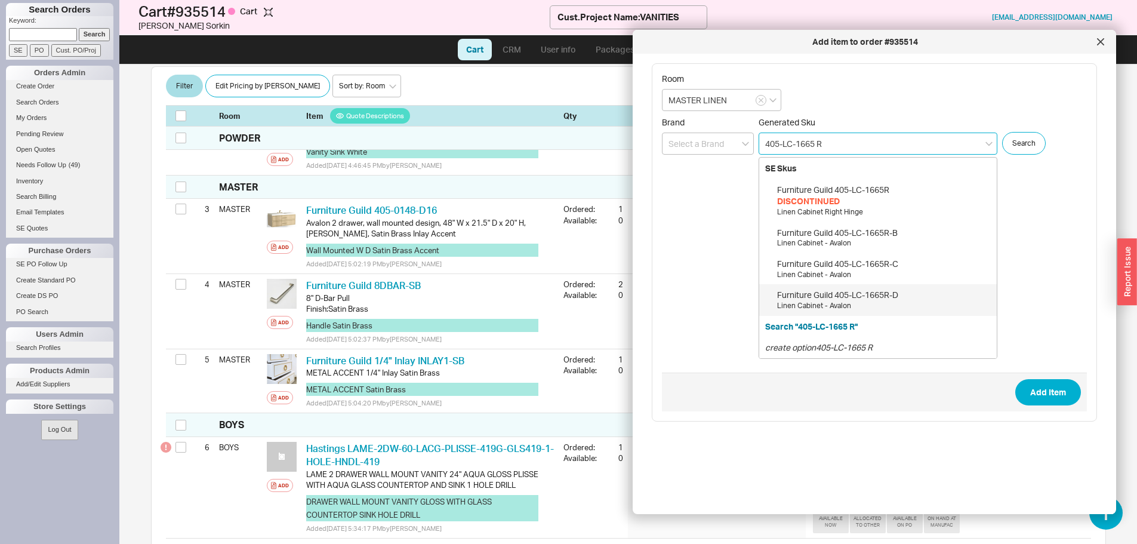
click at [886, 289] on div "Furniture Guild 405-LC-1665R-D" at bounding box center [884, 295] width 214 height 12
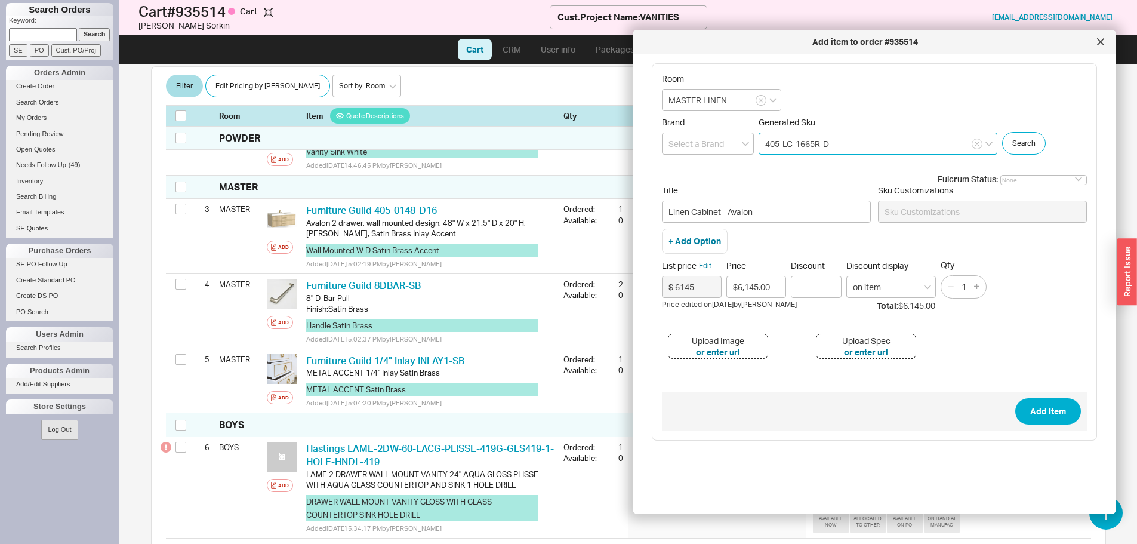
click at [852, 144] on input "405-LC-1665R-D" at bounding box center [878, 144] width 239 height 22
type input "405-LC-1665R-D16"
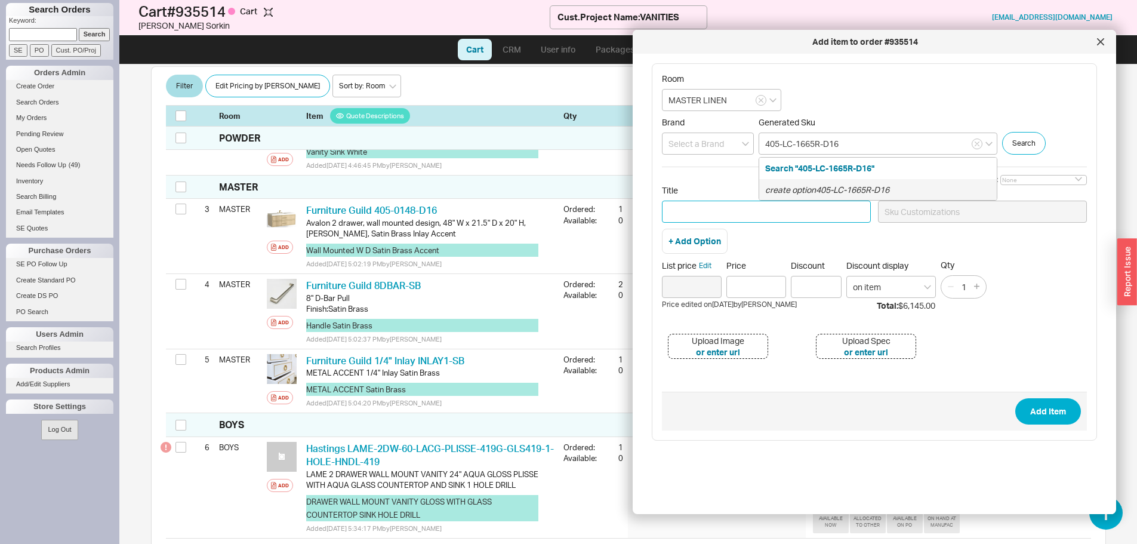
click at [785, 212] on input "Title" at bounding box center [766, 212] width 209 height 22
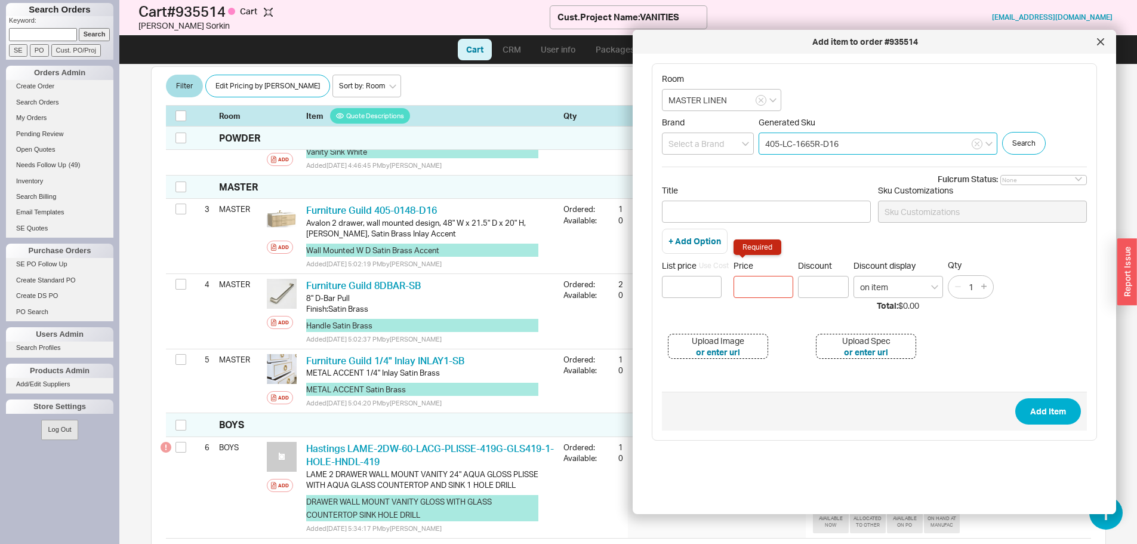
click at [872, 137] on input "405-LC-1665R-D16" at bounding box center [878, 144] width 239 height 22
click at [859, 183] on div "create option 405-LC-1665R-D16" at bounding box center [878, 189] width 238 height 21
click at [705, 144] on input at bounding box center [708, 144] width 92 height 22
click at [704, 163] on div "Furniture Guild" at bounding box center [708, 168] width 91 height 21
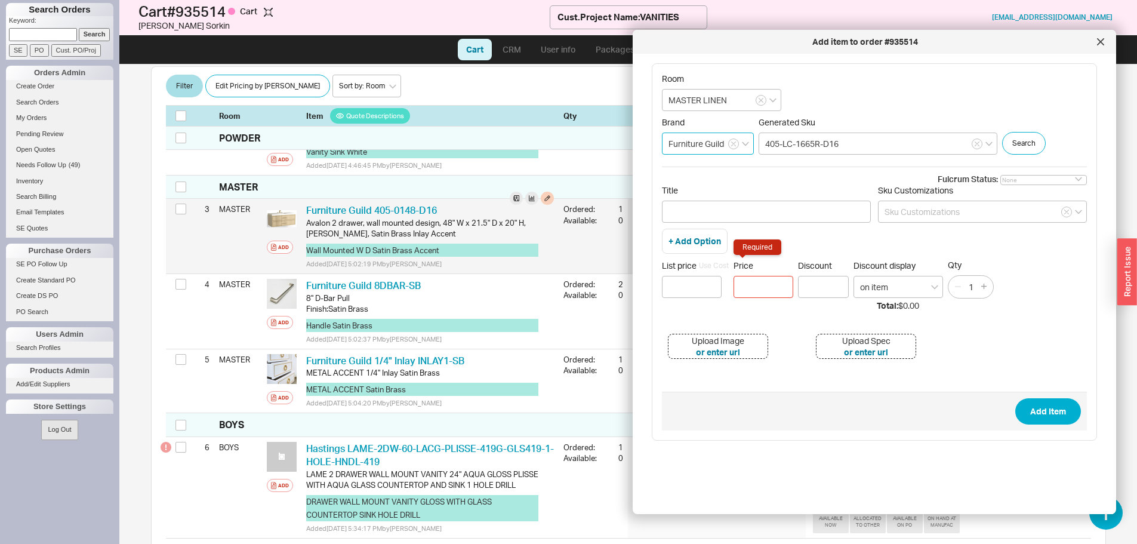
type input "Furniture Guild"
drag, startPoint x: 306, startPoint y: 225, endPoint x: 437, endPoint y: 219, distance: 130.9
click at [437, 219] on div "Avalon 2 drawer, wall mounted design, 48" W x 21.5" D x 20" H, Cappuccino, Sati…" at bounding box center [430, 227] width 248 height 21
copy div "Avalon 2 drawer, wall mounted design"
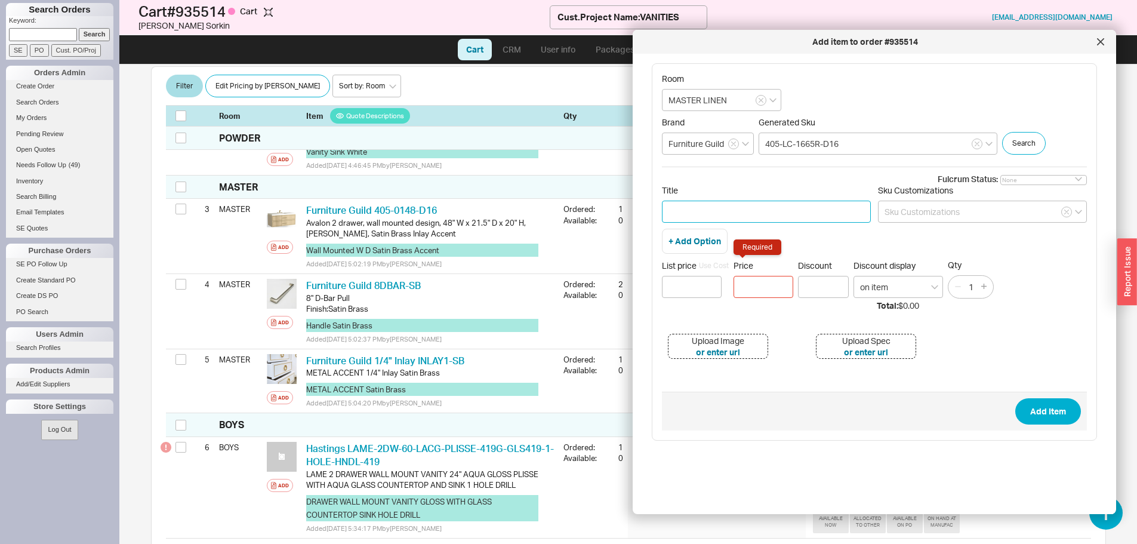
click at [753, 210] on input "Title" at bounding box center [766, 212] width 209 height 22
paste input "Avalon 2 drawer, wall mounted design"
drag, startPoint x: 817, startPoint y: 212, endPoint x: 785, endPoint y: 214, distance: 31.7
click at [785, 214] on input "Avalon 2 drawer, wall mounted design" at bounding box center [766, 212] width 209 height 22
drag, startPoint x: 728, startPoint y: 216, endPoint x: 710, endPoint y: 215, distance: 17.9
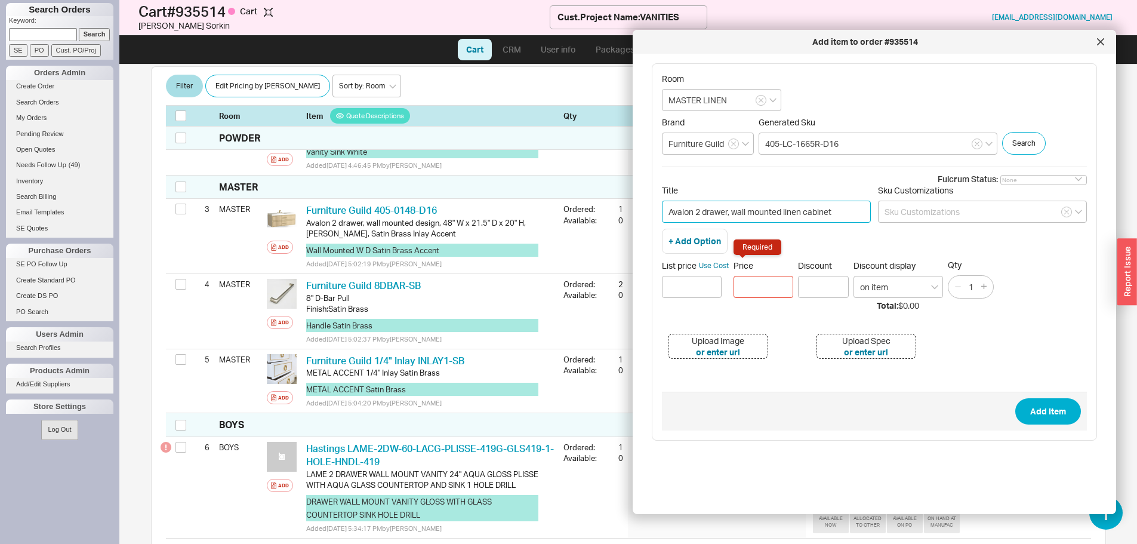
click at [710, 215] on input "Avalon 2 drawer, wall mounted linen cabinet" at bounding box center [766, 212] width 209 height 22
click at [839, 212] on input "Avalon 2 door, wall mounted linen cabinet" at bounding box center [766, 212] width 209 height 22
type input "Avalon 2 door, wall mounted linen cabinet, hinged right, 16" Wx 16" D X 65" H, …"
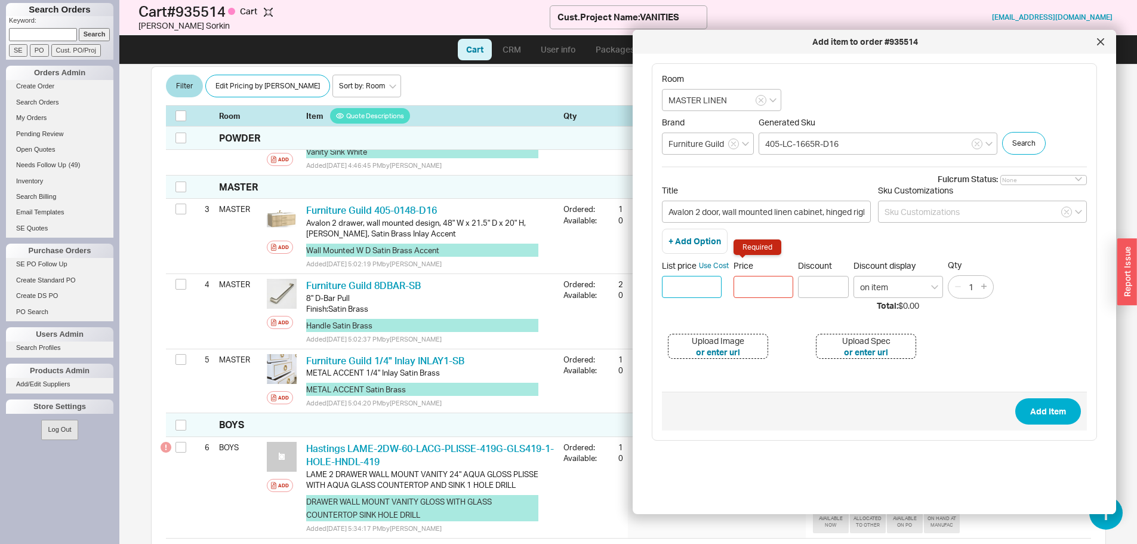
click at [703, 291] on input at bounding box center [692, 287] width 60 height 22
type input "$ 6145"
type input "$6,145.00"
click at [1022, 414] on button "Add Item" at bounding box center [1049, 411] width 66 height 26
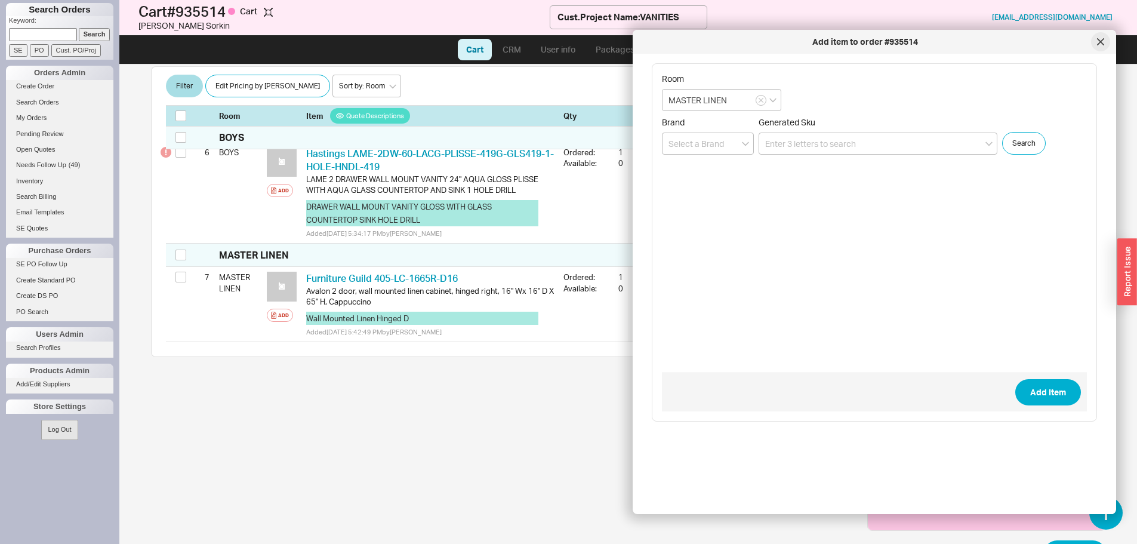
drag, startPoint x: 1105, startPoint y: 40, endPoint x: 864, endPoint y: 125, distance: 255.1
click at [1104, 40] on div at bounding box center [1100, 41] width 19 height 19
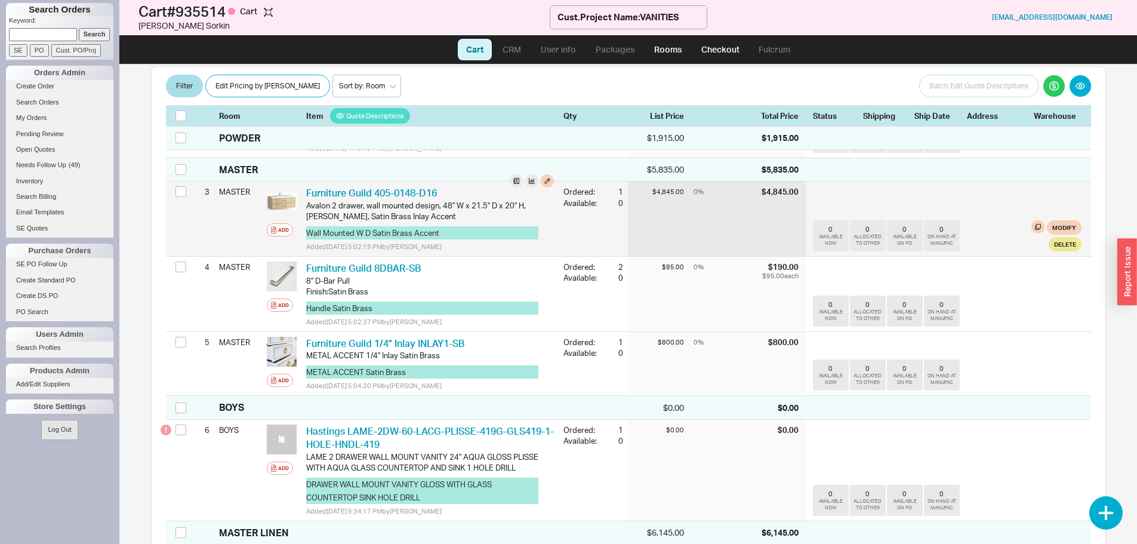
scroll to position [295, 0]
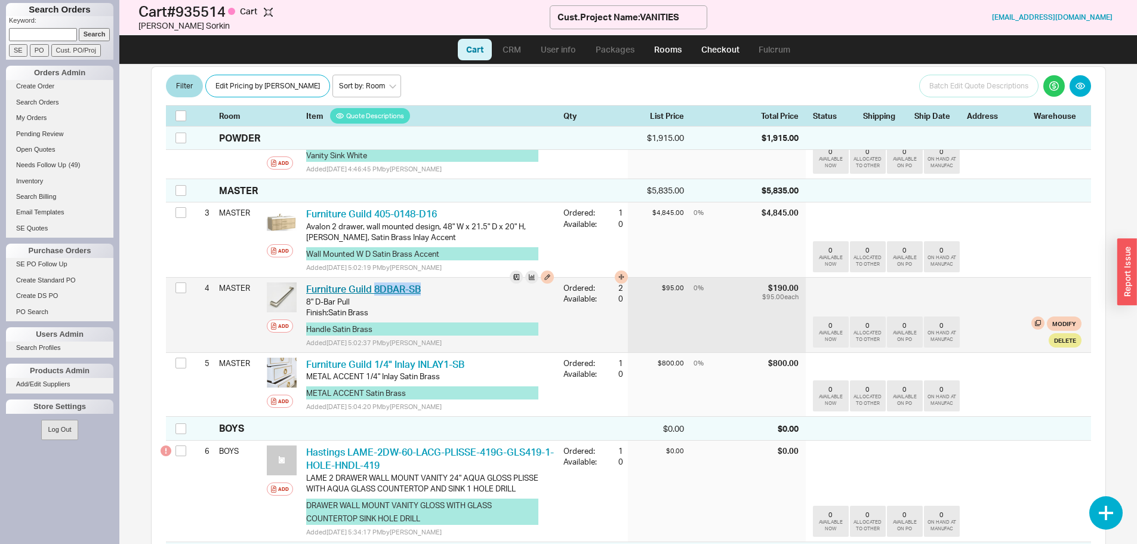
drag, startPoint x: 427, startPoint y: 290, endPoint x: 374, endPoint y: 294, distance: 52.7
click at [374, 294] on div "Furniture Guild 8DBAR-SB FNG 8DBAR-SB" at bounding box center [430, 288] width 248 height 13
copy link "8DBAR-SB"
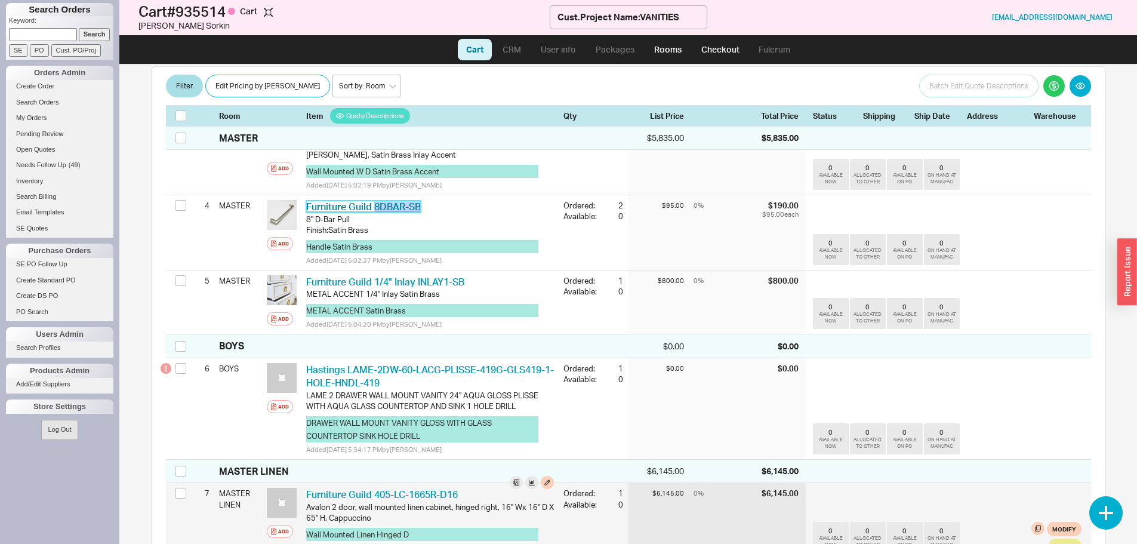
scroll to position [534, 0]
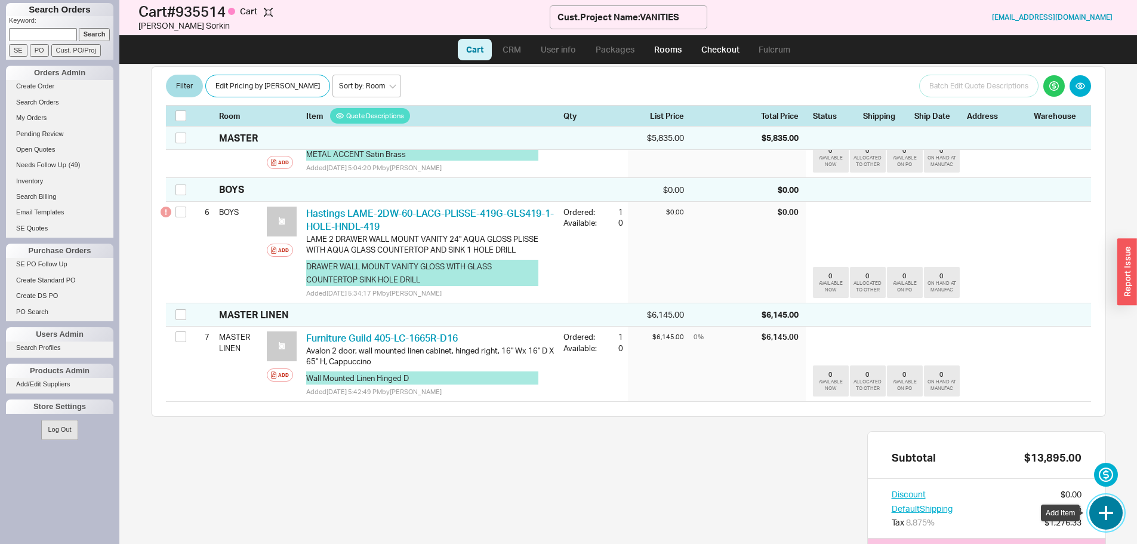
click at [1107, 522] on button "button" at bounding box center [1106, 512] width 33 height 33
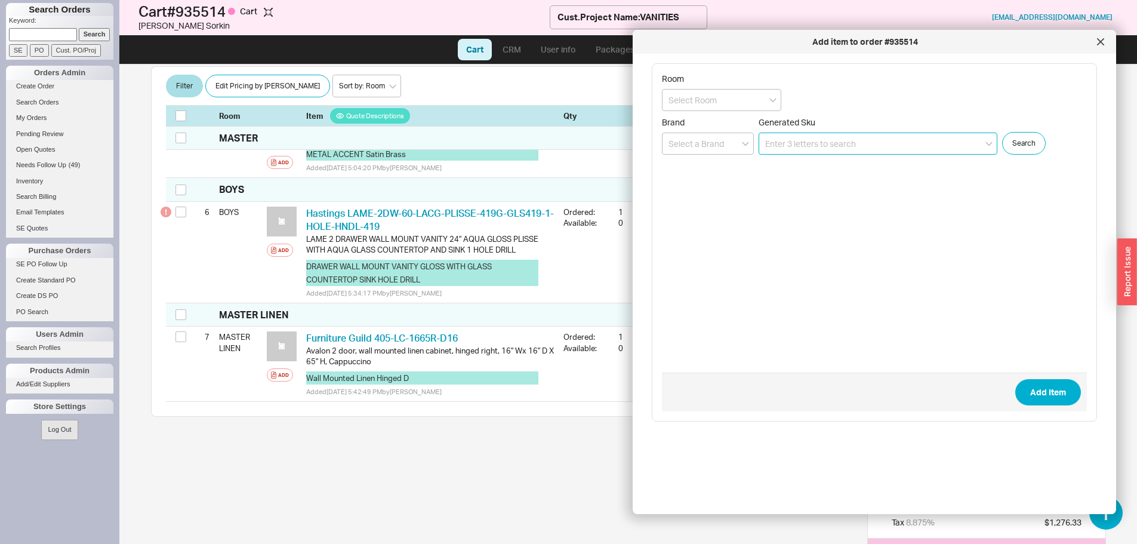
click at [779, 149] on input at bounding box center [878, 144] width 239 height 22
paste input "8DBAR-SB"
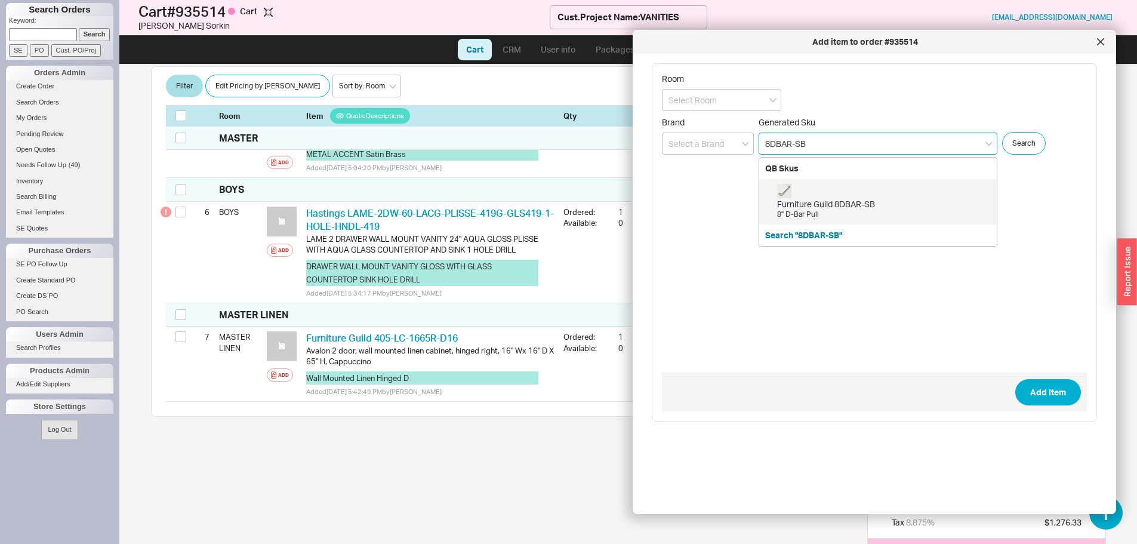
click at [846, 201] on div "Furniture Guild 8DBAR-SB" at bounding box center [884, 204] width 214 height 12
type input "8DBAR-SB"
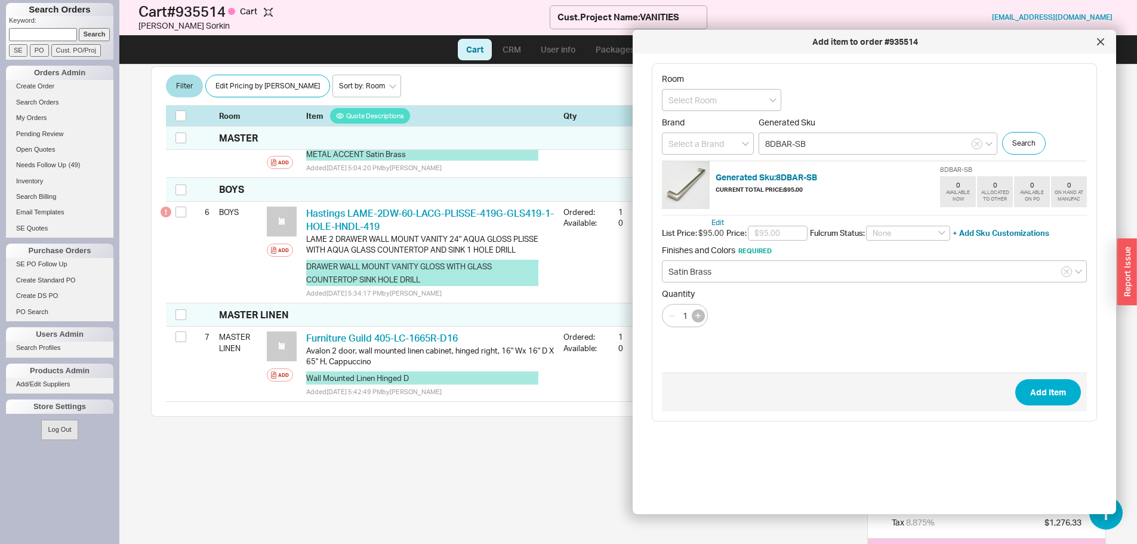
click at [698, 318] on icon "button" at bounding box center [698, 315] width 5 height 5
type input "2"
click at [1020, 394] on button "Add Item" at bounding box center [1049, 392] width 66 height 26
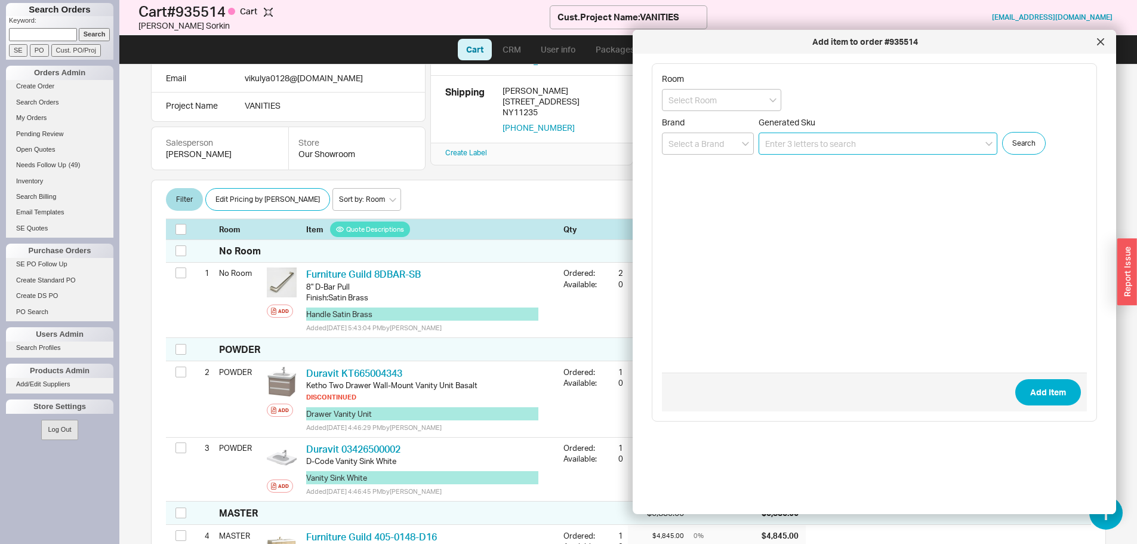
scroll to position [67, 0]
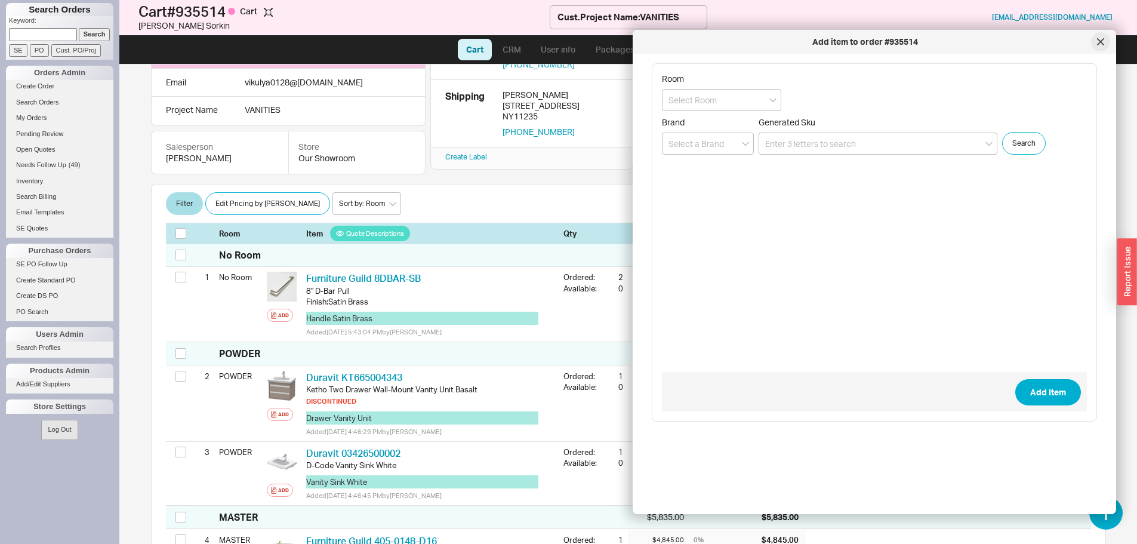
click at [1095, 44] on div at bounding box center [1100, 41] width 19 height 19
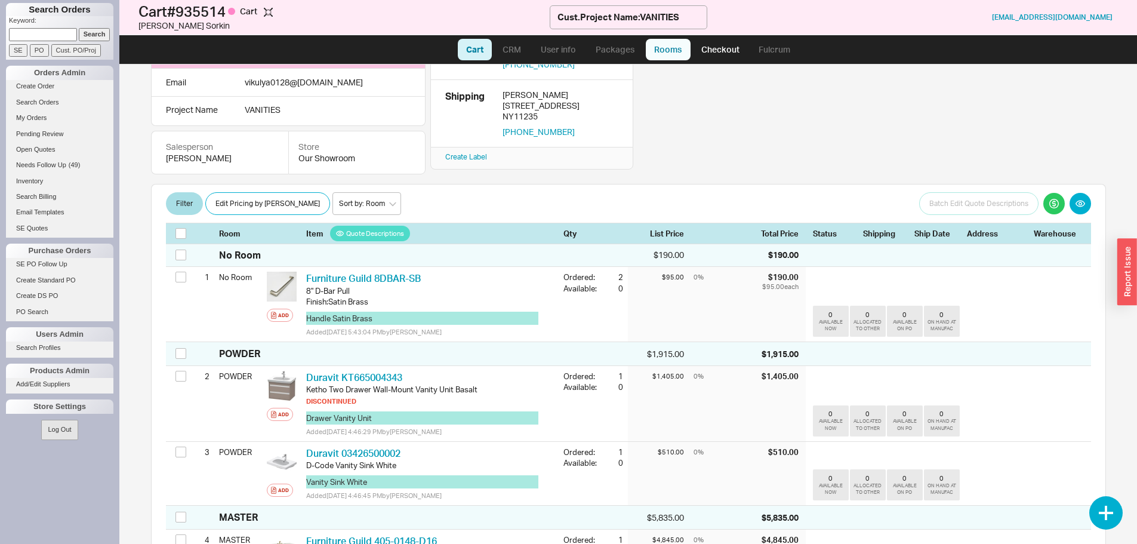
click at [664, 51] on link "Rooms" at bounding box center [668, 49] width 45 height 21
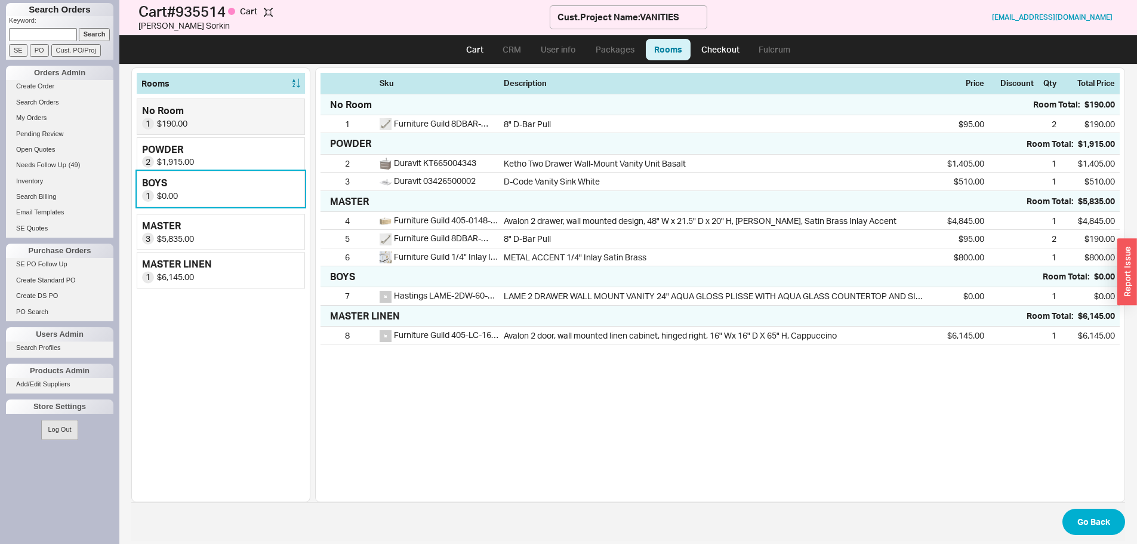
drag, startPoint x: 295, startPoint y: 235, endPoint x: 297, endPoint y: 198, distance: 37.1
click at [296, 195] on div "No Room 1 $190.00 POWDER 2 $1,915.00 MASTER 3 $5,835.00 BOYS 1 $0.00 MASTER LIN…" at bounding box center [221, 194] width 168 height 190
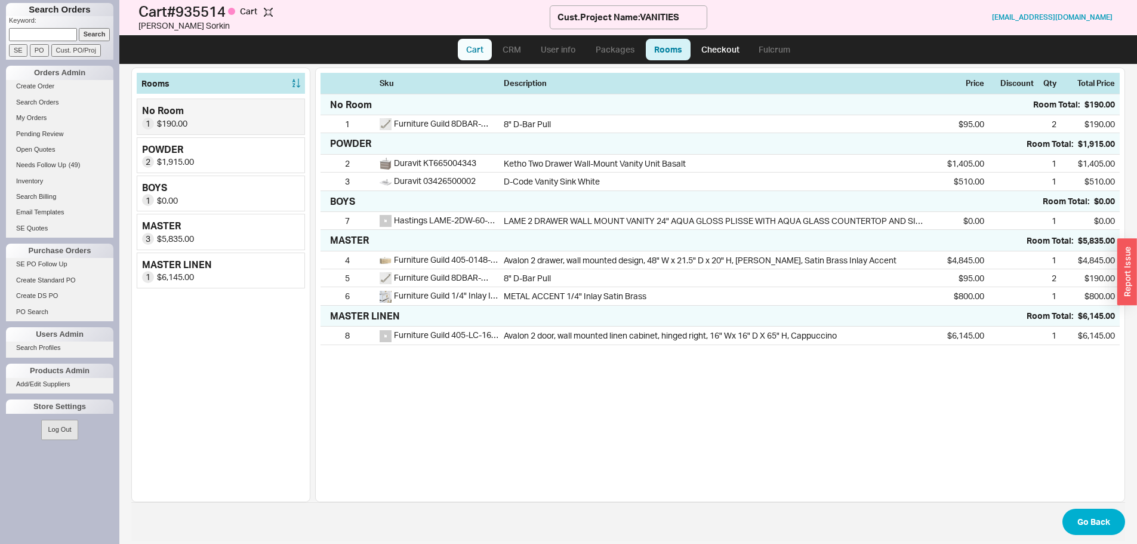
click at [465, 56] on link "Cart" at bounding box center [475, 49] width 34 height 21
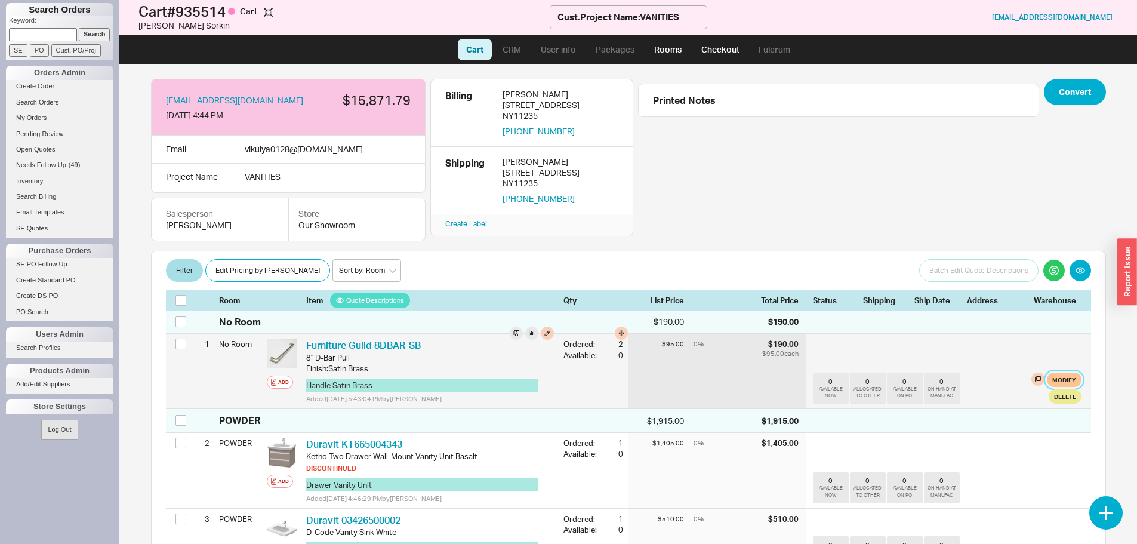
click at [1050, 380] on button "Modify" at bounding box center [1064, 380] width 35 height 14
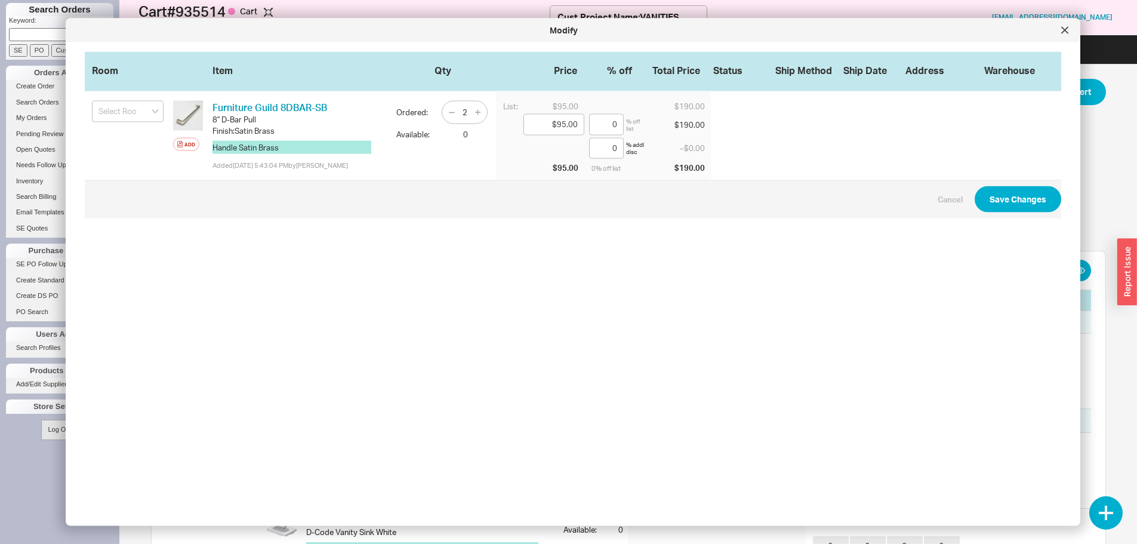
click at [127, 99] on div at bounding box center [128, 106] width 72 height 31
click at [127, 107] on input at bounding box center [128, 111] width 72 height 21
click at [131, 196] on div "MASTER LINEN" at bounding box center [128, 196] width 70 height 20
type input "MASTER LINEN"
click at [1008, 201] on button "Save Changes" at bounding box center [1018, 199] width 87 height 26
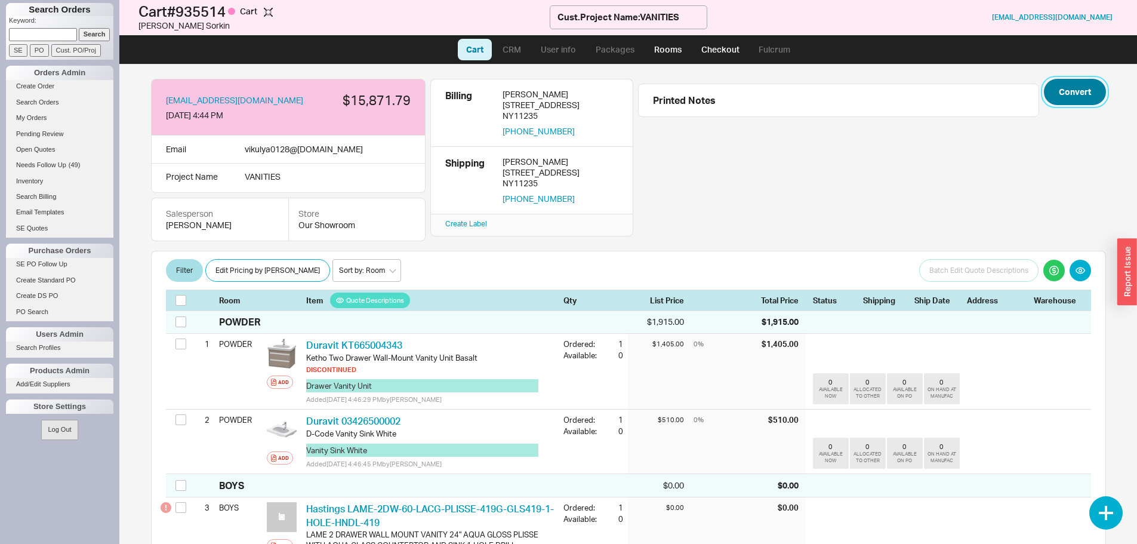
click at [1062, 96] on button "Convert" at bounding box center [1075, 92] width 62 height 26
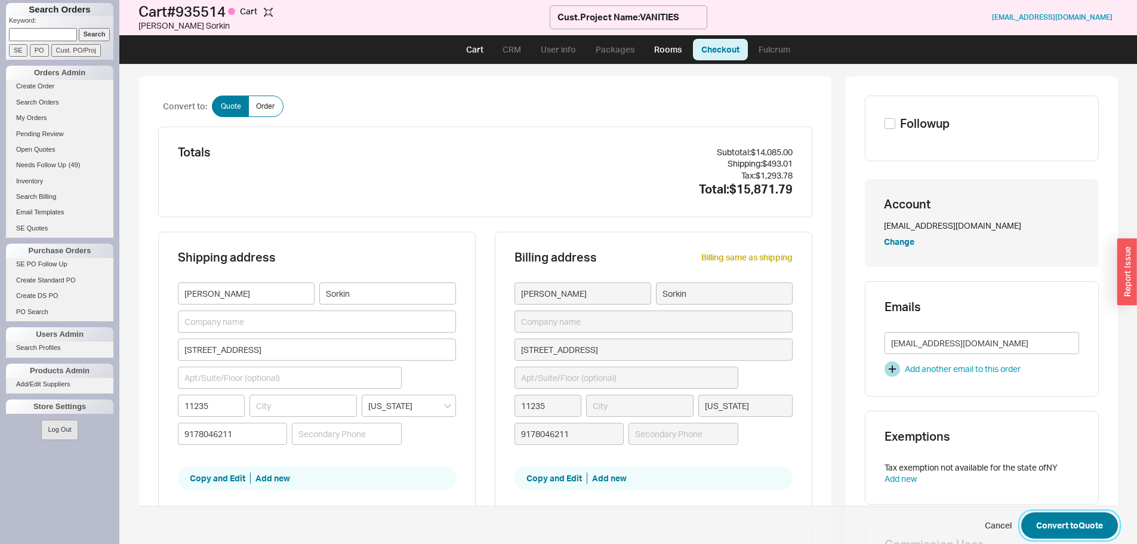
click at [1064, 518] on button "Convert to Quote" at bounding box center [1070, 525] width 97 height 26
select select "LOW"
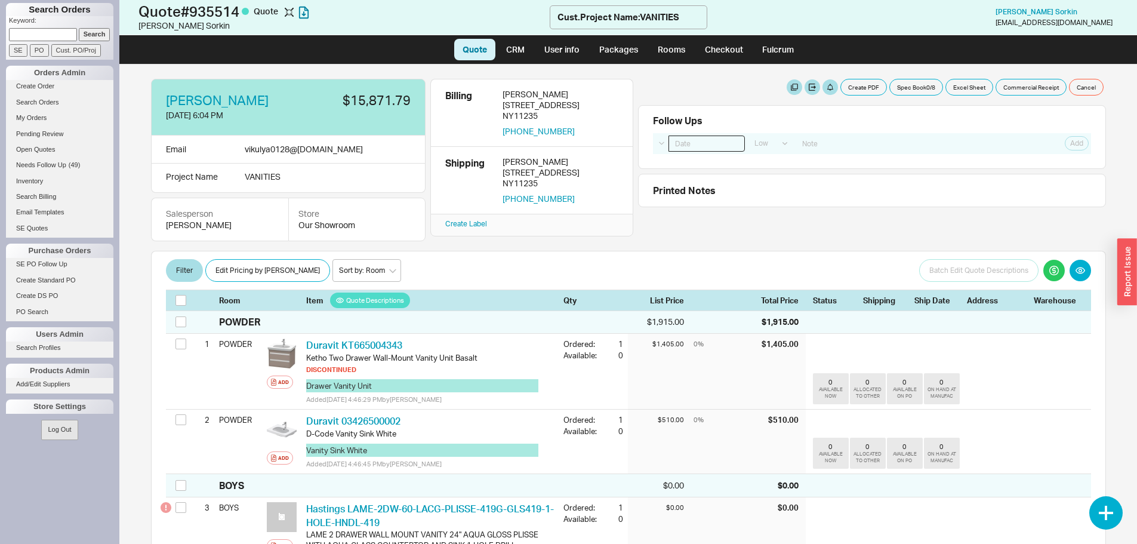
click at [697, 143] on input at bounding box center [707, 144] width 76 height 16
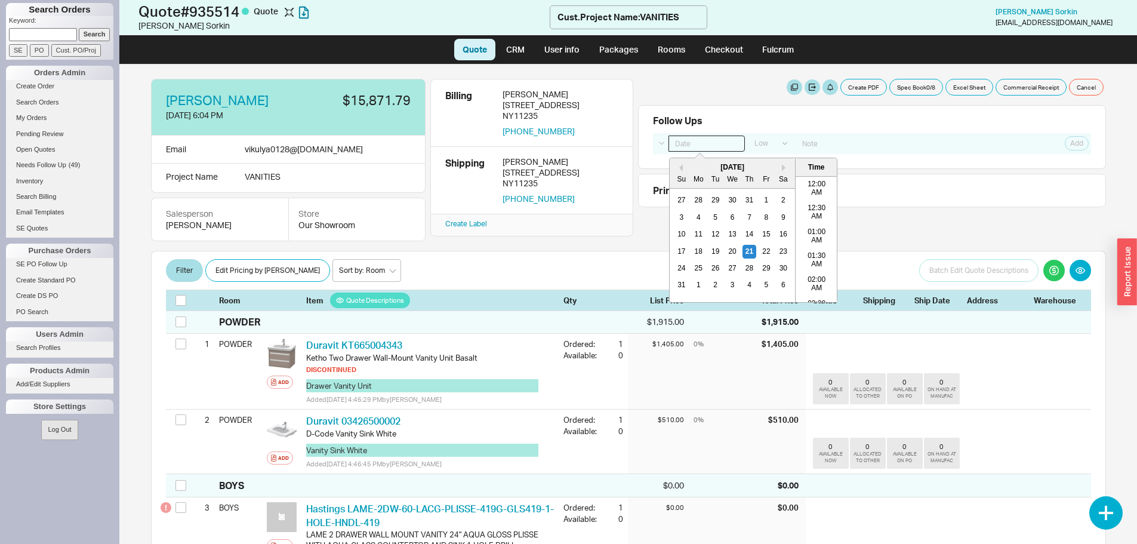
scroll to position [810, 0]
click at [702, 269] on div "25" at bounding box center [698, 269] width 14 height 14
type input "08/25/25 12:00 am"
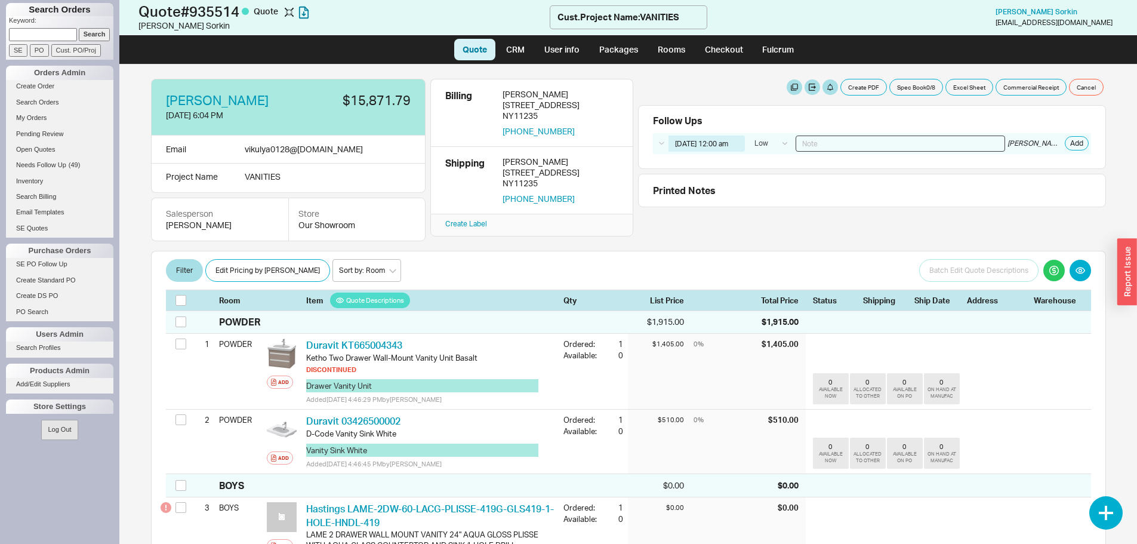
click at [826, 149] on input at bounding box center [901, 144] width 210 height 16
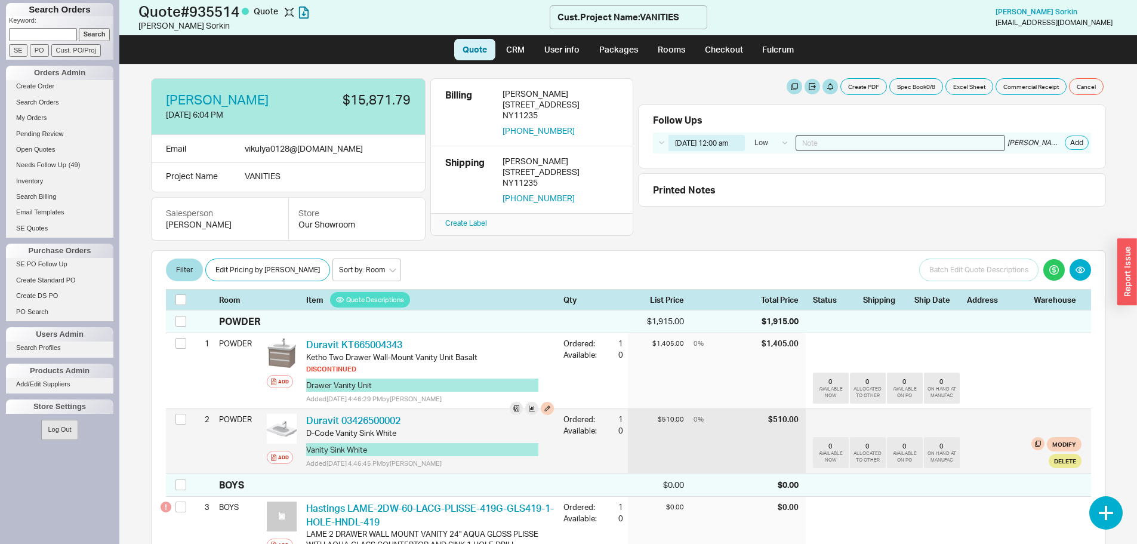
scroll to position [0, 0]
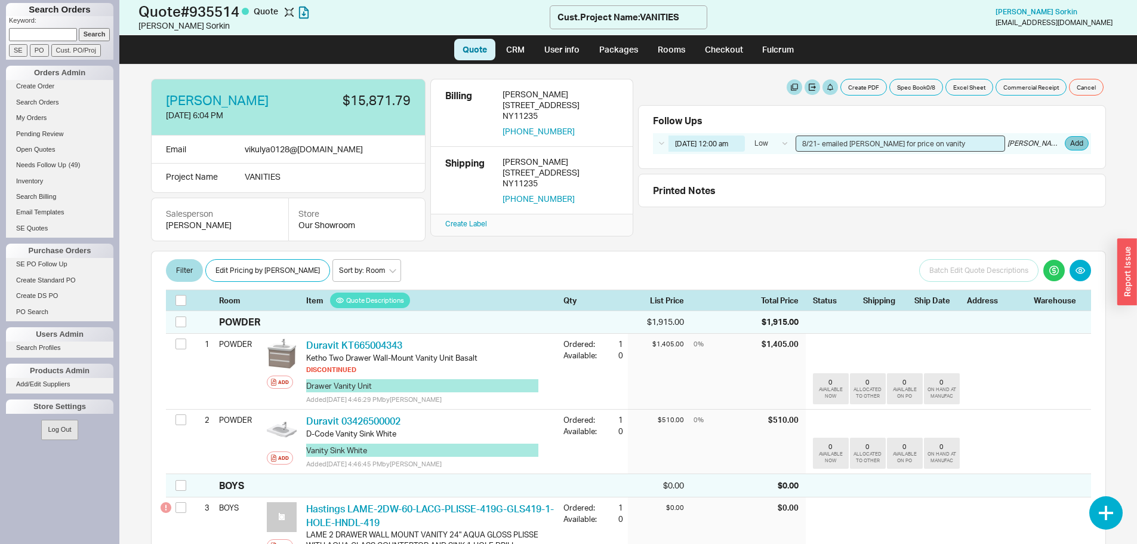
type input "8/21- emailed hasting for price on vanity"
click at [1069, 147] on button "Add" at bounding box center [1077, 143] width 24 height 14
select select "LOW"
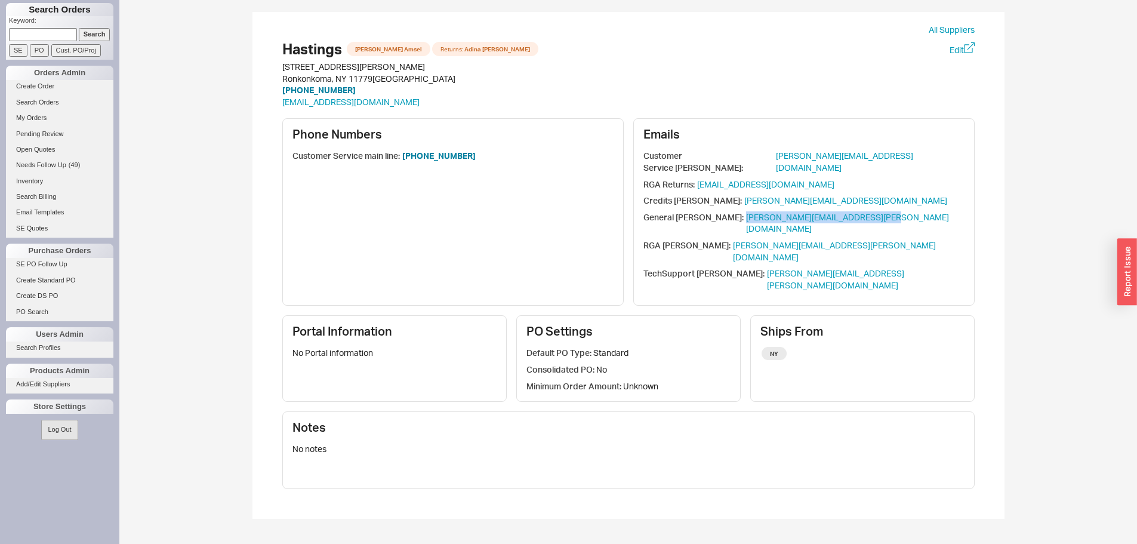
drag, startPoint x: 733, startPoint y: 205, endPoint x: 883, endPoint y: 206, distance: 150.5
click at [883, 211] on div "General [PERSON_NAME] : [PERSON_NAME][EMAIL_ADDRESS][PERSON_NAME][DOMAIN_NAME]" at bounding box center [804, 222] width 321 height 23
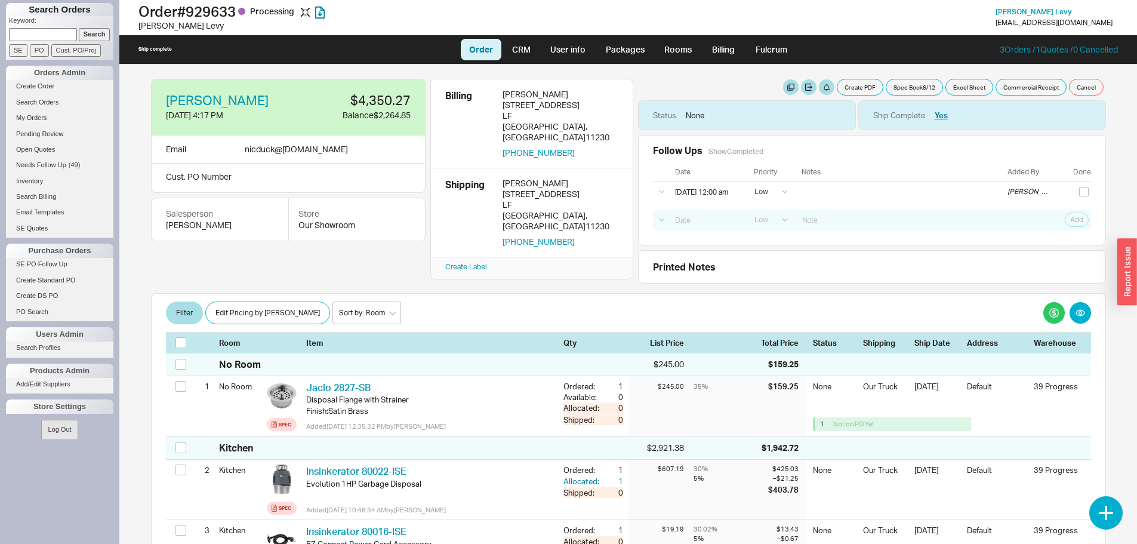
select select "LOW"
